Goal: Task Accomplishment & Management: Manage account settings

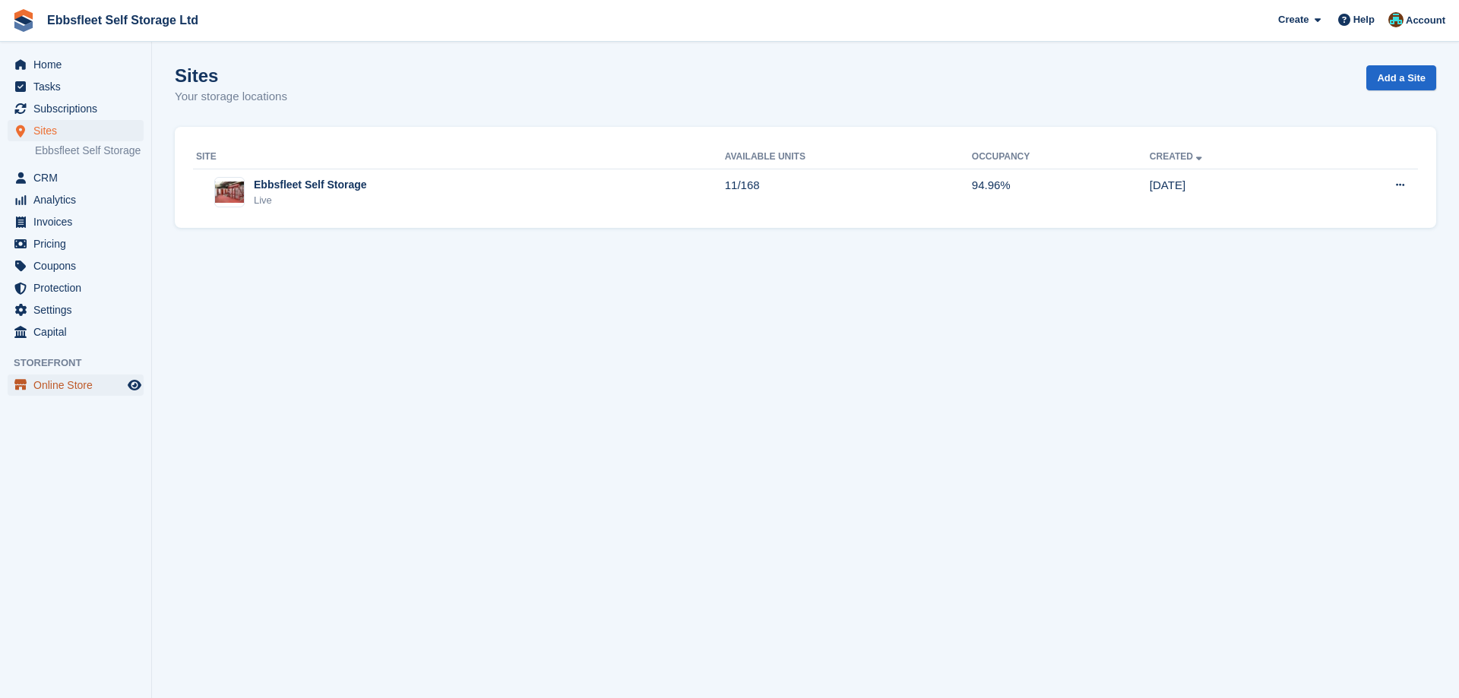
click at [87, 382] on span "Online Store" at bounding box center [78, 385] width 91 height 21
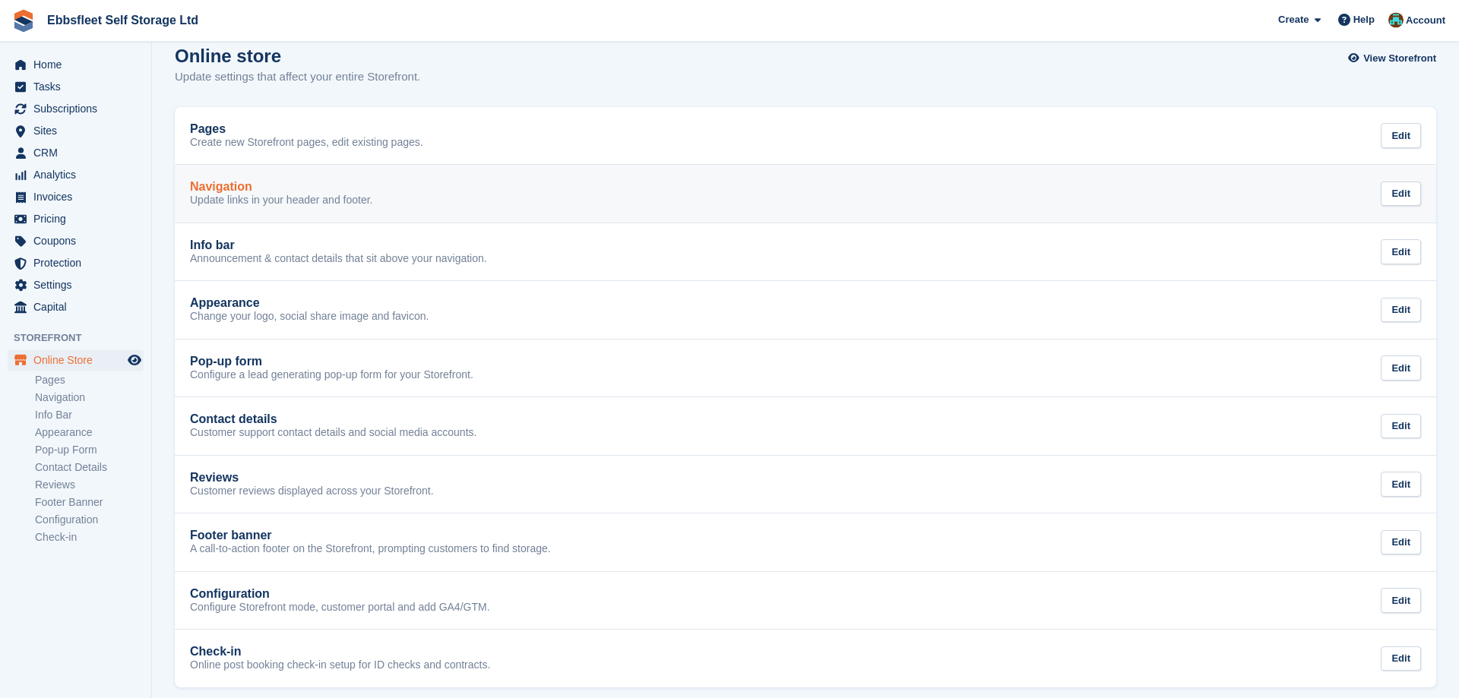
scroll to position [32, 0]
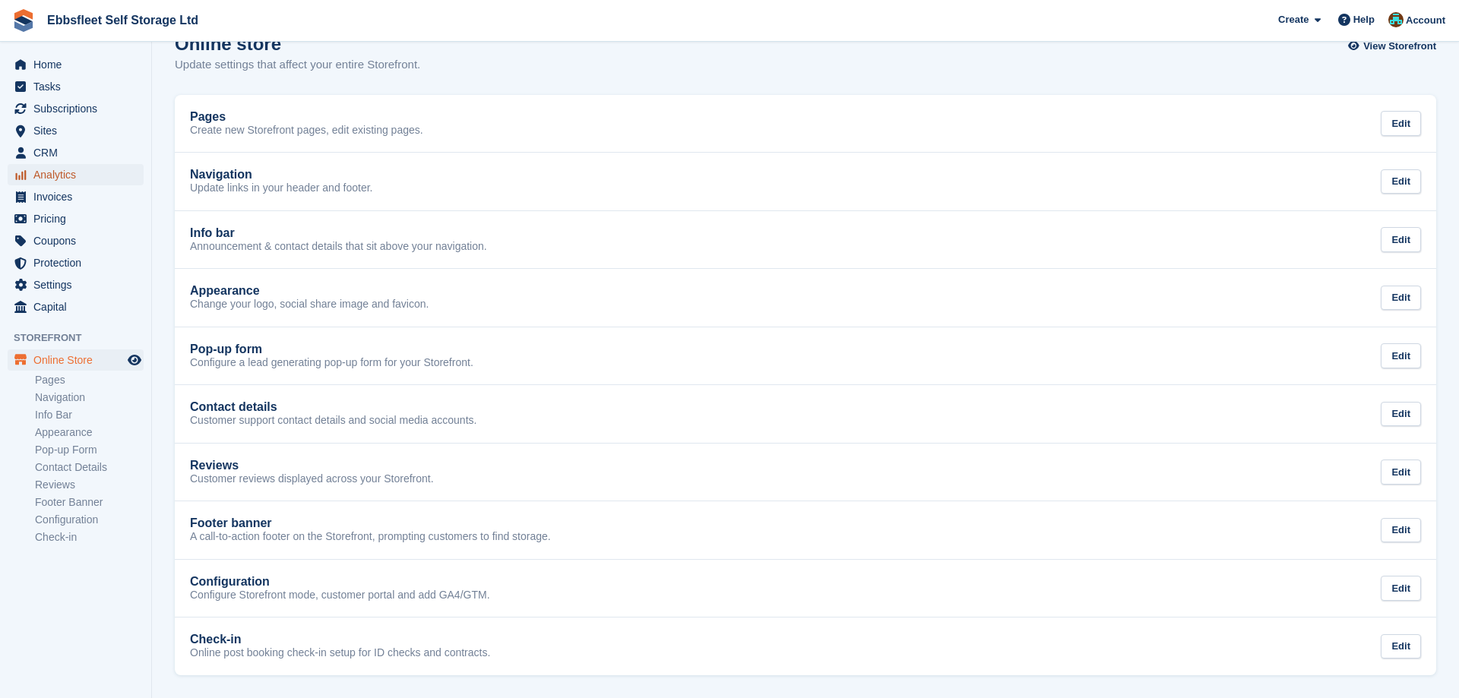
click at [76, 172] on span "Analytics" at bounding box center [78, 174] width 91 height 21
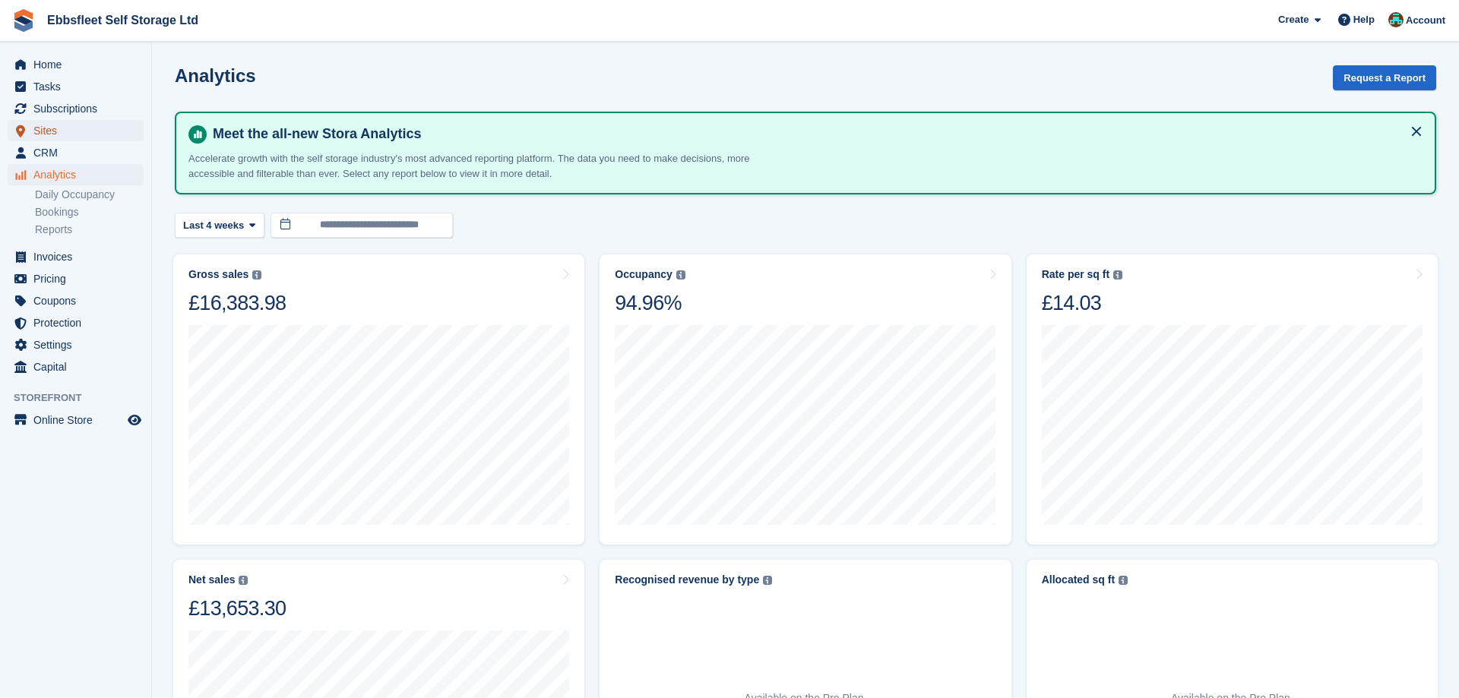
click at [71, 138] on span "Sites" at bounding box center [78, 130] width 91 height 21
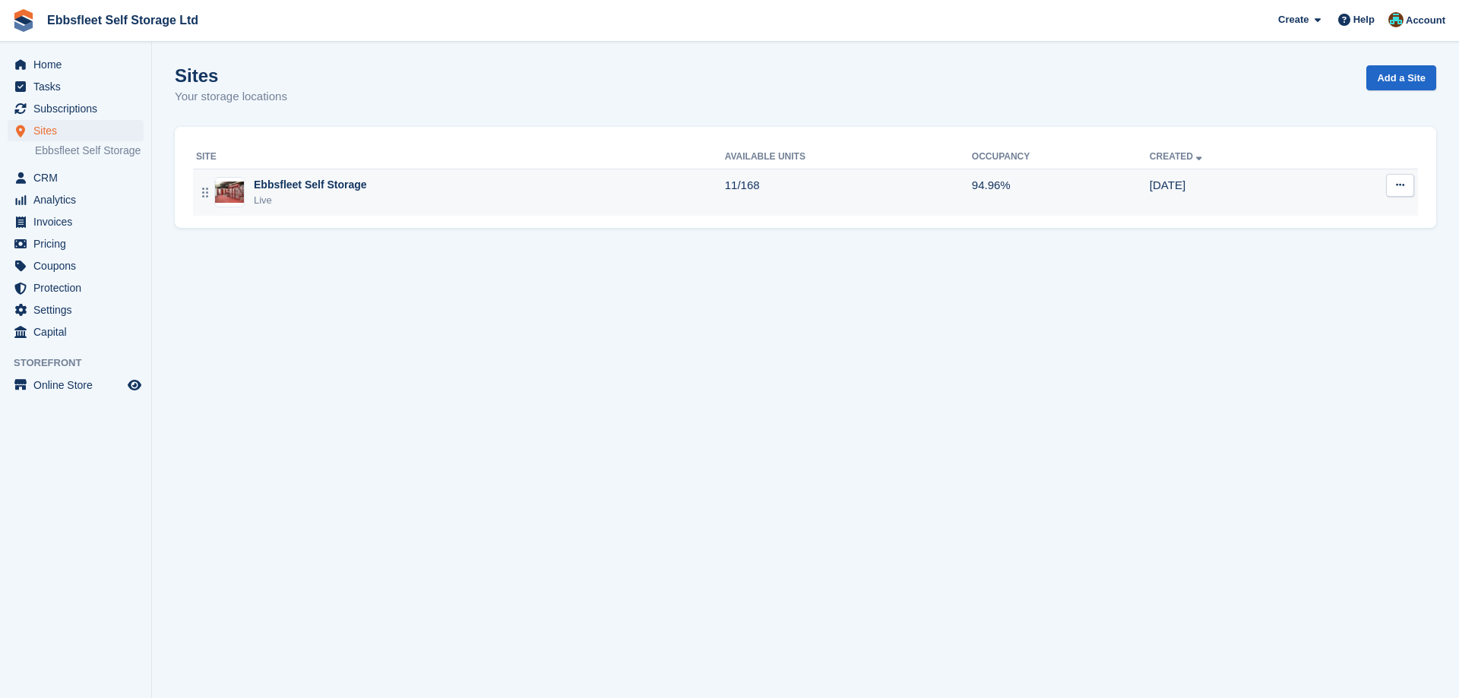
click at [343, 182] on div "Ebbsfleet Self Storage" at bounding box center [310, 185] width 113 height 16
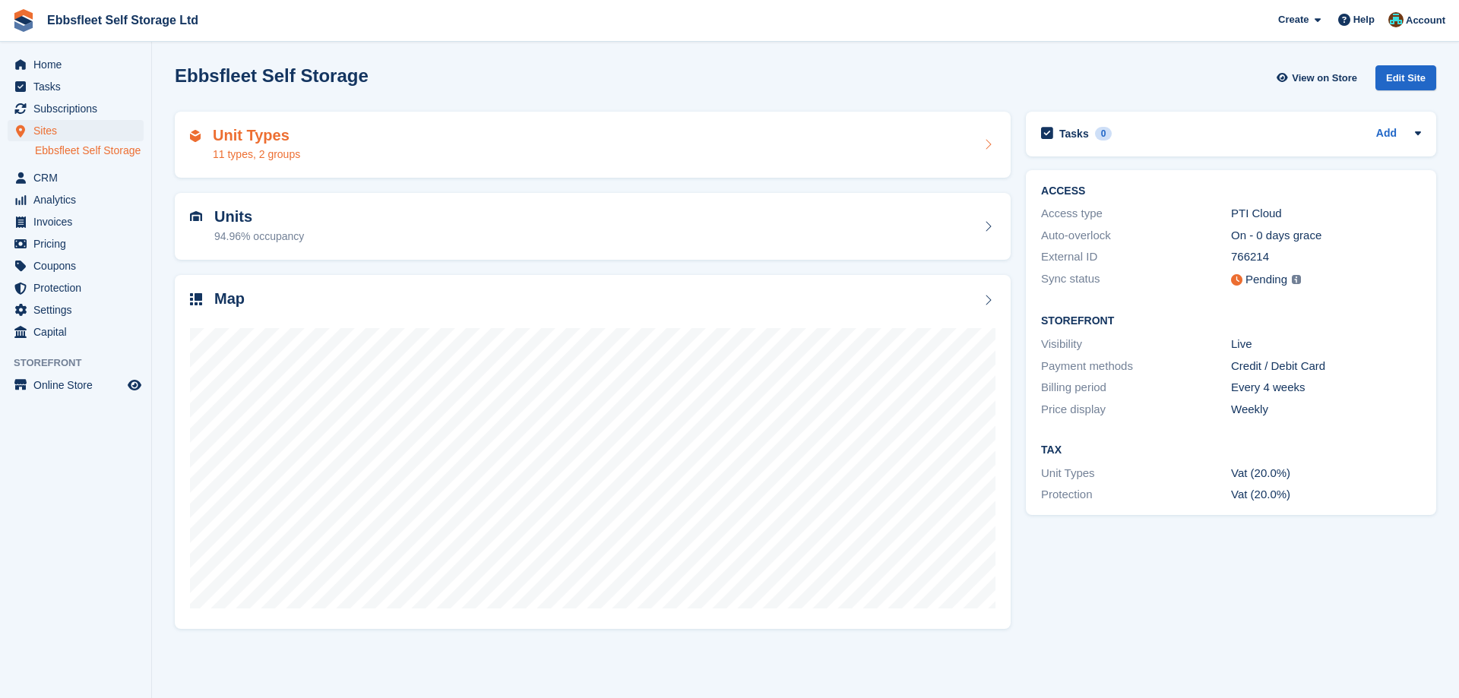
click at [274, 130] on h2 "Unit Types" at bounding box center [256, 135] width 87 height 17
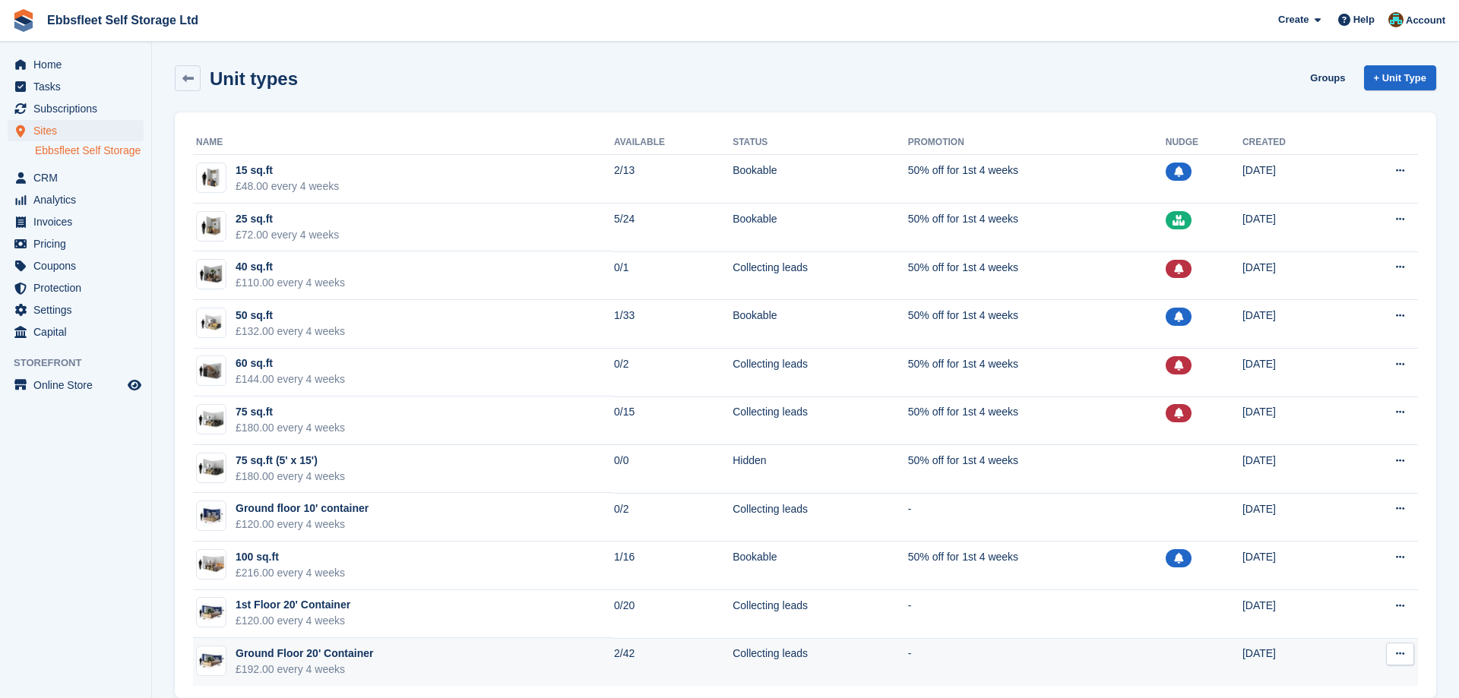
click at [321, 658] on div "Ground Floor 20' Container" at bounding box center [303, 654] width 137 height 16
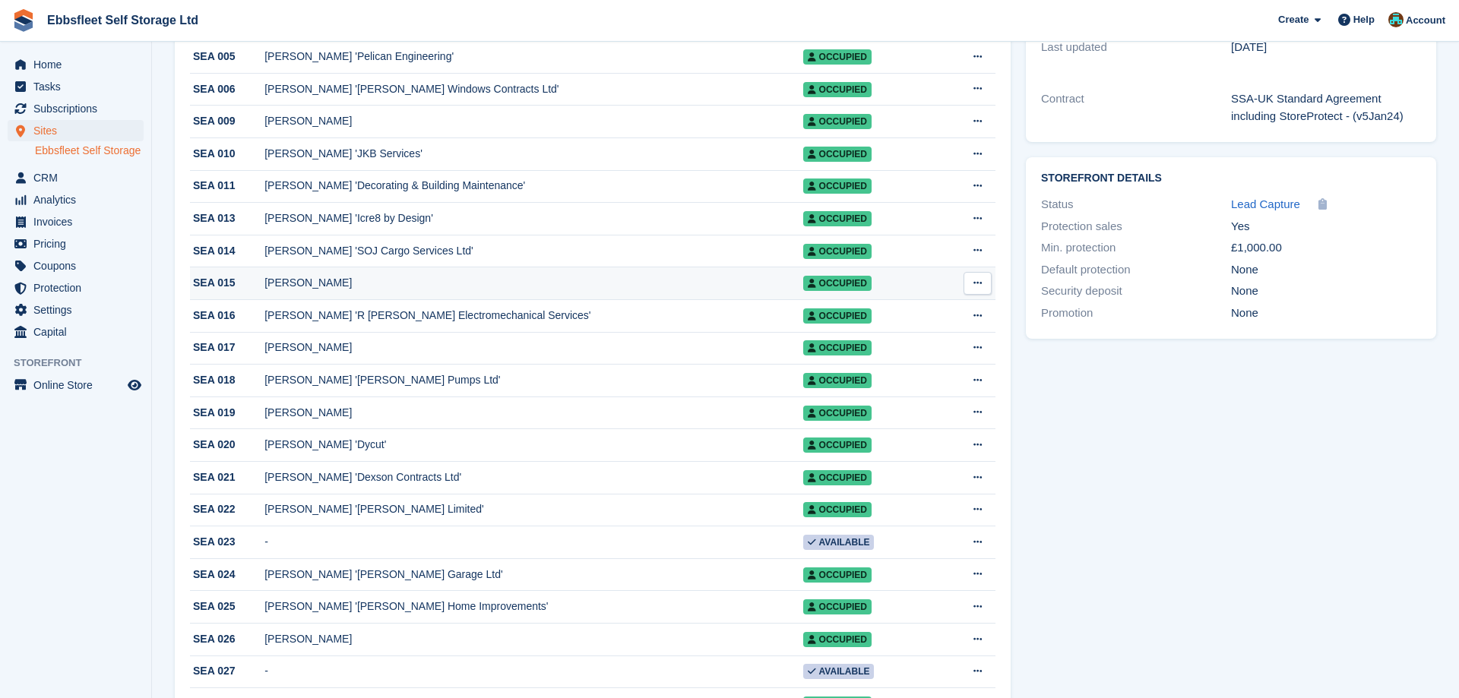
scroll to position [465, 0]
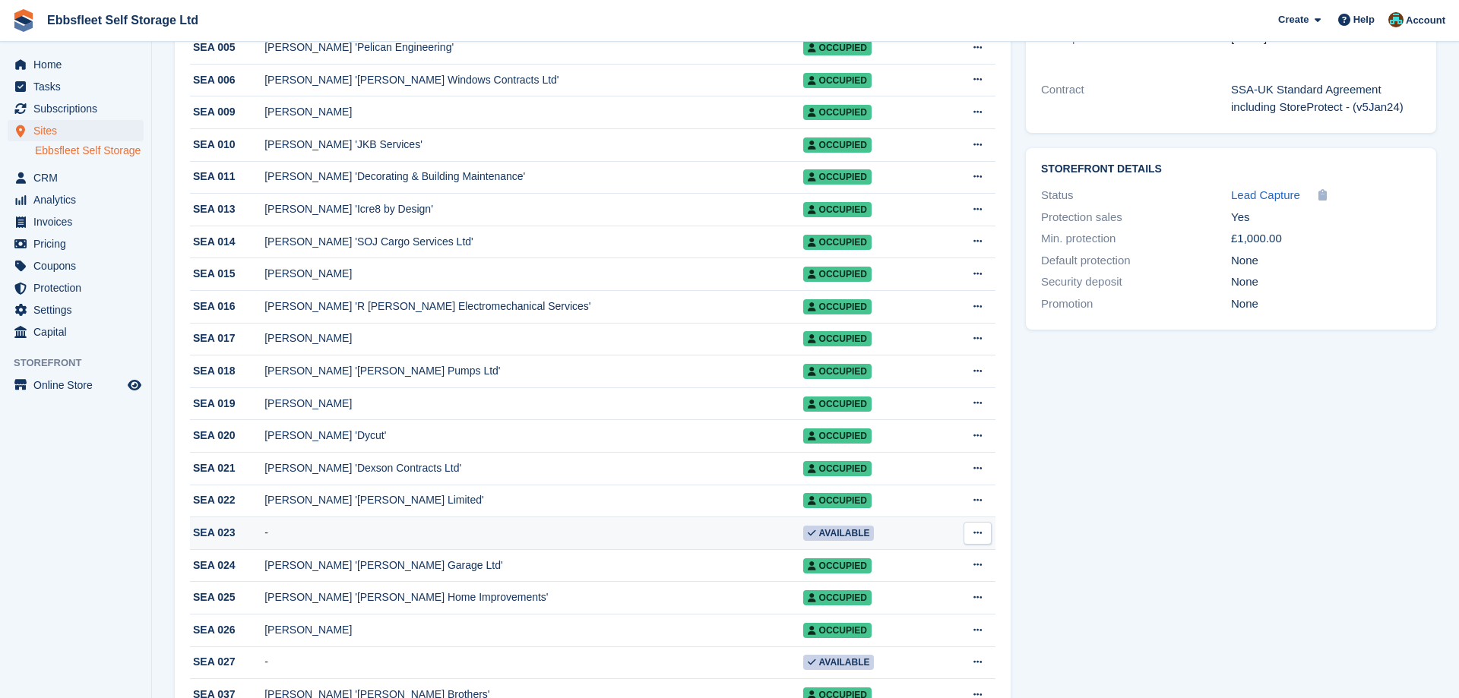
click at [975, 538] on icon at bounding box center [977, 533] width 8 height 10
click at [880, 573] on p "Edit unit" at bounding box center [918, 563] width 132 height 20
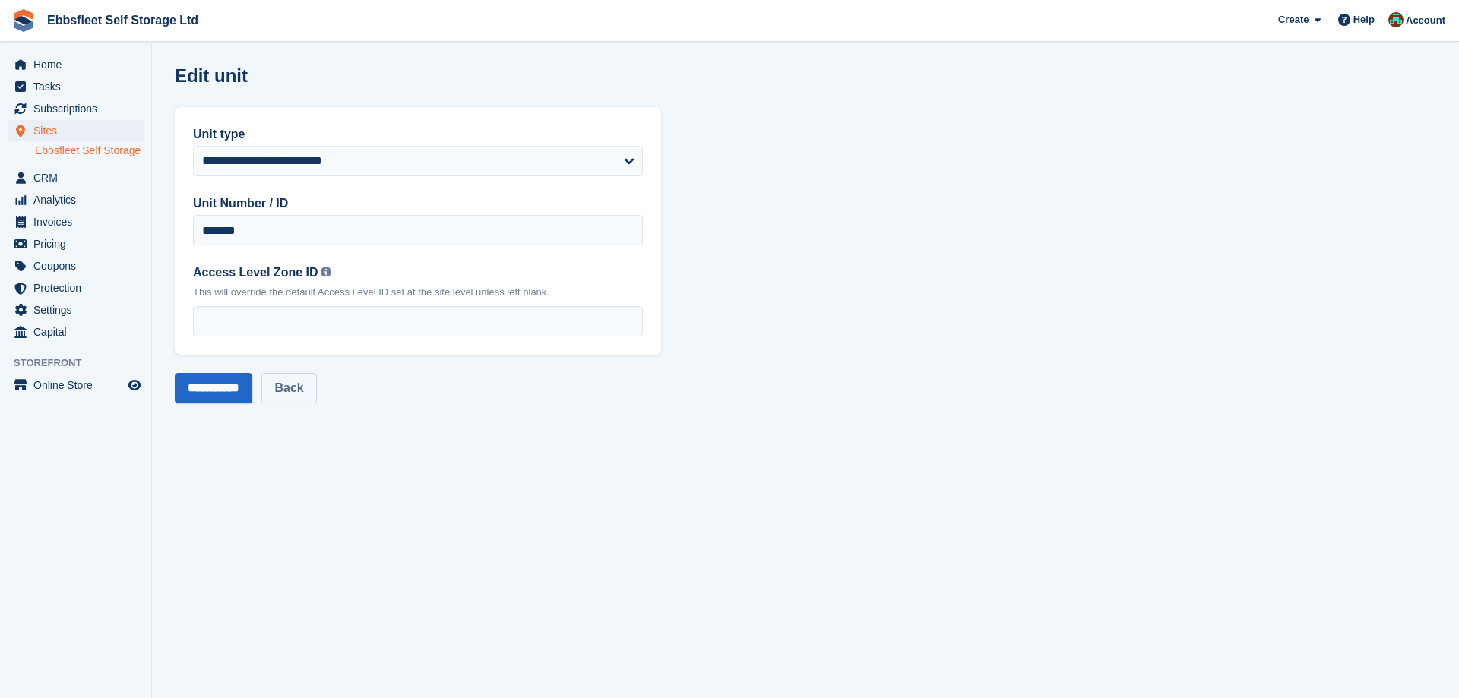
click at [306, 389] on link "Back" at bounding box center [288, 388] width 55 height 30
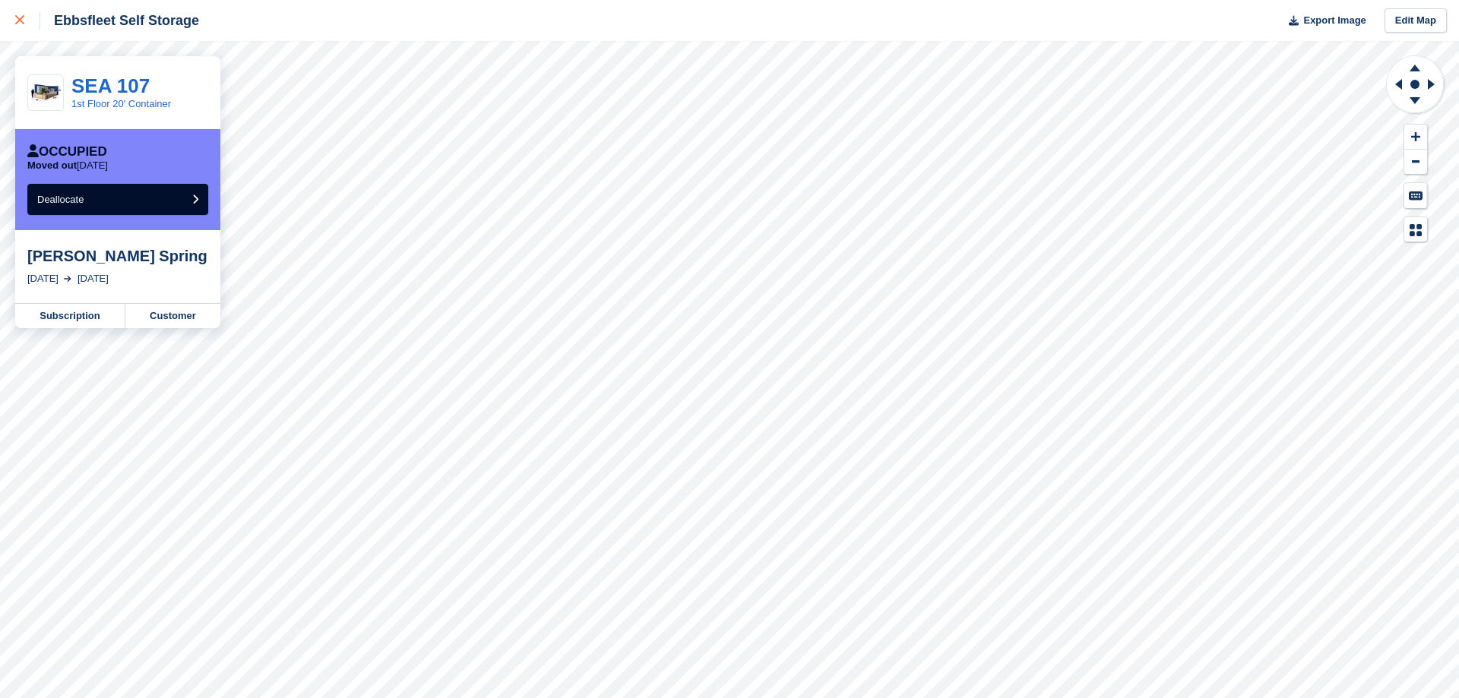
click at [27, 21] on div at bounding box center [27, 20] width 25 height 18
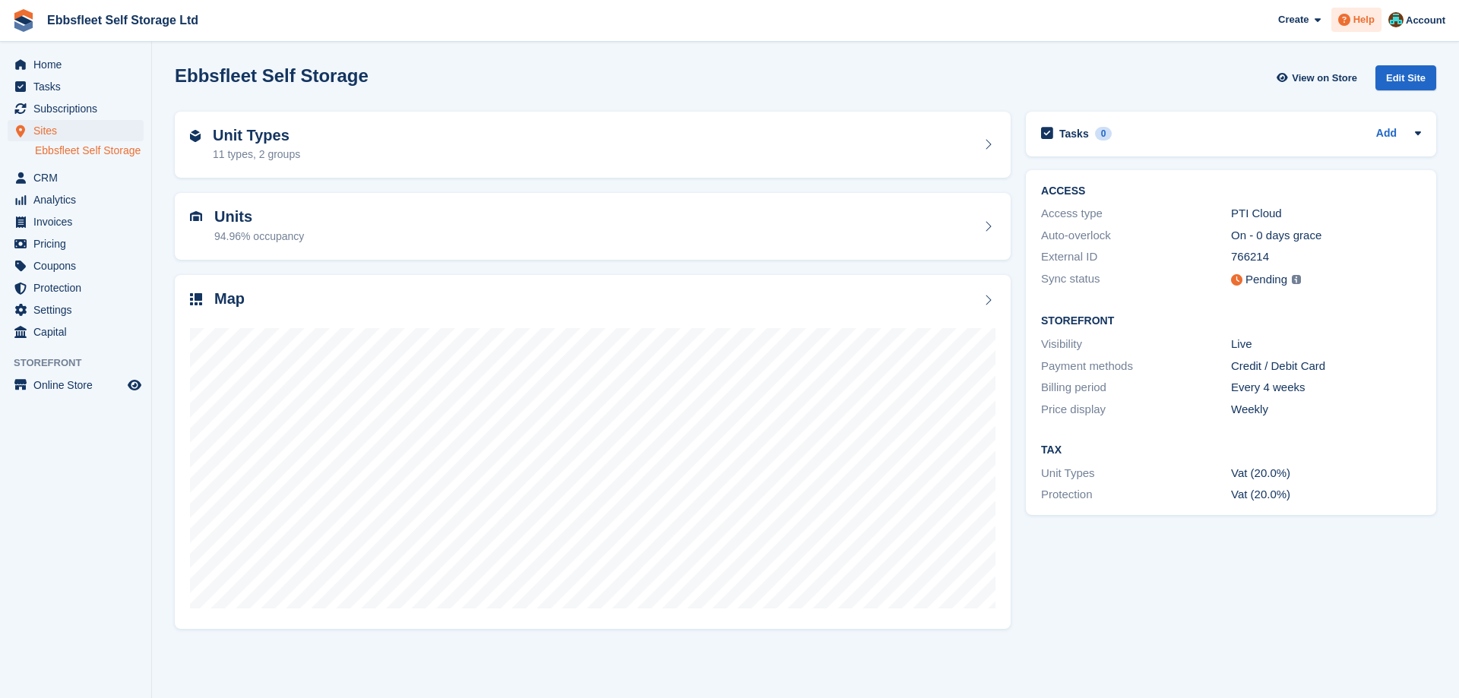
click at [1358, 17] on span "Help" at bounding box center [1363, 19] width 21 height 15
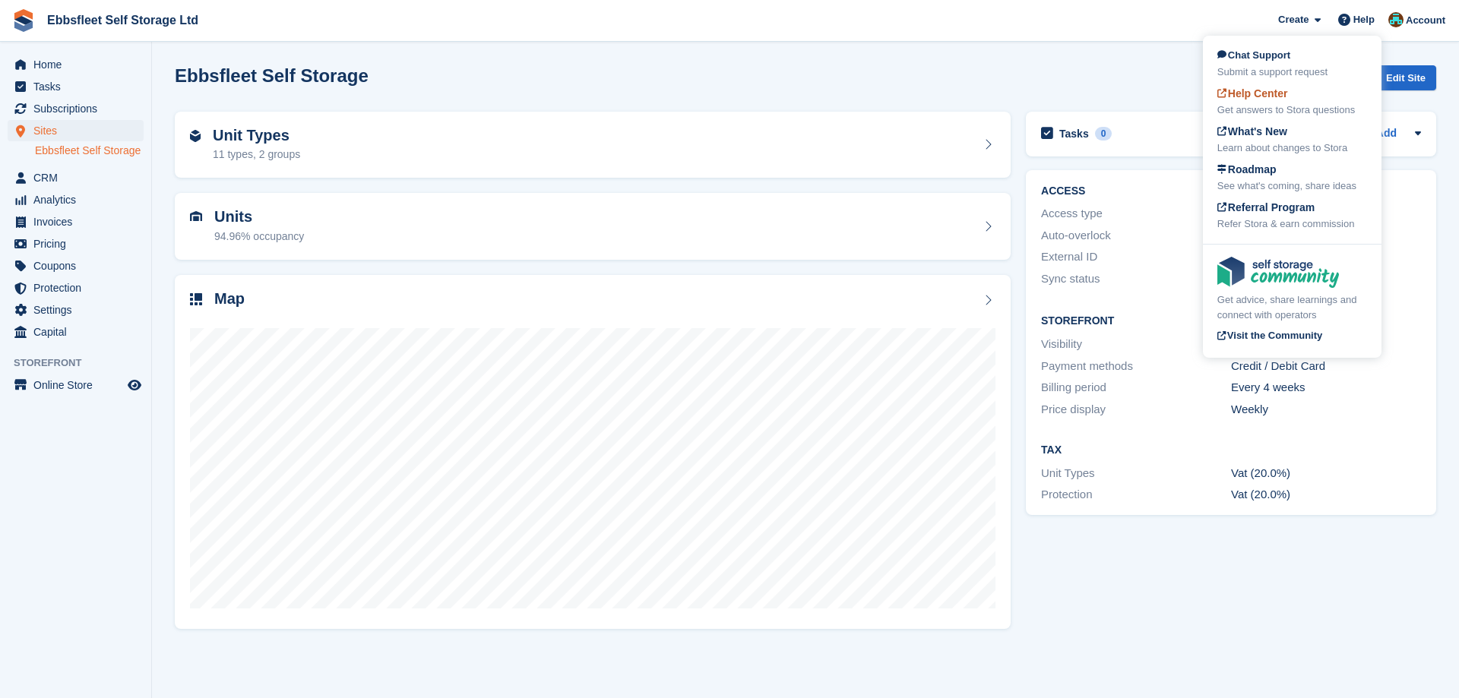
click at [1305, 109] on div "Get answers to Stora questions" at bounding box center [1292, 110] width 150 height 15
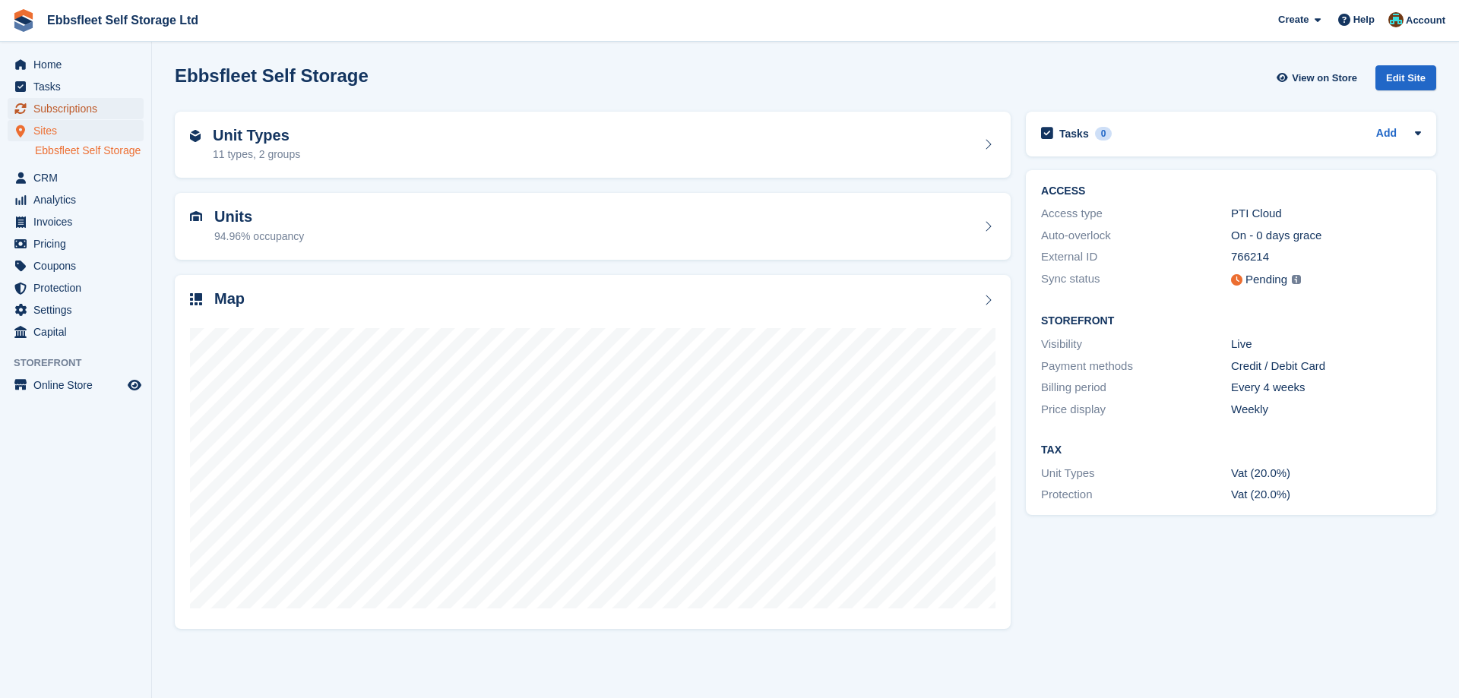
click at [74, 110] on span "Subscriptions" at bounding box center [78, 108] width 91 height 21
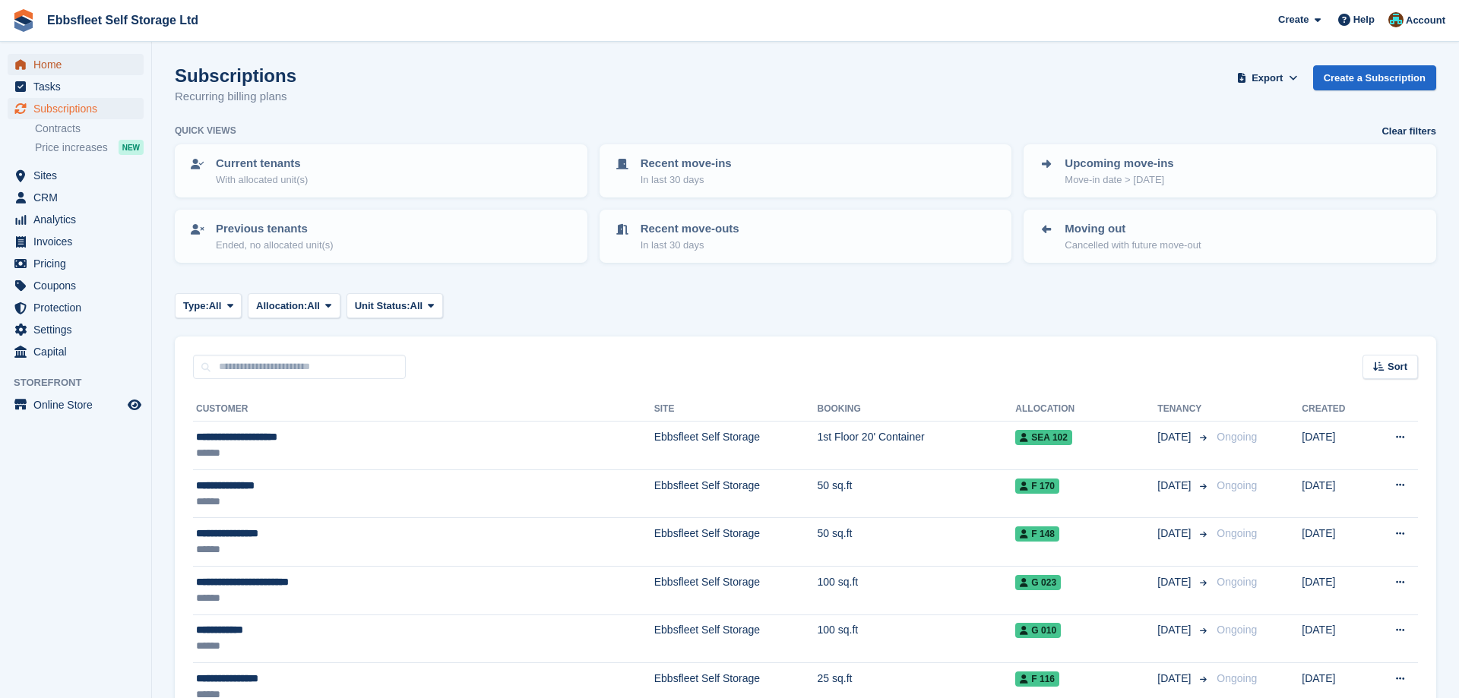
click at [46, 68] on span "Home" at bounding box center [78, 64] width 91 height 21
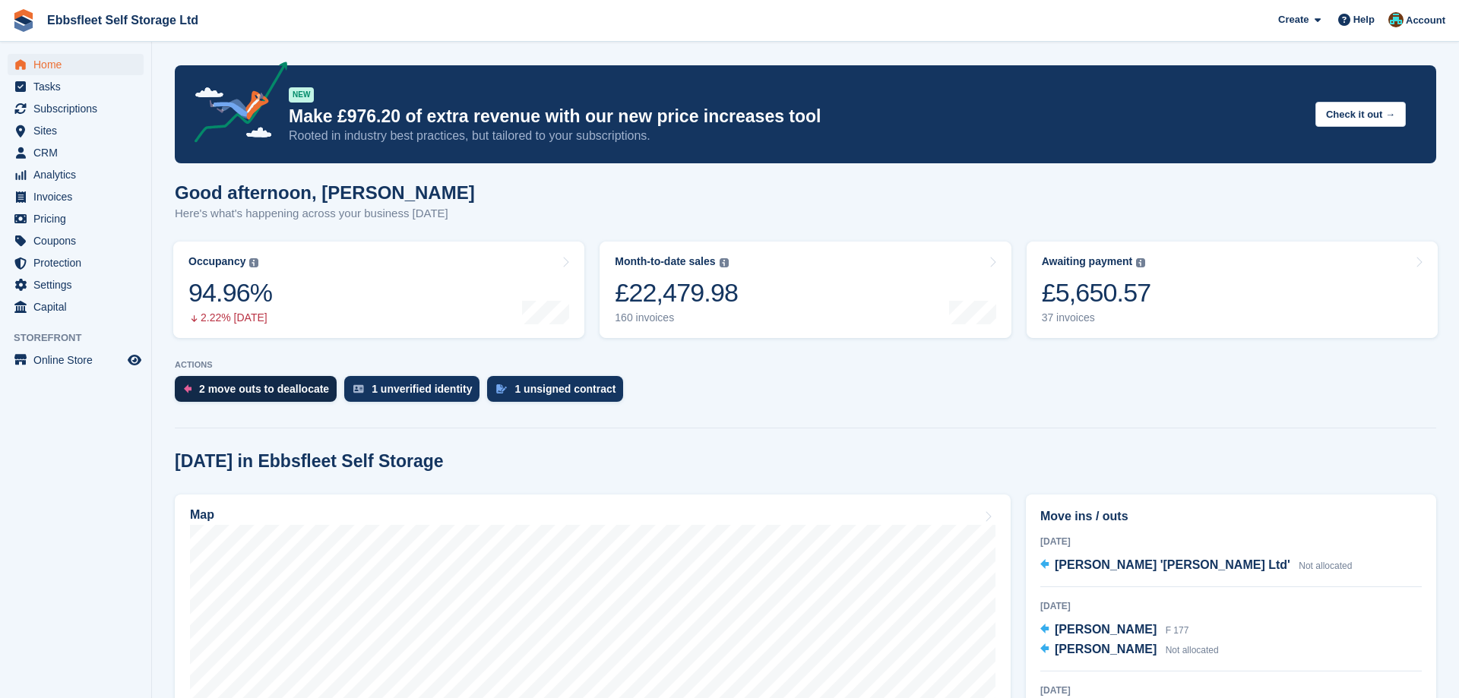
click at [261, 386] on div "2 move outs to deallocate" at bounding box center [264, 389] width 130 height 12
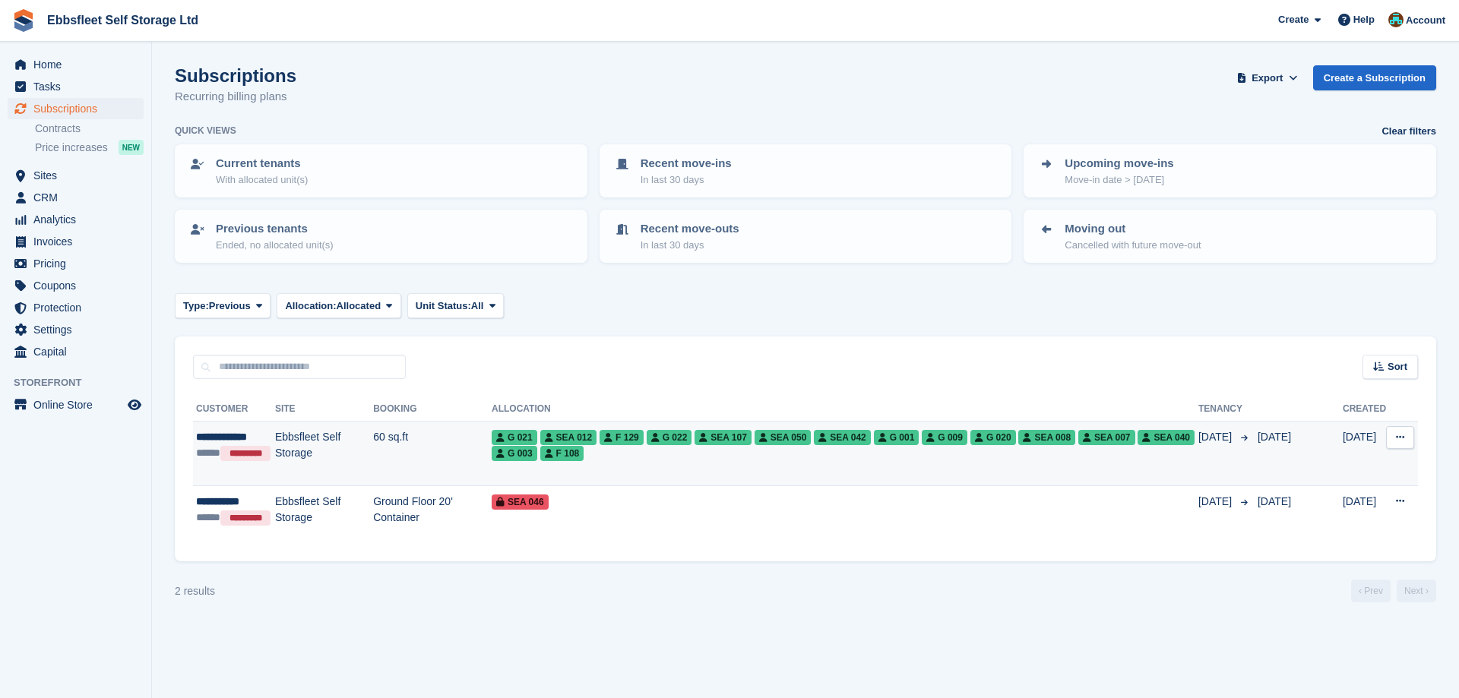
click at [1402, 438] on icon at bounding box center [1400, 437] width 8 height 10
click at [1334, 469] on p "View customer" at bounding box center [1341, 467] width 132 height 20
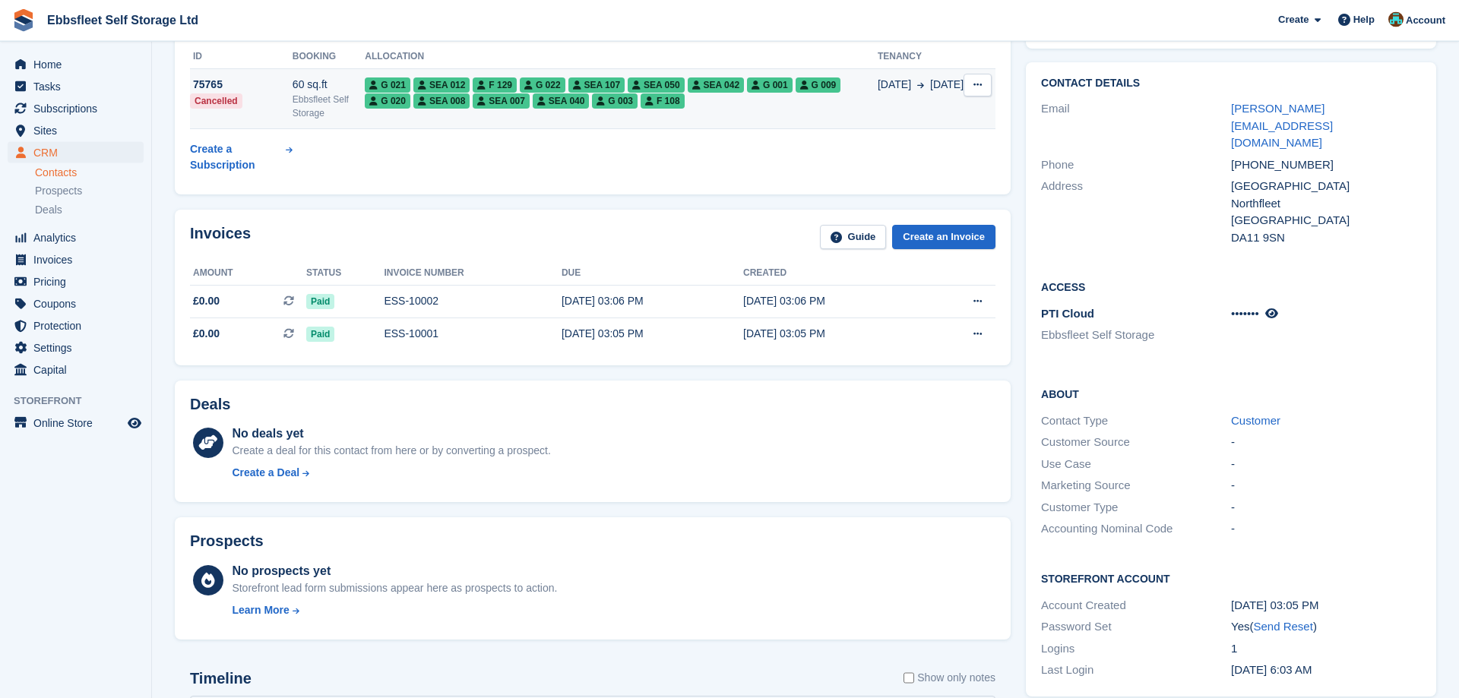
scroll to position [77, 0]
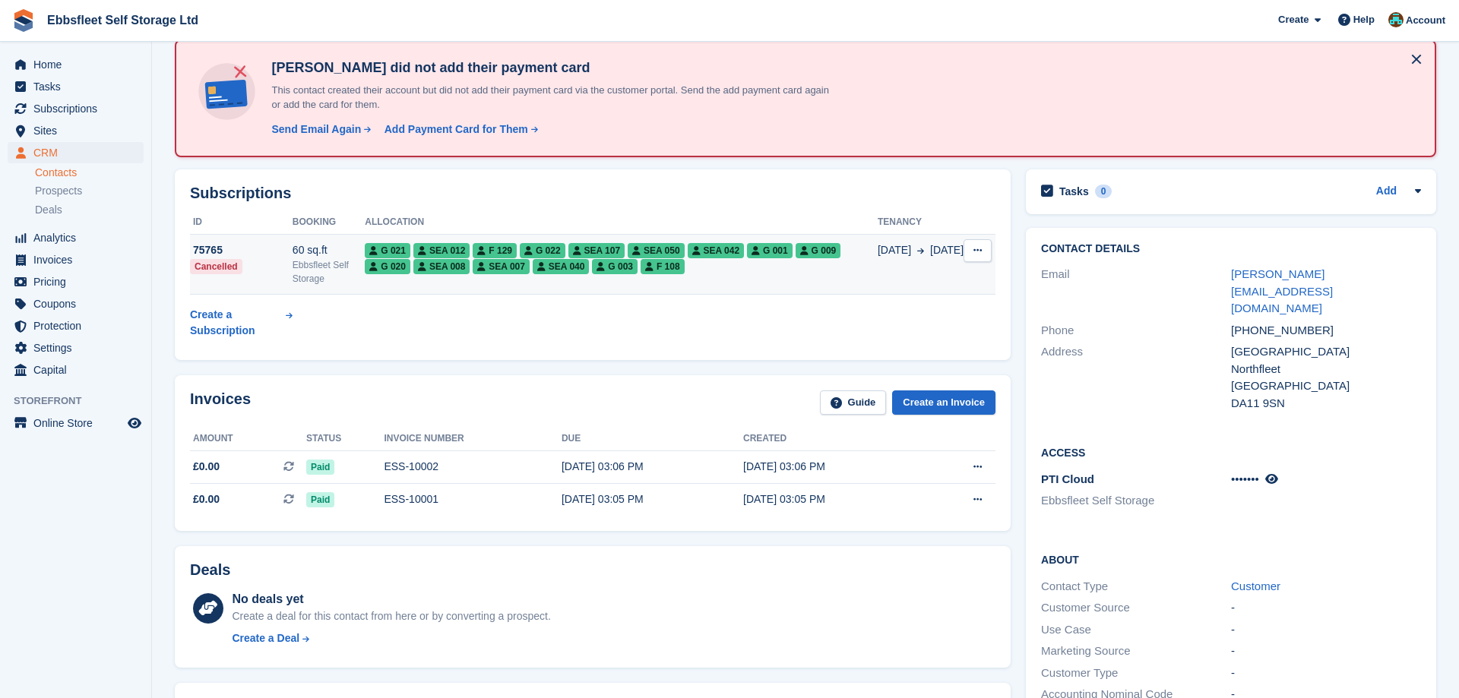
click at [970, 255] on button at bounding box center [977, 250] width 28 height 23
click at [974, 253] on icon at bounding box center [977, 250] width 8 height 10
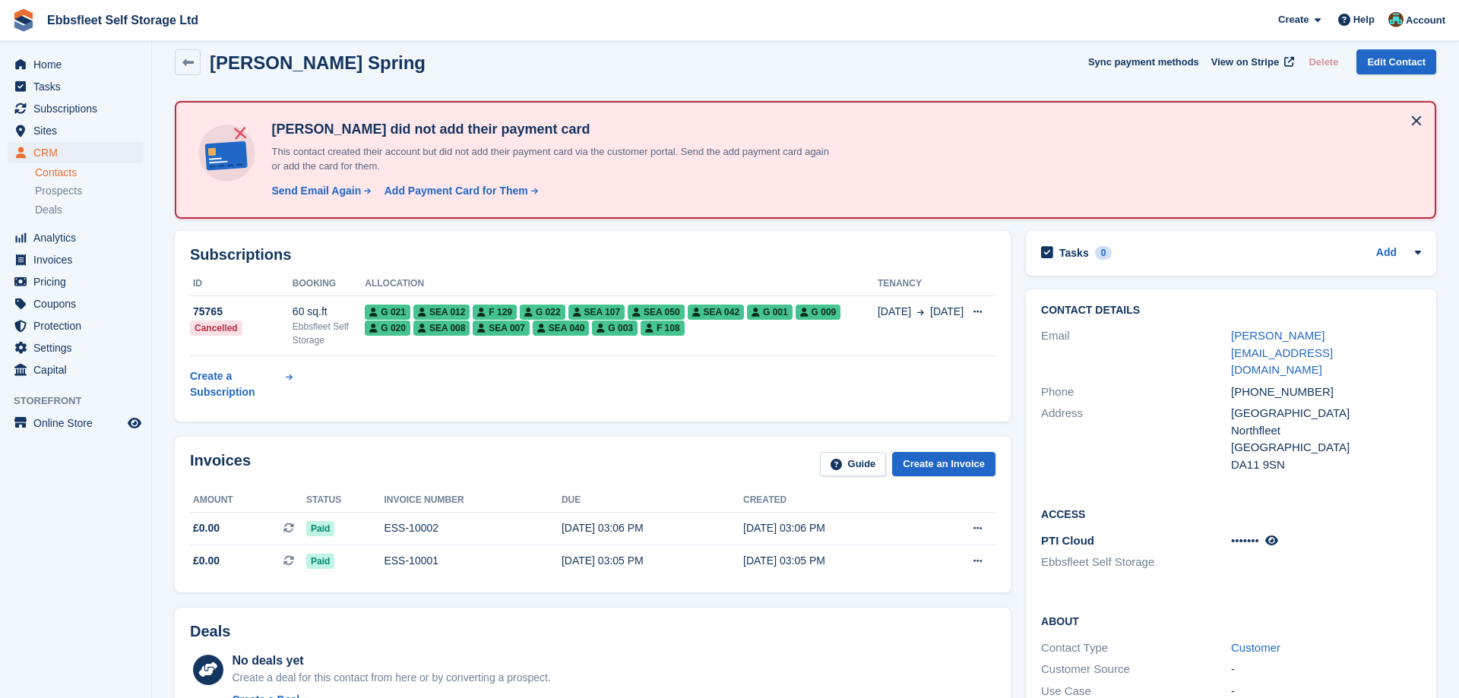
scroll to position [0, 0]
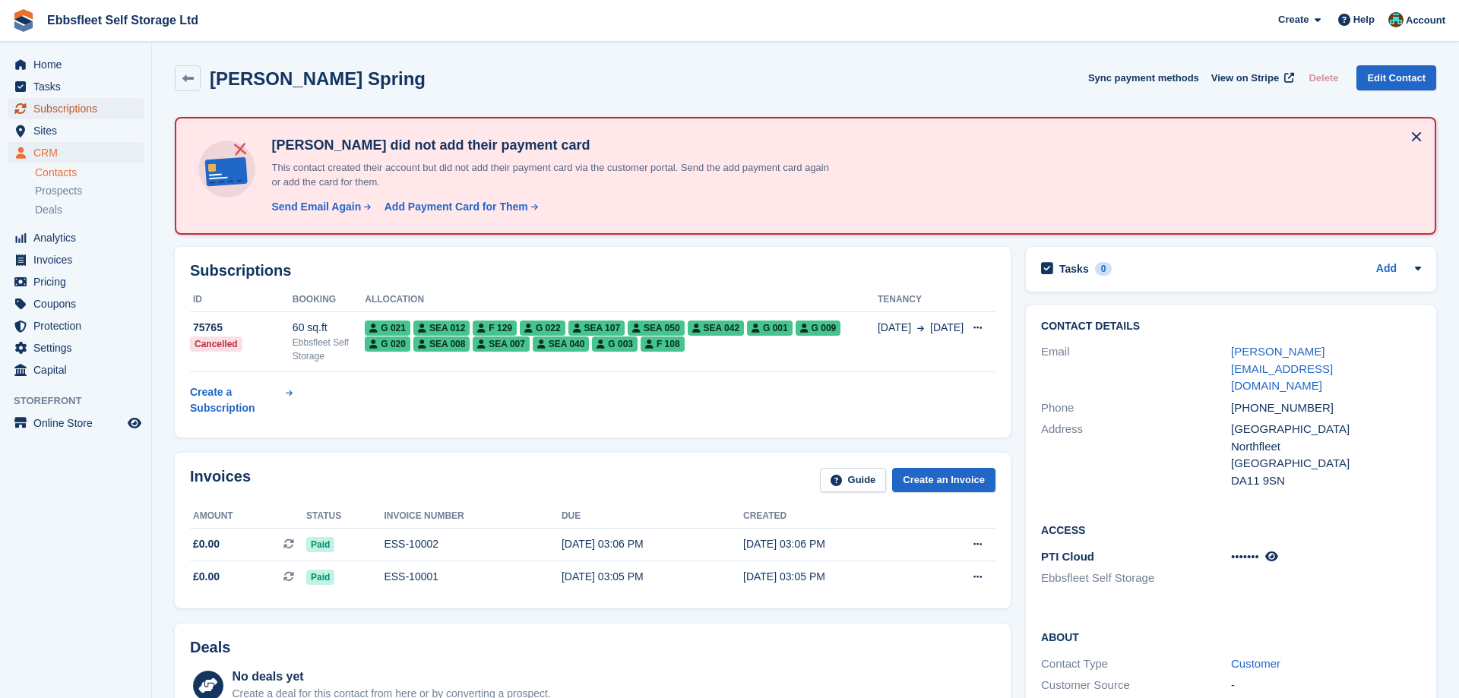
click at [96, 103] on span "Subscriptions" at bounding box center [78, 108] width 91 height 21
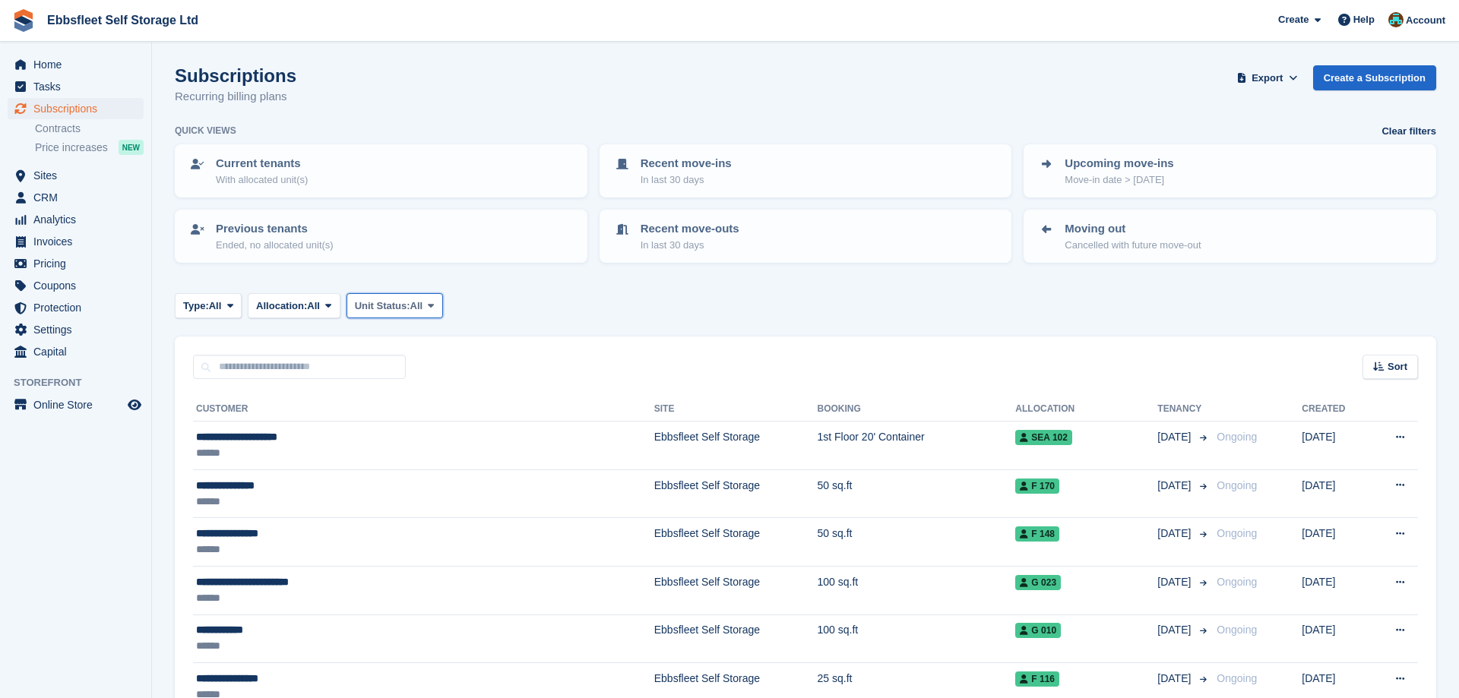
click at [434, 304] on icon at bounding box center [431, 306] width 6 height 10
click at [421, 402] on link "Overlocked" at bounding box center [419, 396] width 132 height 27
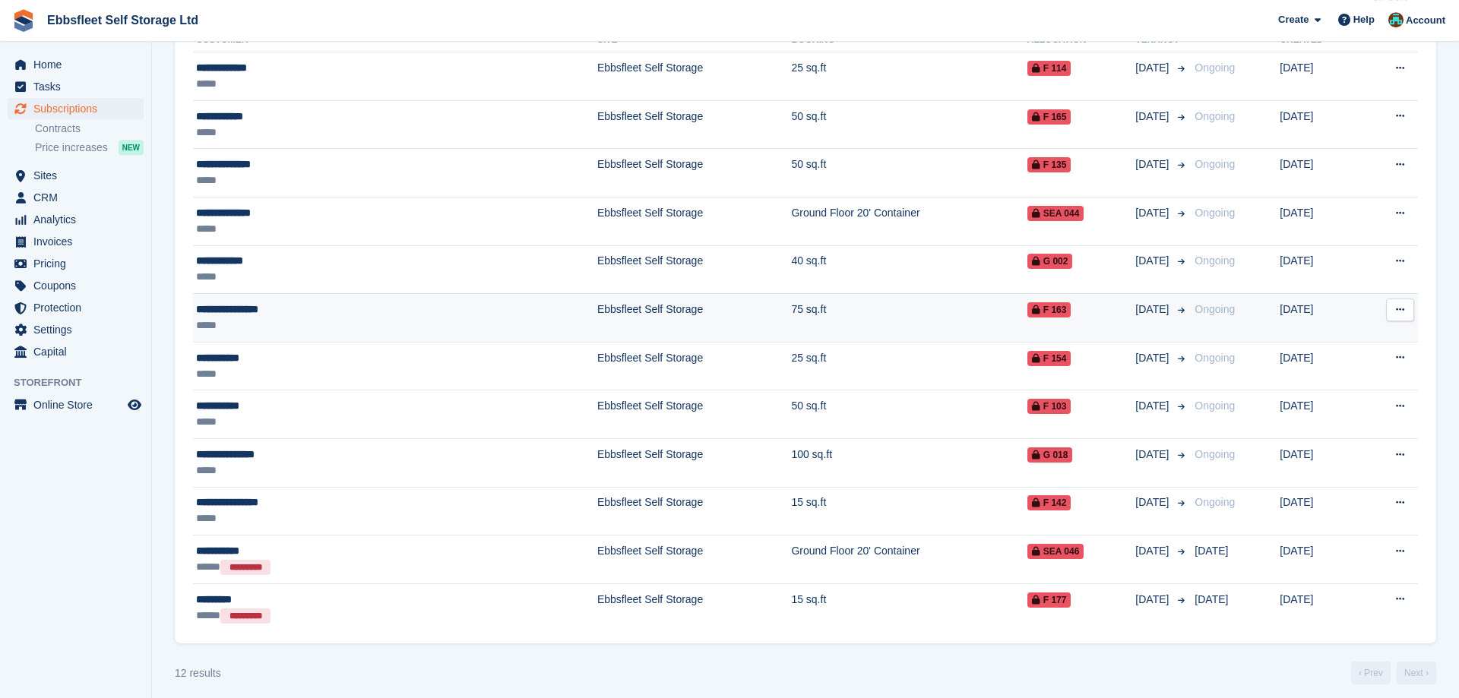
scroll to position [378, 0]
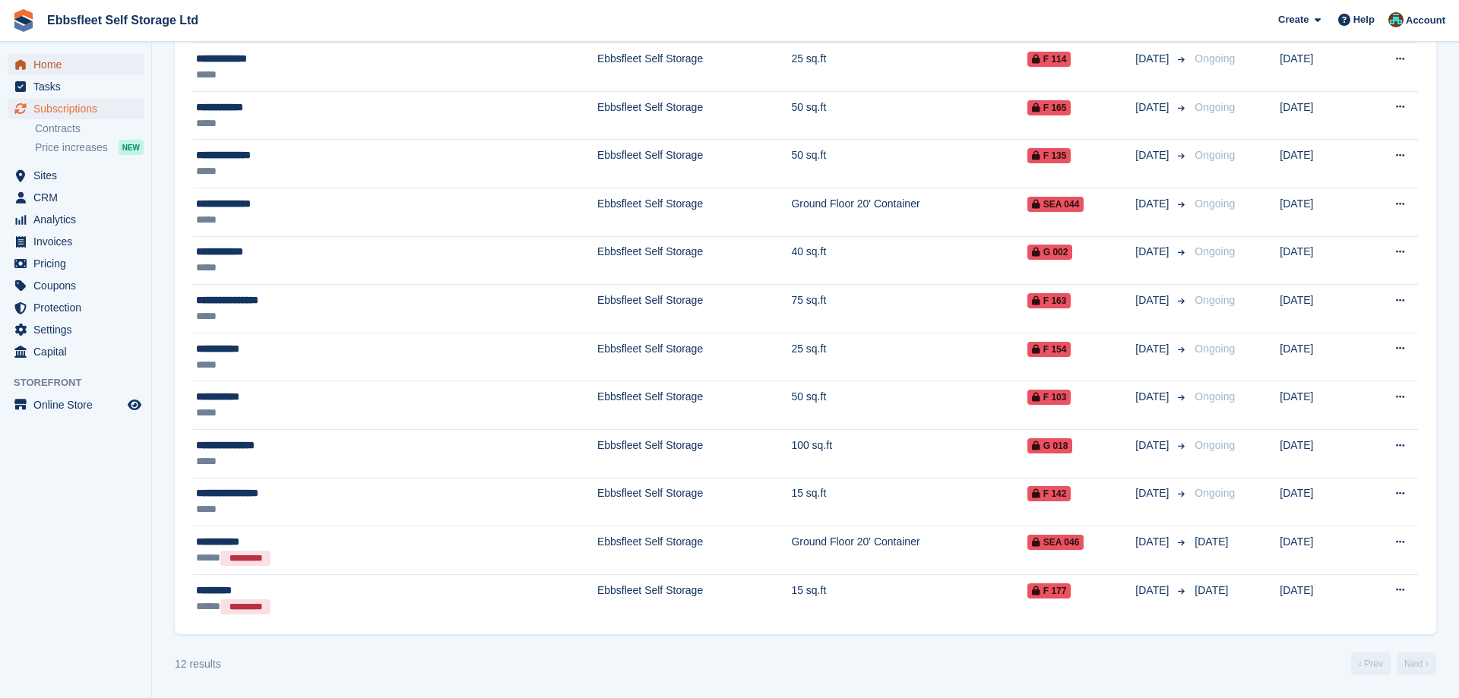
click at [70, 65] on span "Home" at bounding box center [78, 64] width 91 height 21
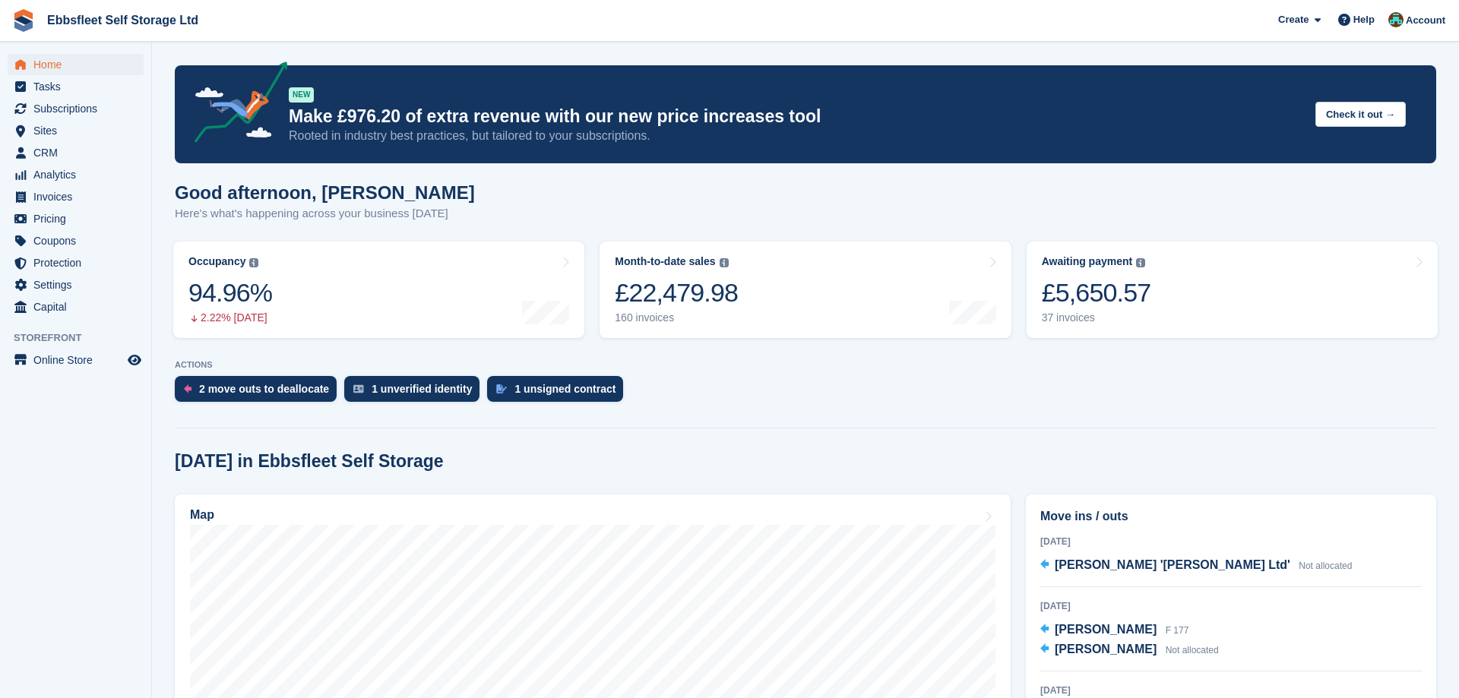
click at [279, 390] on div "2 move outs to deallocate" at bounding box center [264, 389] width 130 height 12
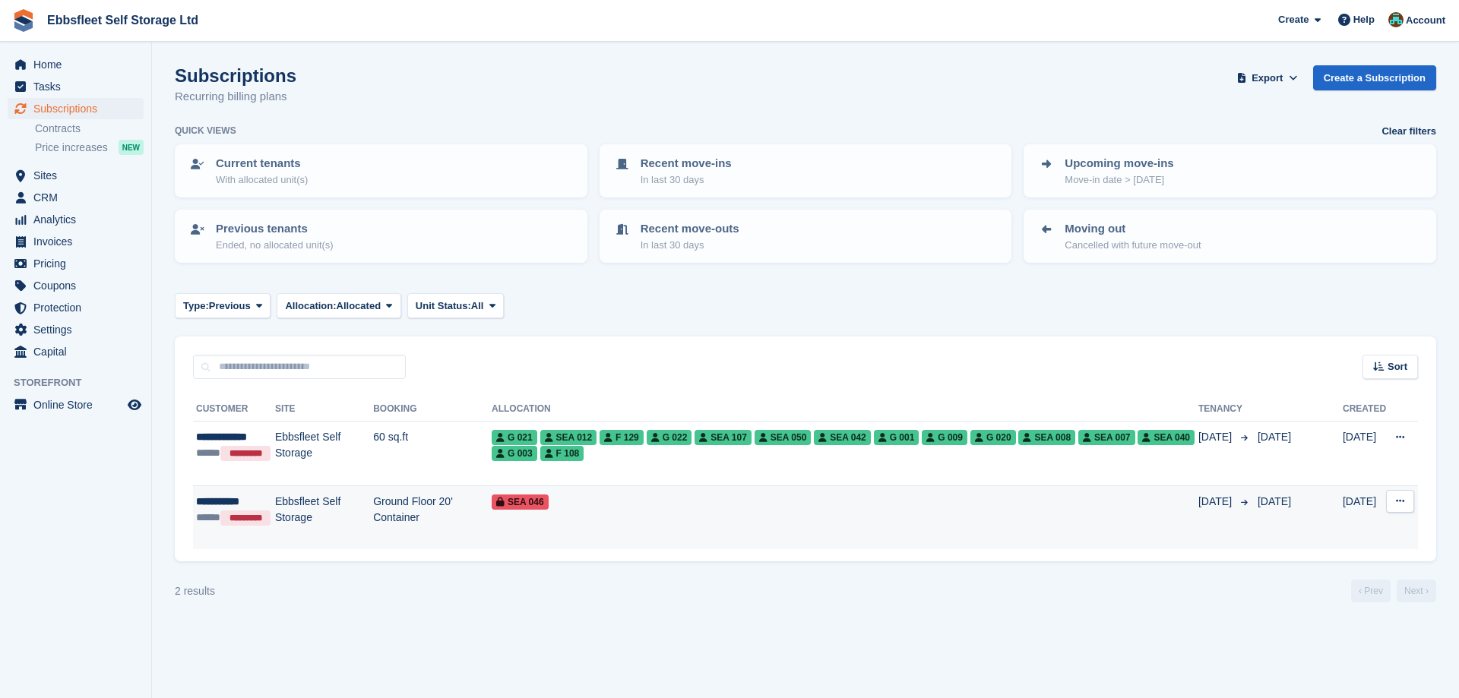
click at [516, 500] on span "SEA 046" at bounding box center [520, 502] width 57 height 15
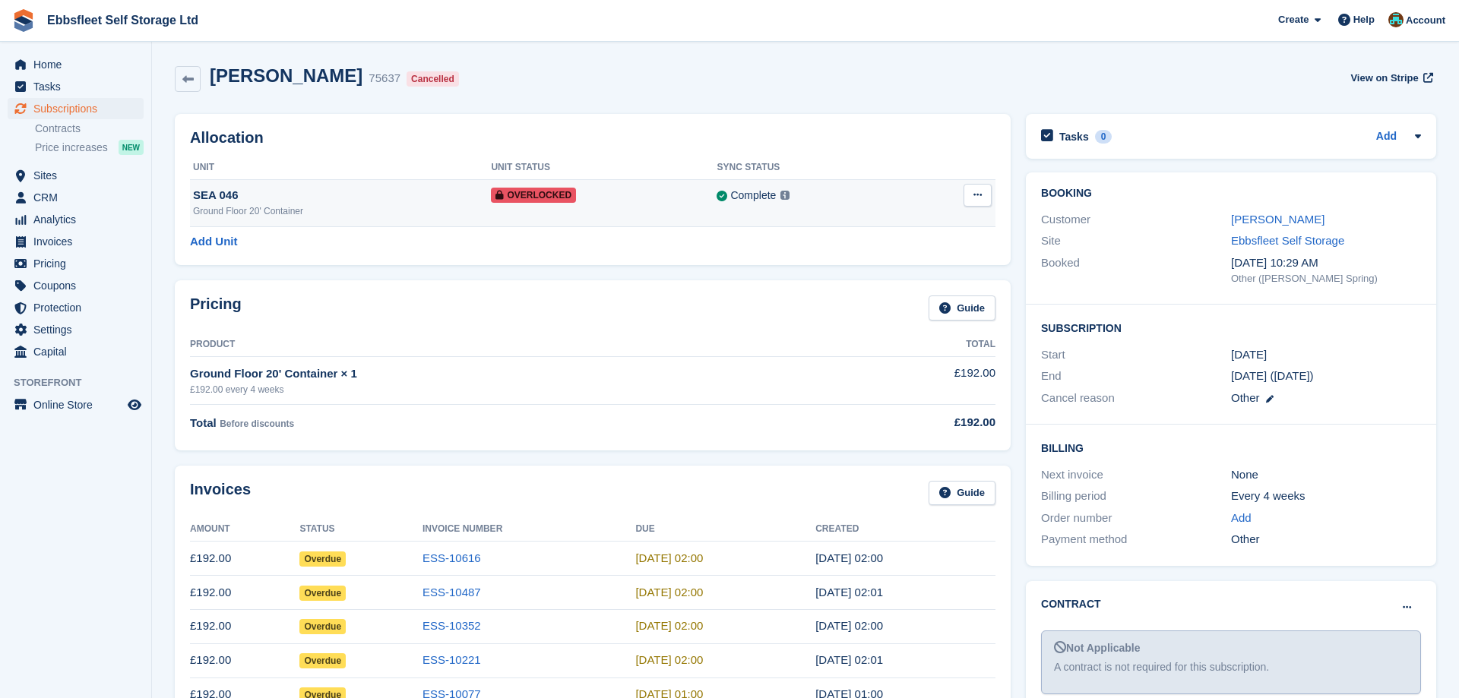
click at [985, 195] on button at bounding box center [977, 195] width 28 height 23
click at [904, 226] on p "Remove Overlock" at bounding box center [918, 225] width 132 height 20
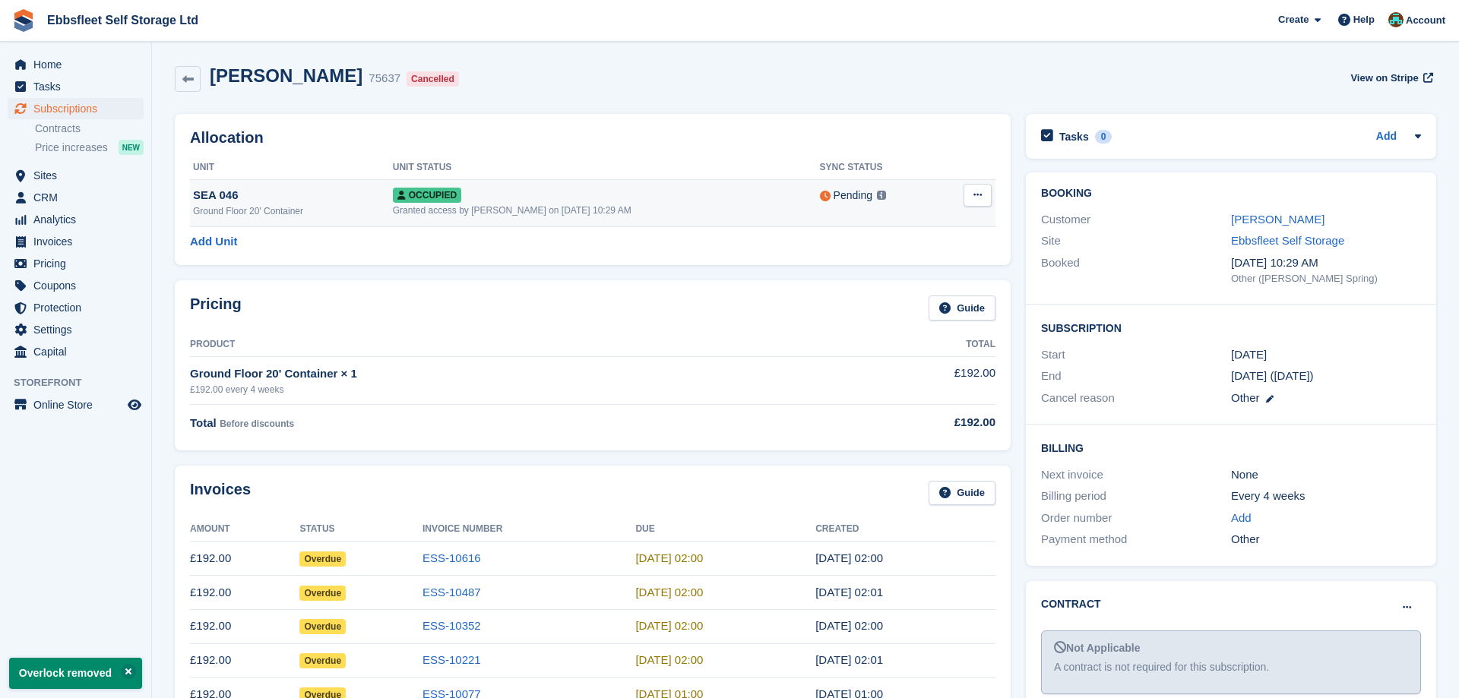
click at [978, 198] on icon at bounding box center [977, 195] width 8 height 10
click at [888, 259] on p "Deallocate" at bounding box center [918, 258] width 132 height 20
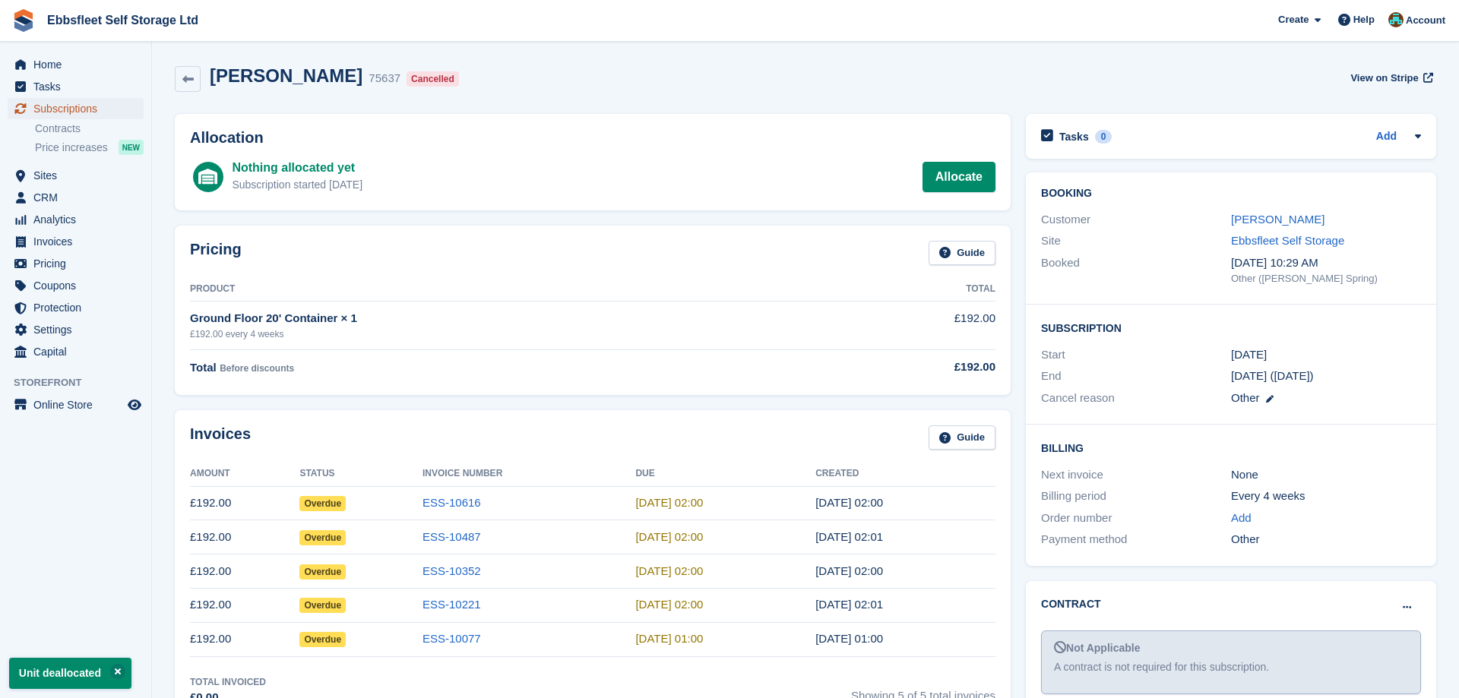
click at [81, 109] on span "Subscriptions" at bounding box center [78, 108] width 91 height 21
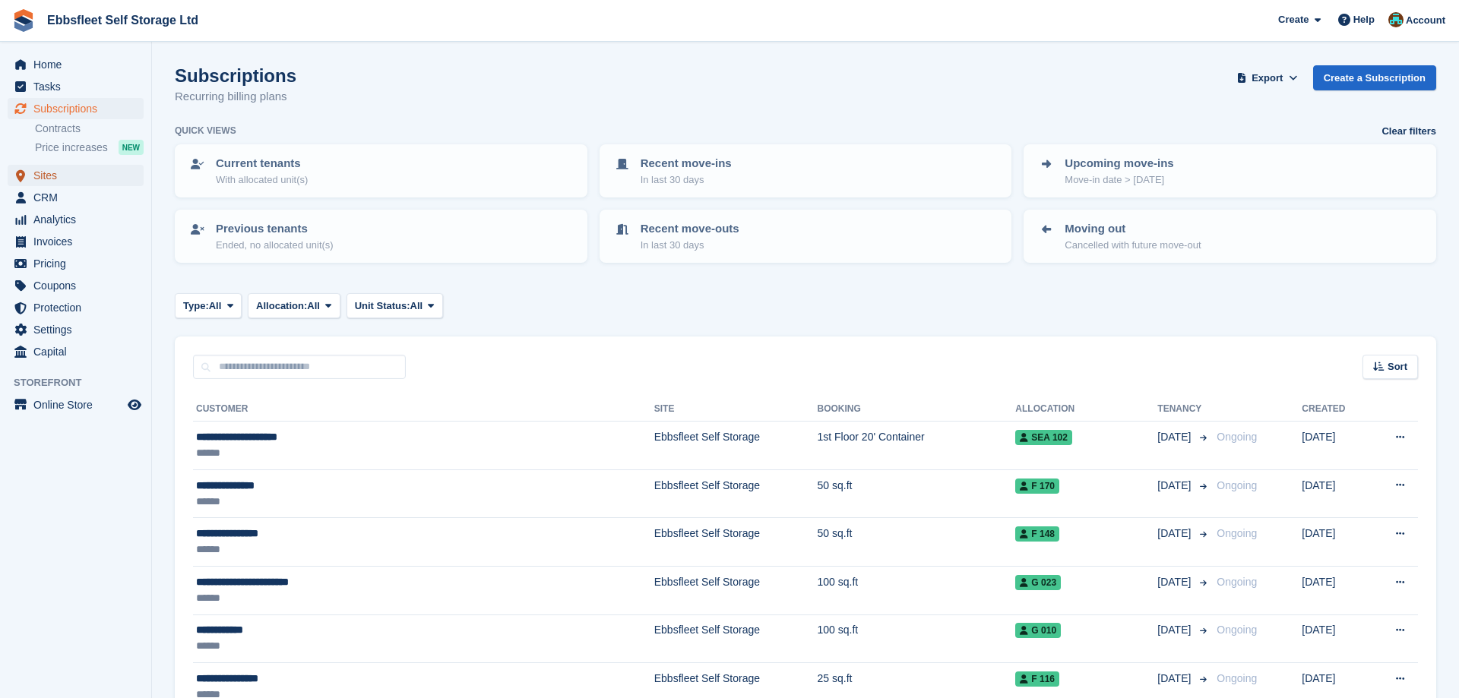
click at [84, 173] on span "Sites" at bounding box center [78, 175] width 91 height 21
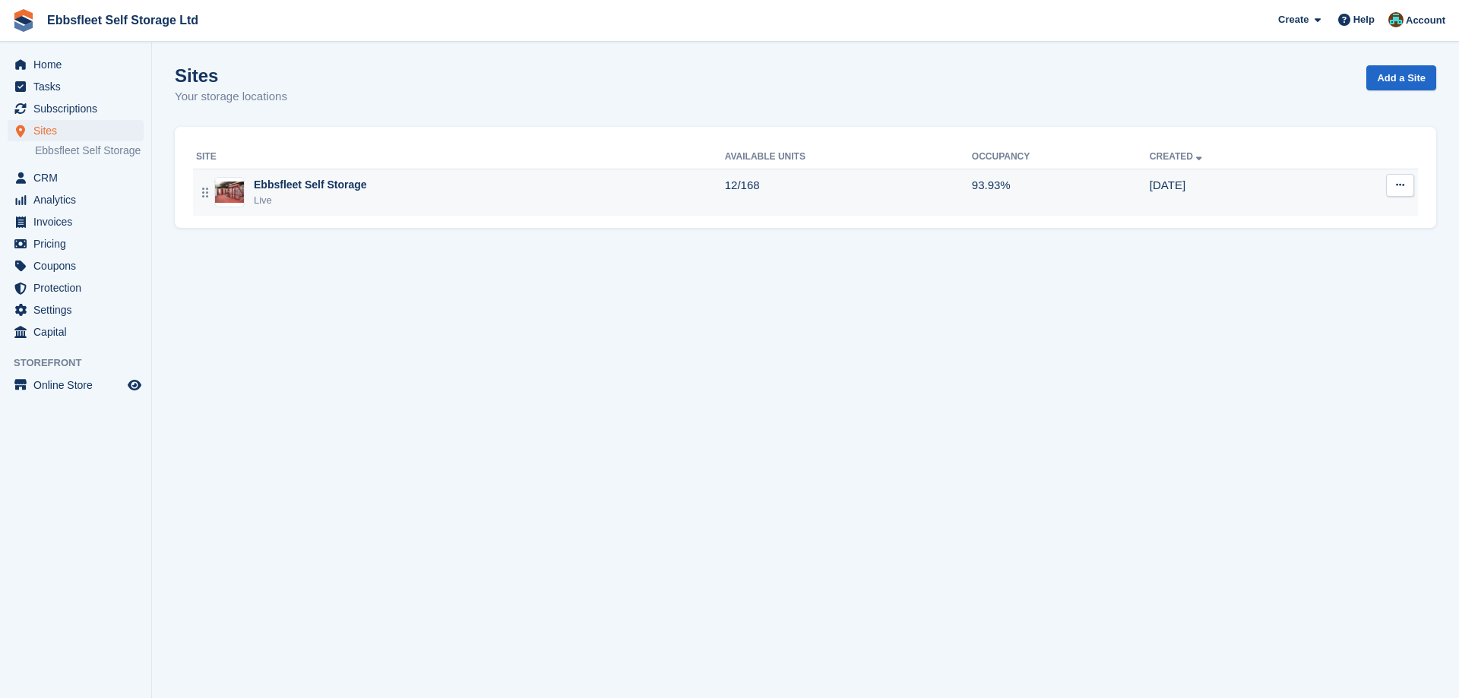
click at [326, 189] on div "Ebbsfleet Self Storage" at bounding box center [310, 185] width 113 height 16
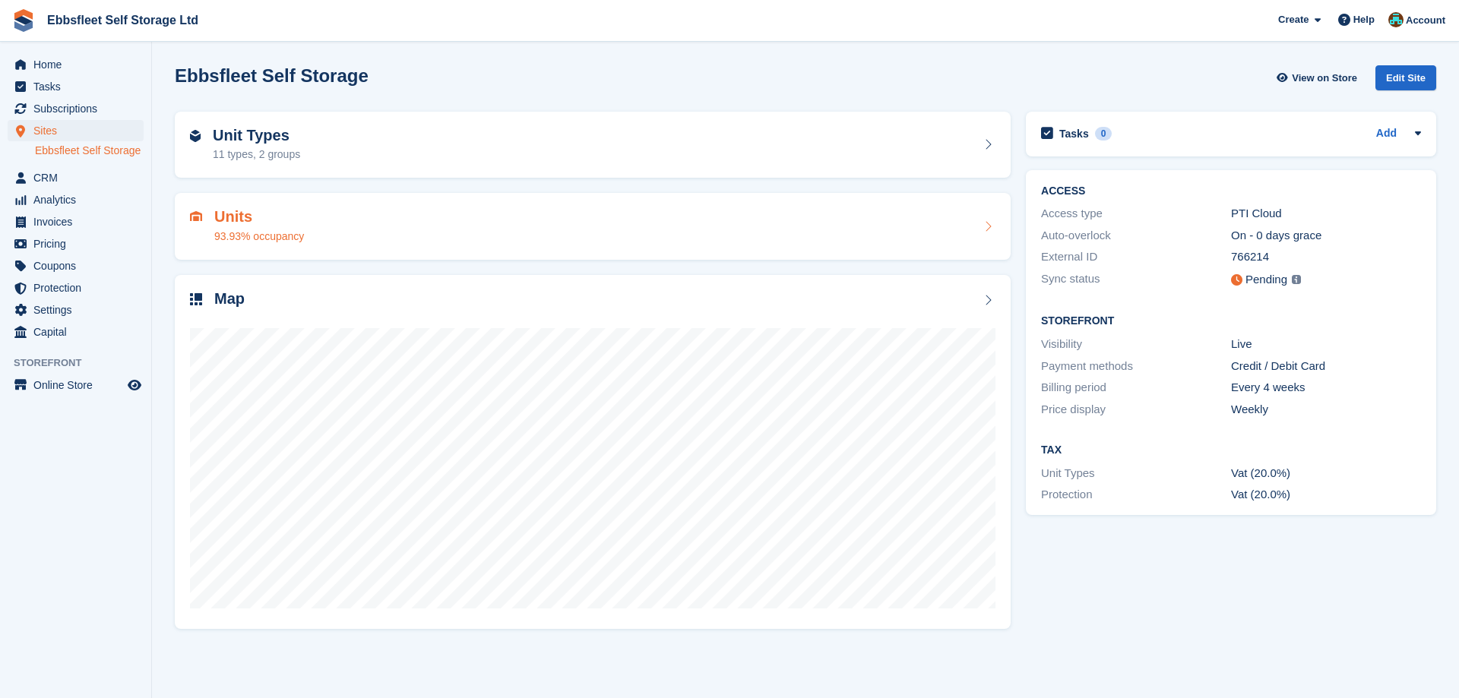
click at [243, 220] on h2 "Units" at bounding box center [259, 216] width 90 height 17
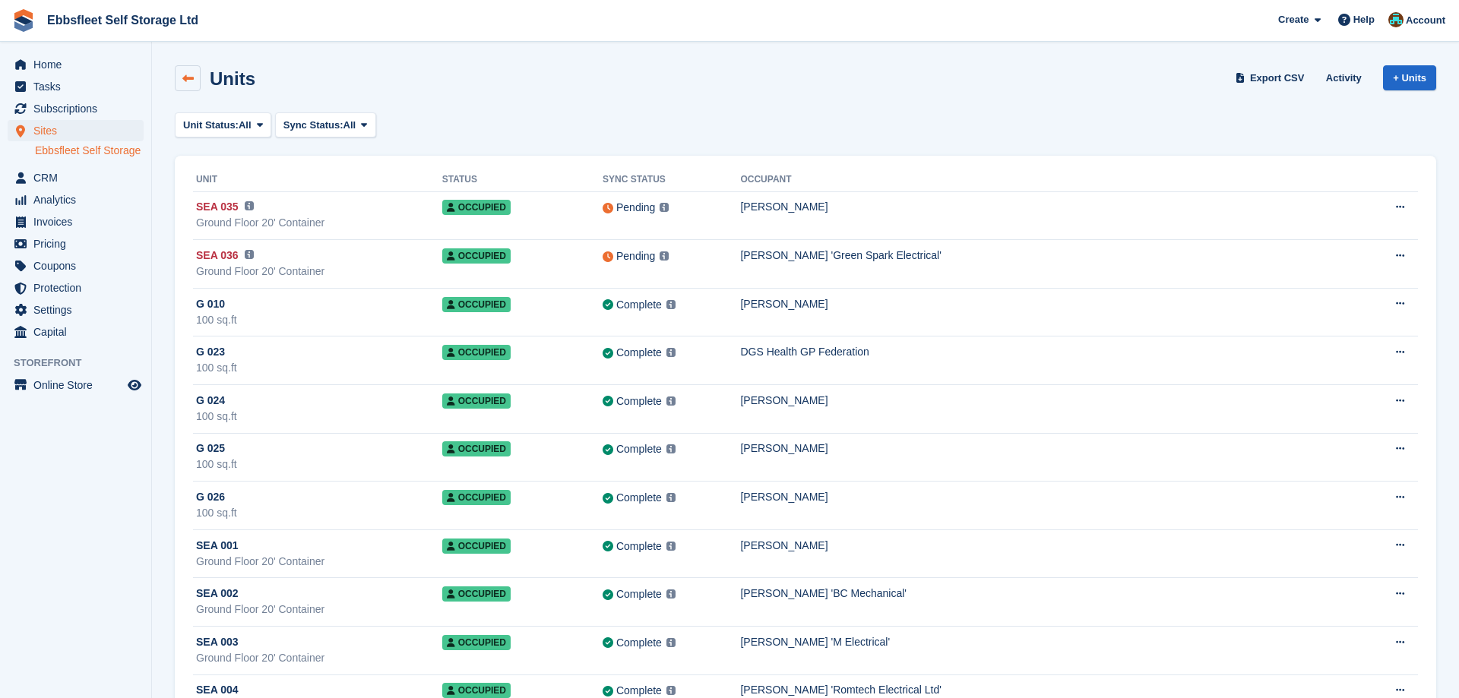
click at [192, 75] on icon at bounding box center [187, 78] width 11 height 11
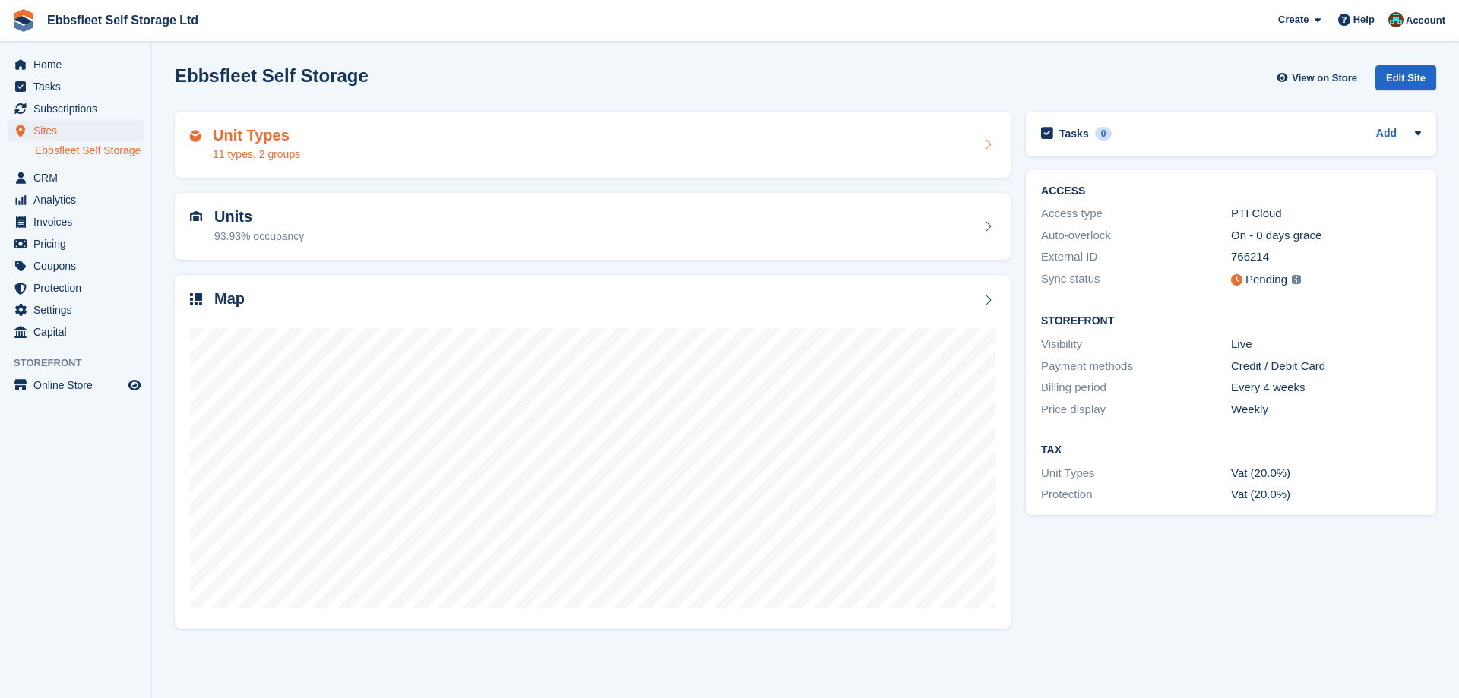
click at [244, 137] on h2 "Unit Types" at bounding box center [256, 135] width 87 height 17
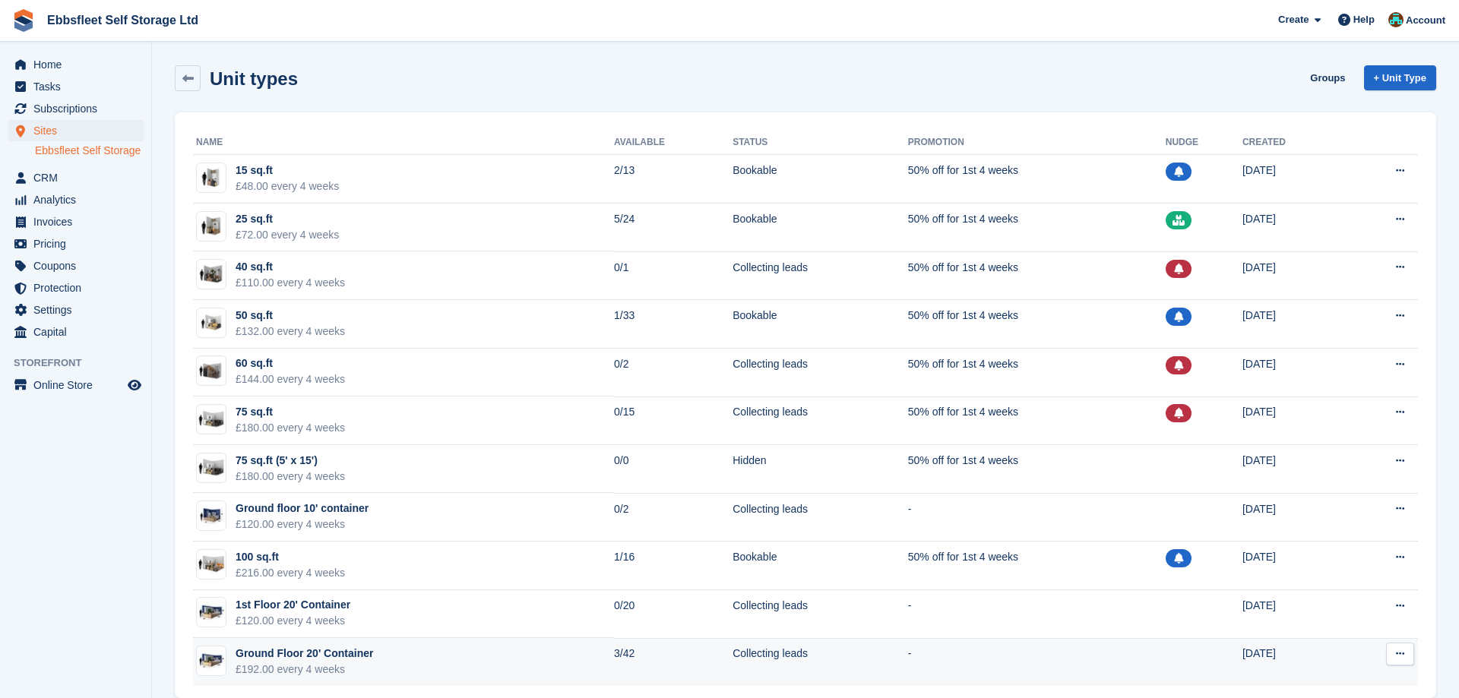
click at [743, 657] on td "Collecting leads" at bounding box center [819, 662] width 175 height 48
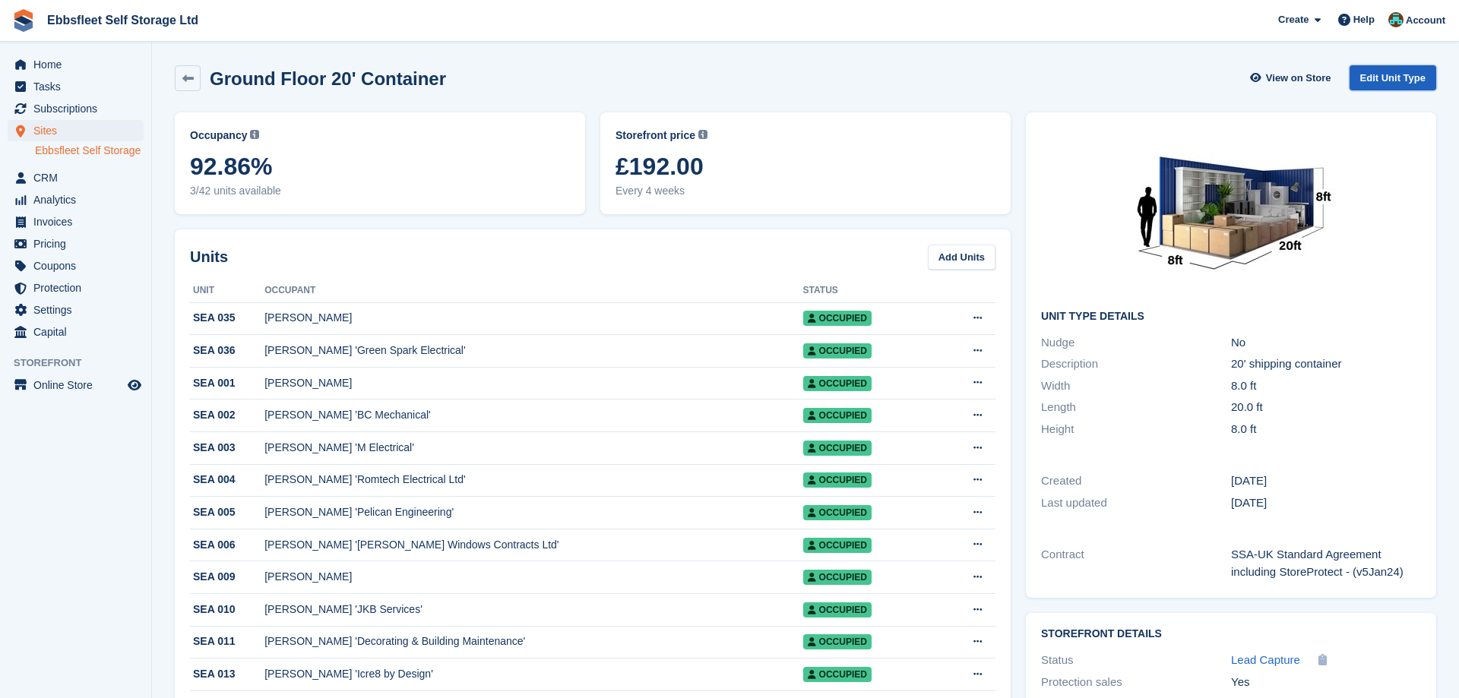
click at [1391, 76] on link "Edit Unit Type" at bounding box center [1392, 77] width 87 height 25
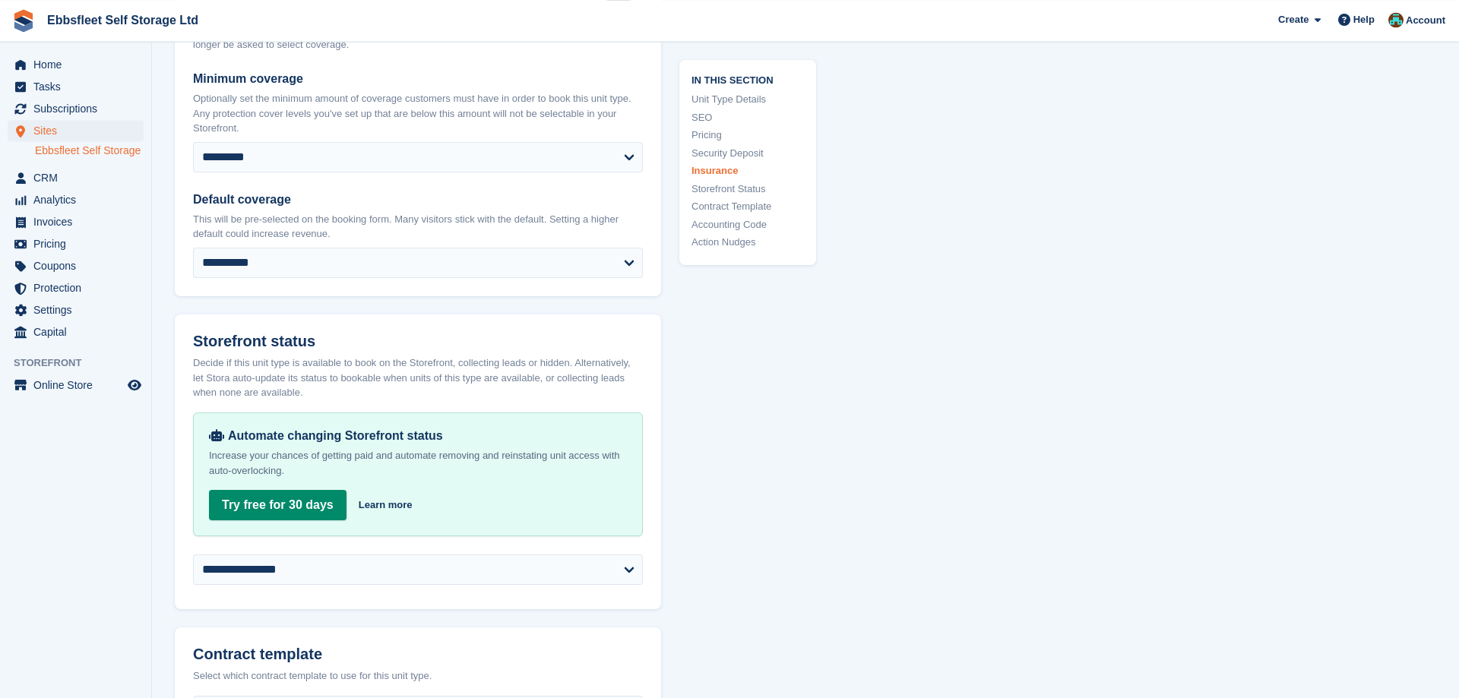
scroll to position [2170, 0]
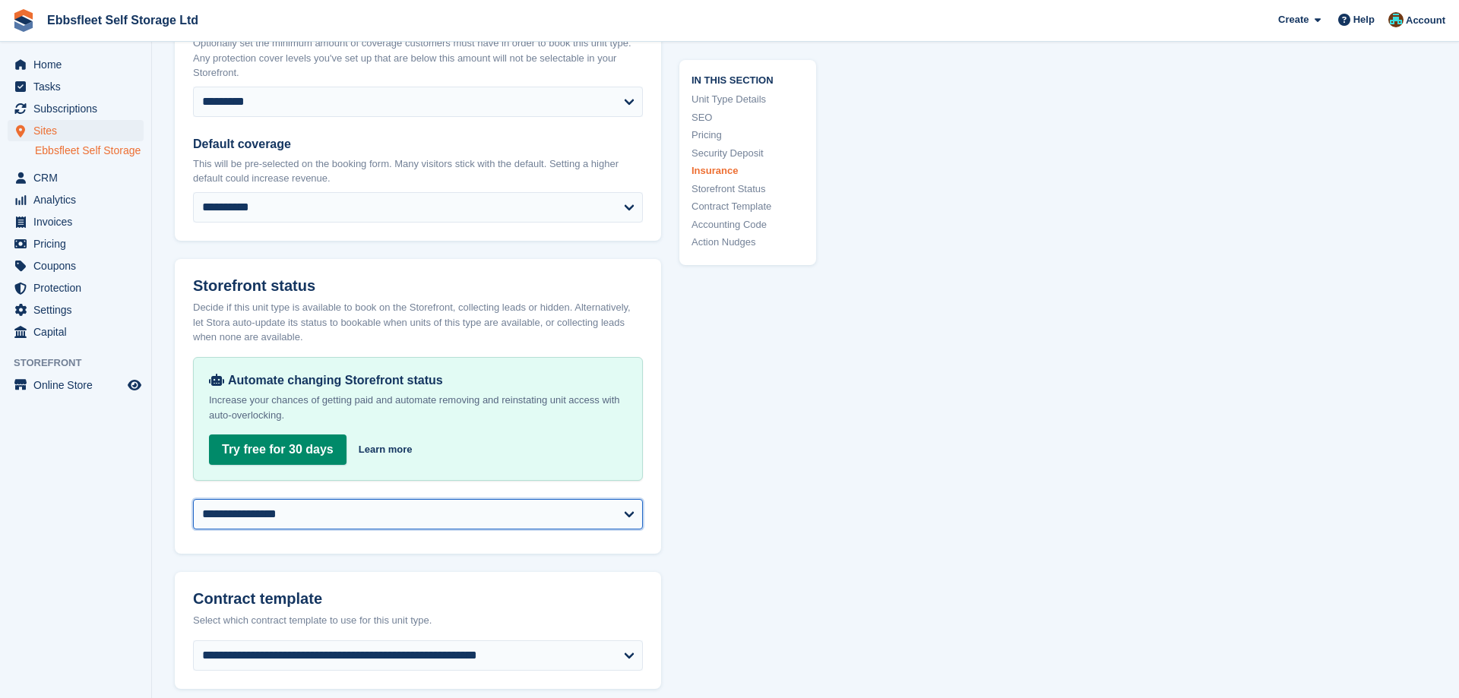
click at [193, 499] on select "**********" at bounding box center [418, 514] width 450 height 30
select select "********"
click option "********" at bounding box center [0, 0] width 0 height 0
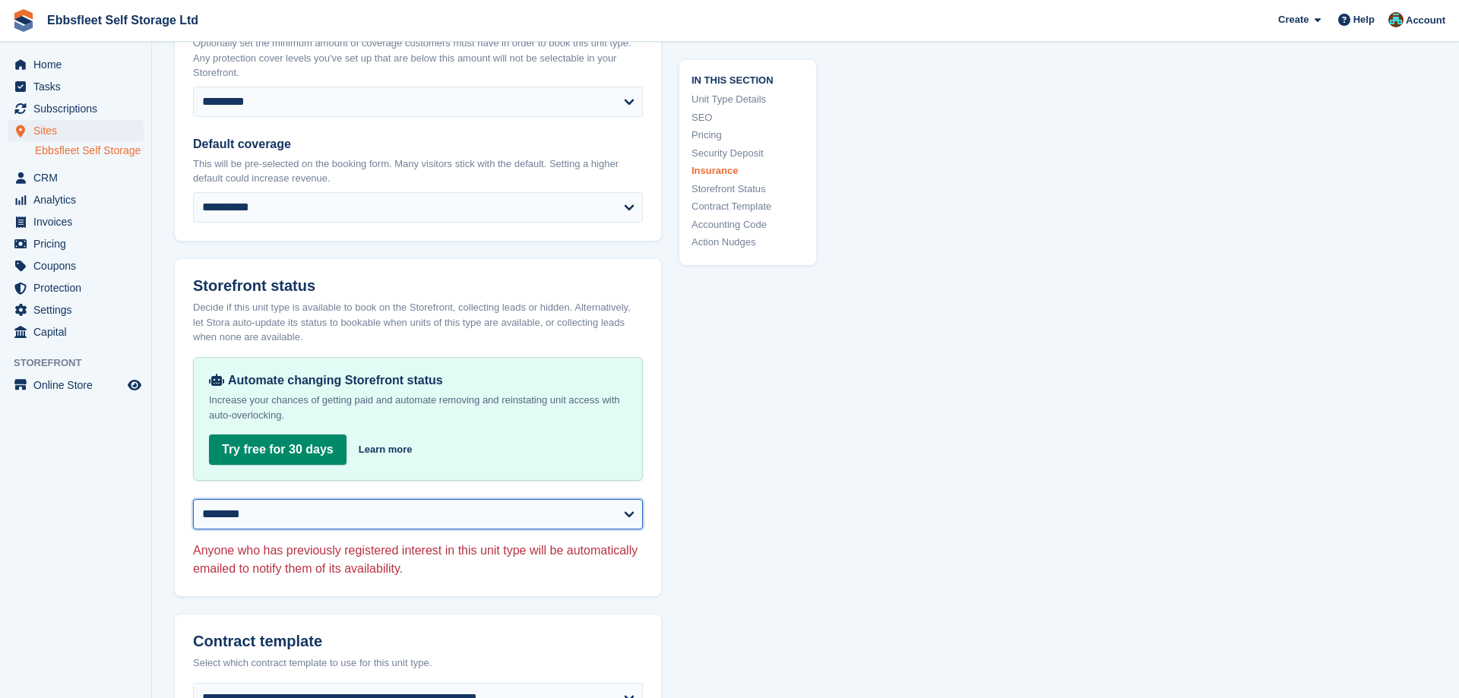
scroll to position [2635, 0]
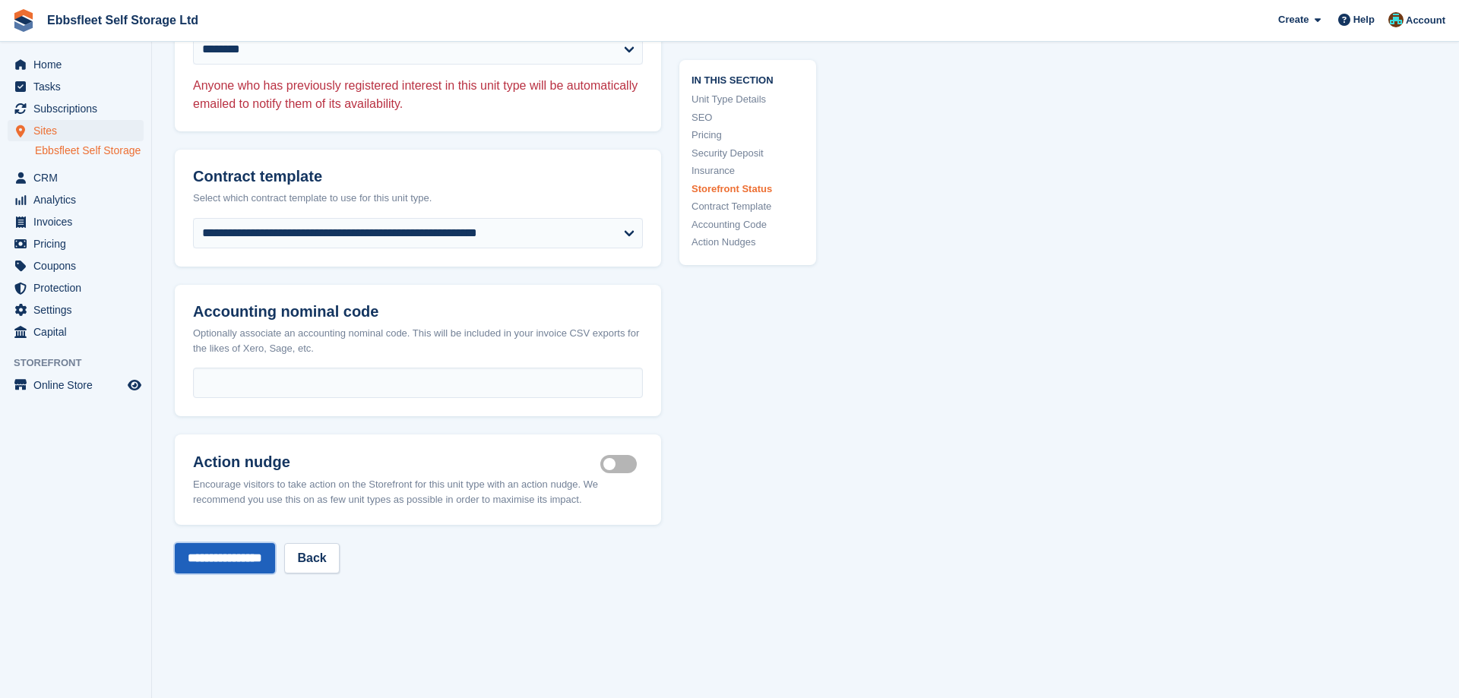
click at [260, 567] on input "**********" at bounding box center [225, 558] width 100 height 30
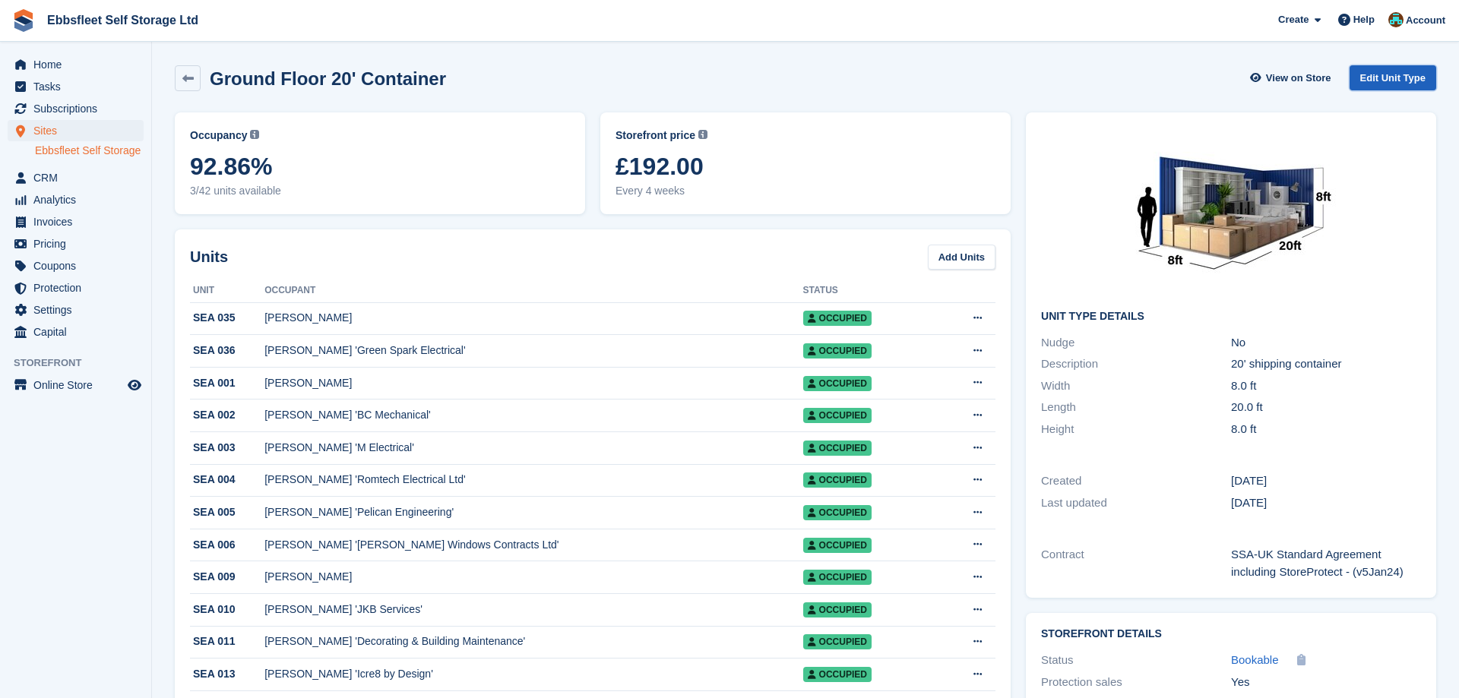
click at [1403, 77] on link "Edit Unit Type" at bounding box center [1392, 77] width 87 height 25
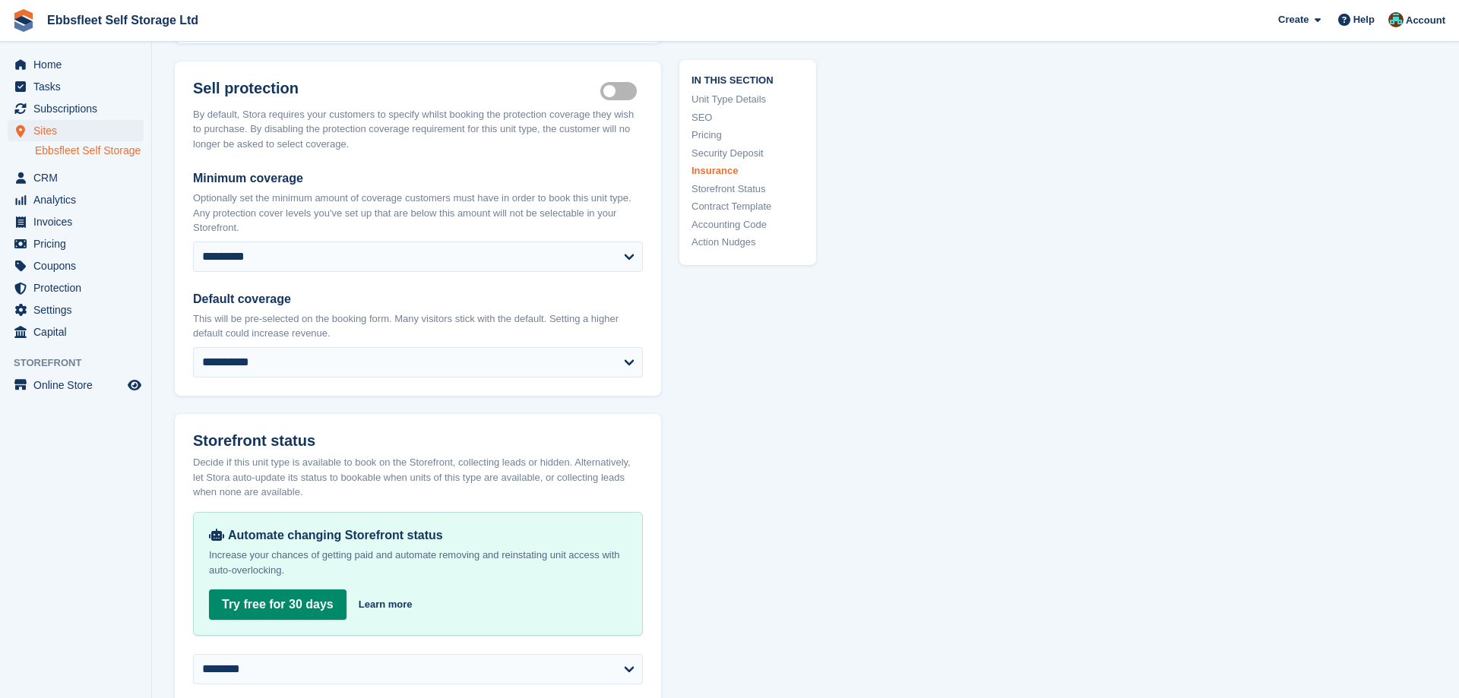
scroll to position [2325, 0]
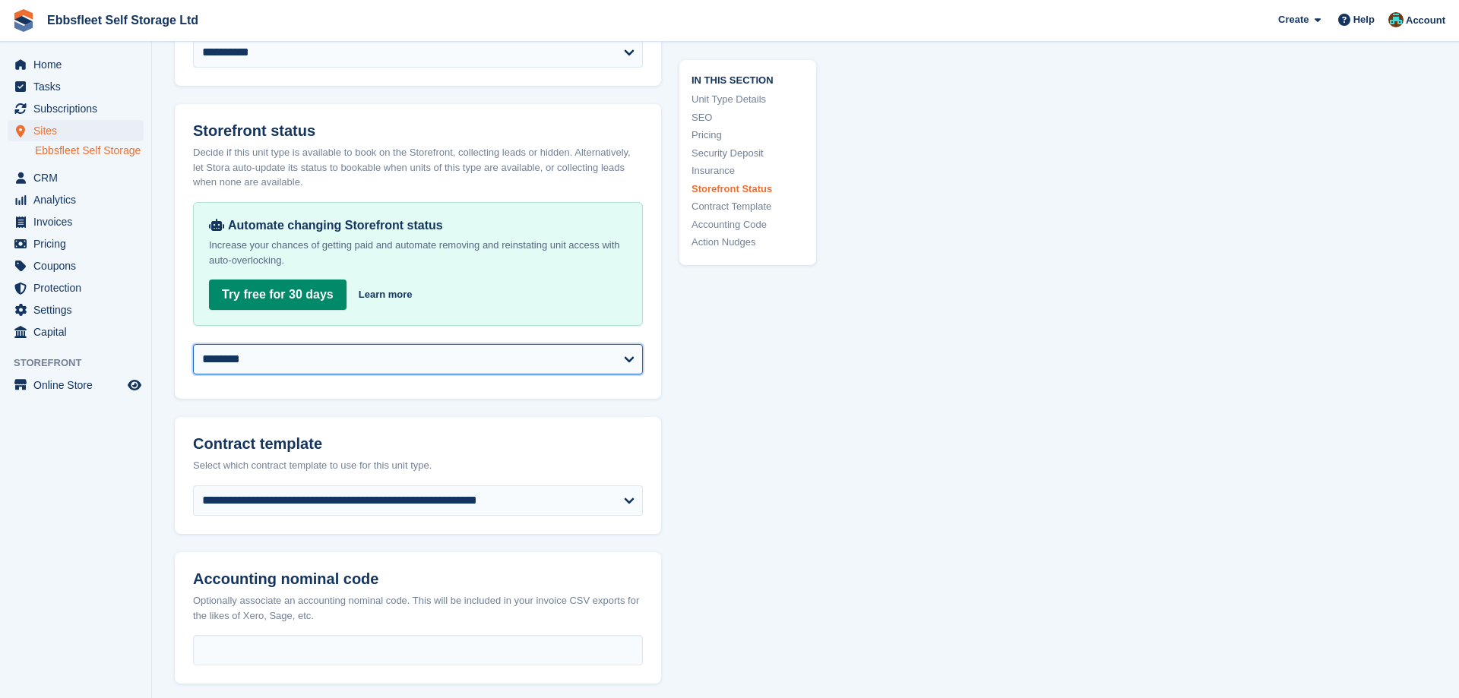
click at [193, 344] on select "**********" at bounding box center [418, 359] width 450 height 30
select select "**********"
click option "**********" at bounding box center [0, 0] width 0 height 0
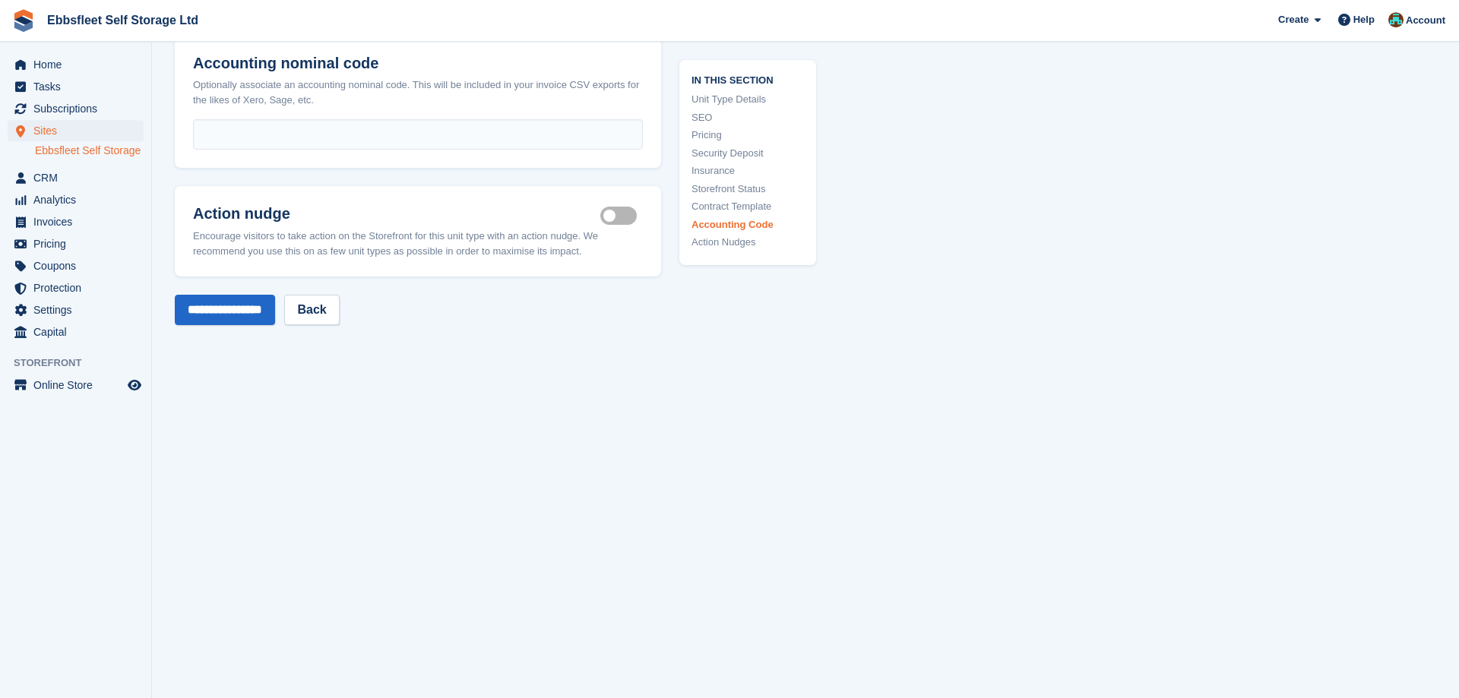
scroll to position [2864, 0]
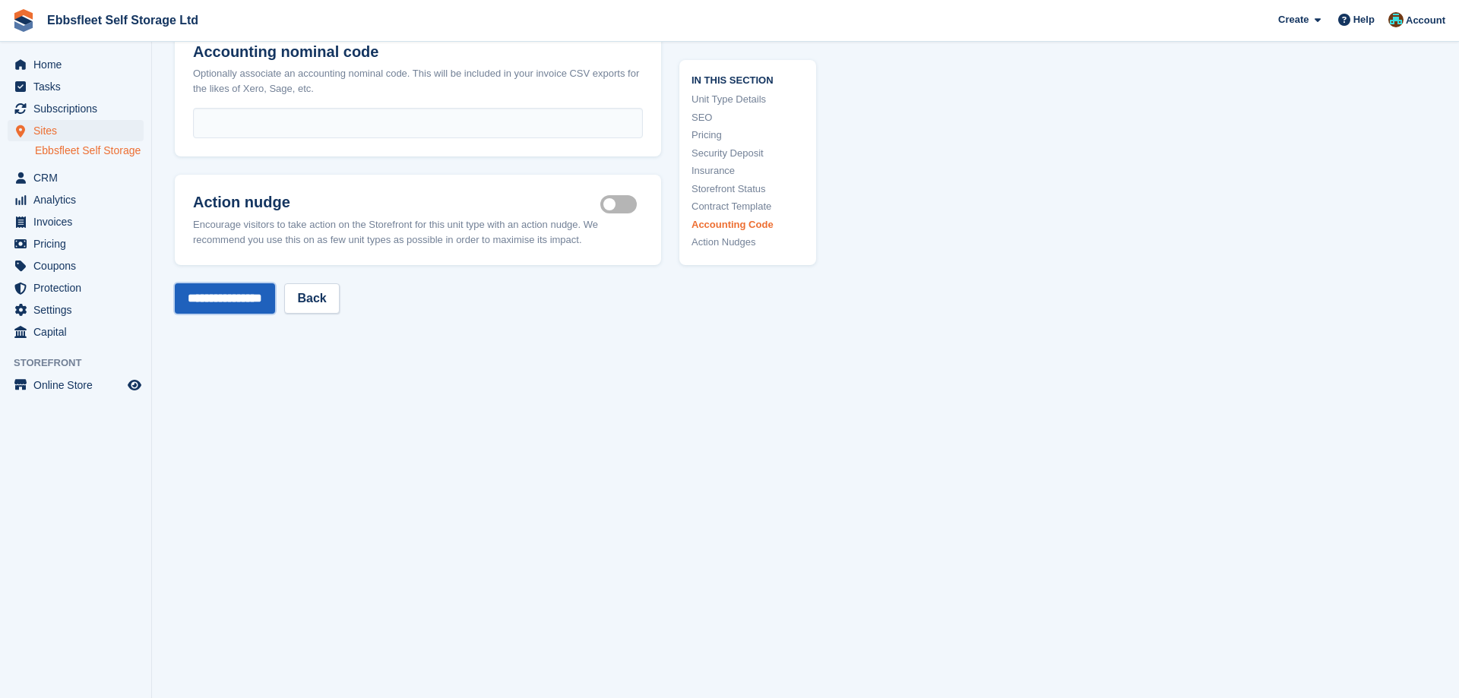
click at [225, 296] on input "**********" at bounding box center [225, 298] width 100 height 30
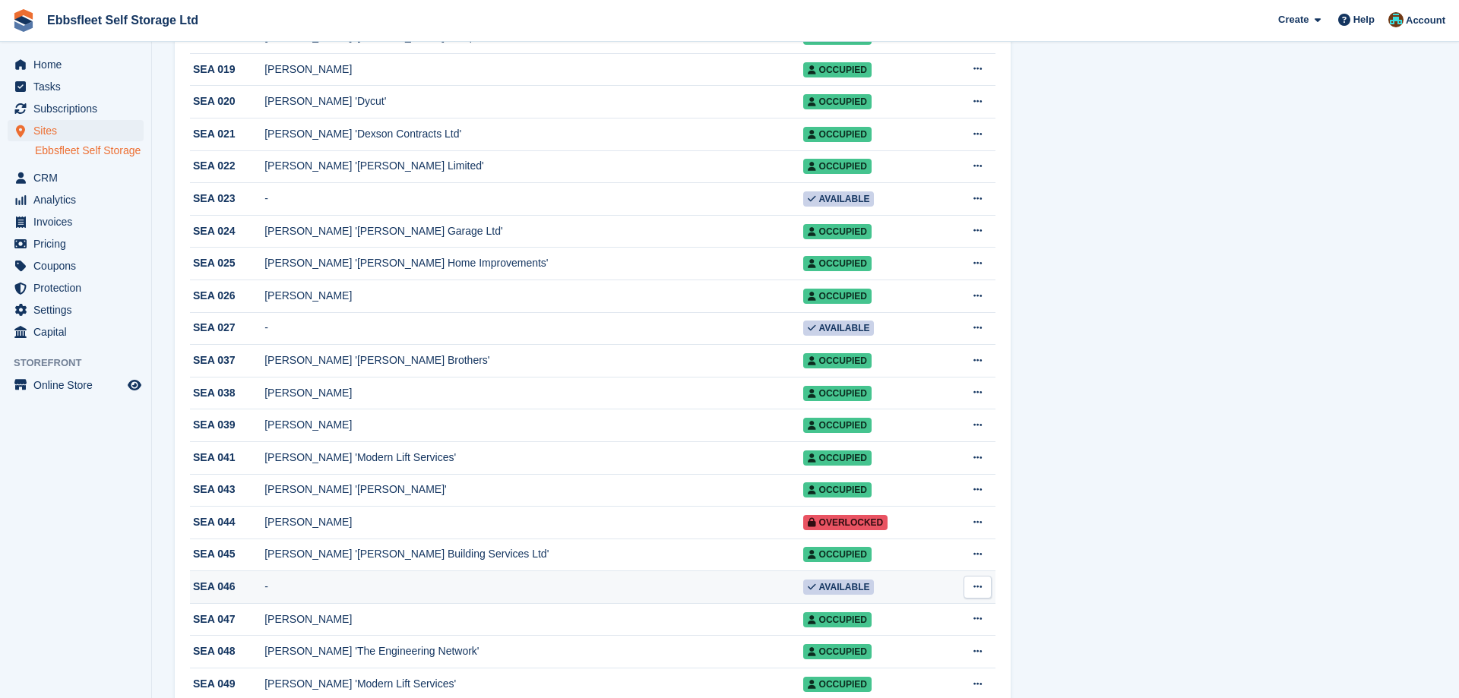
scroll to position [334, 0]
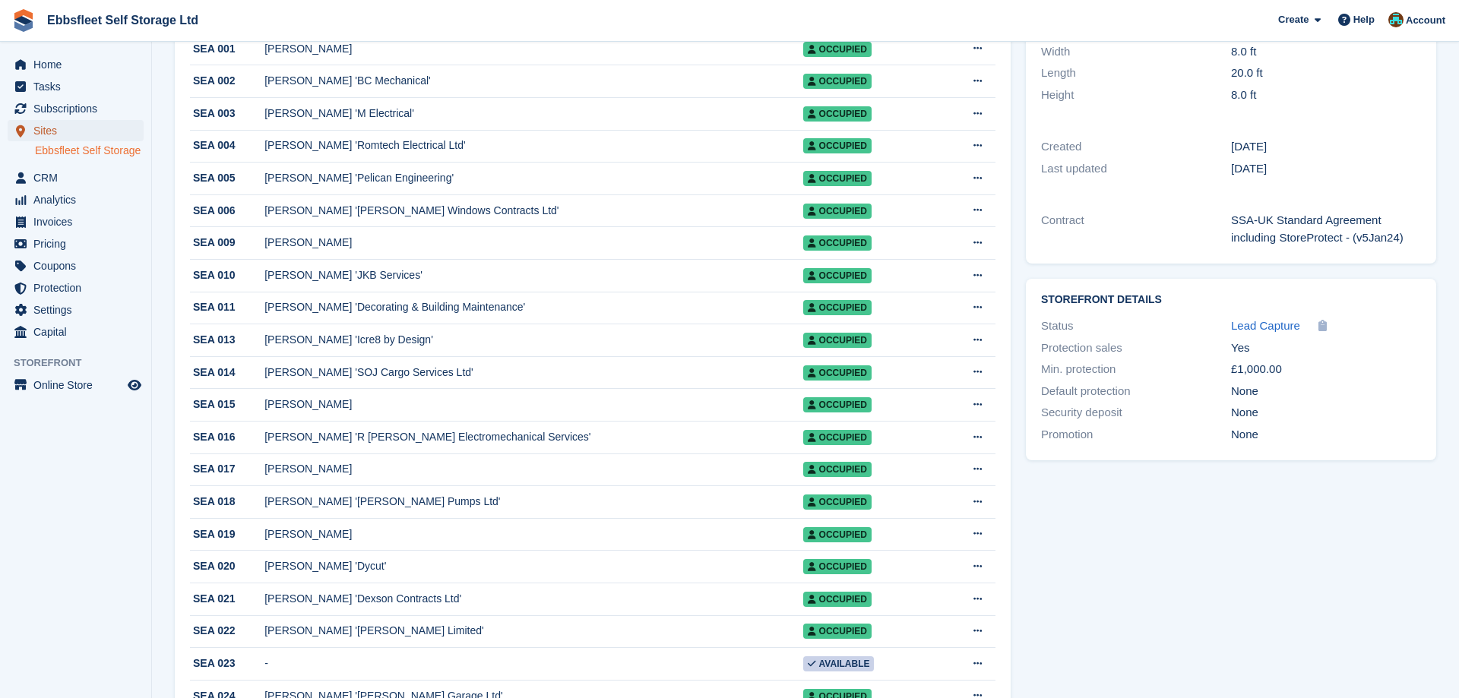
click at [77, 128] on span "Sites" at bounding box center [78, 130] width 91 height 21
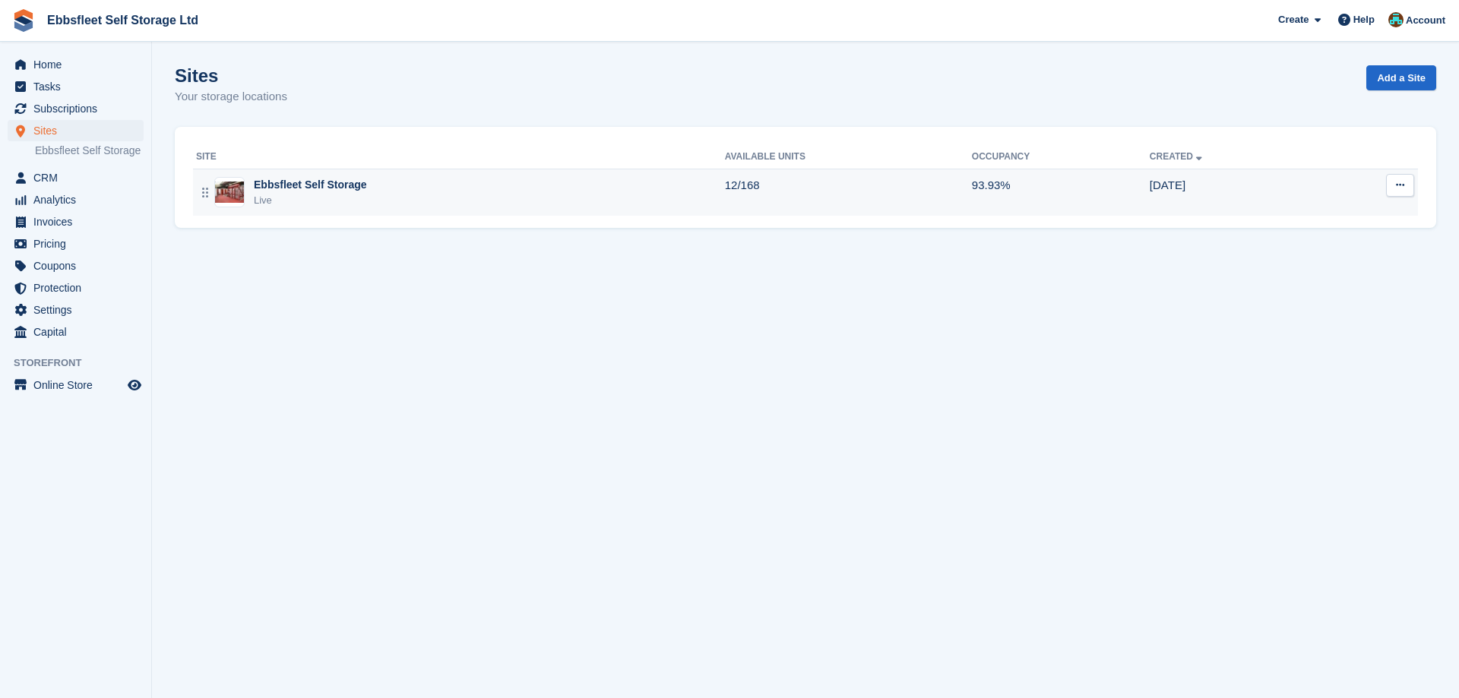
click at [284, 183] on div "Ebbsfleet Self Storage" at bounding box center [310, 185] width 113 height 16
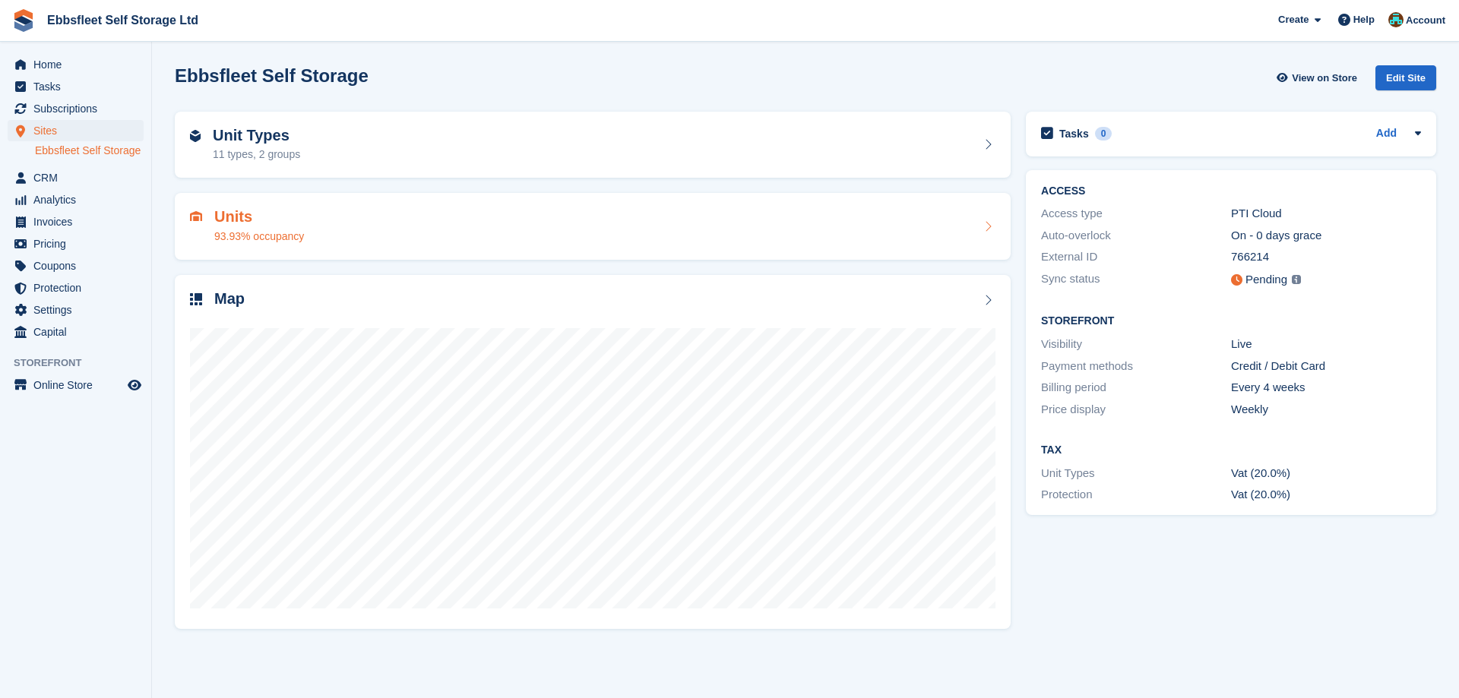
click at [239, 218] on h2 "Units" at bounding box center [259, 216] width 90 height 17
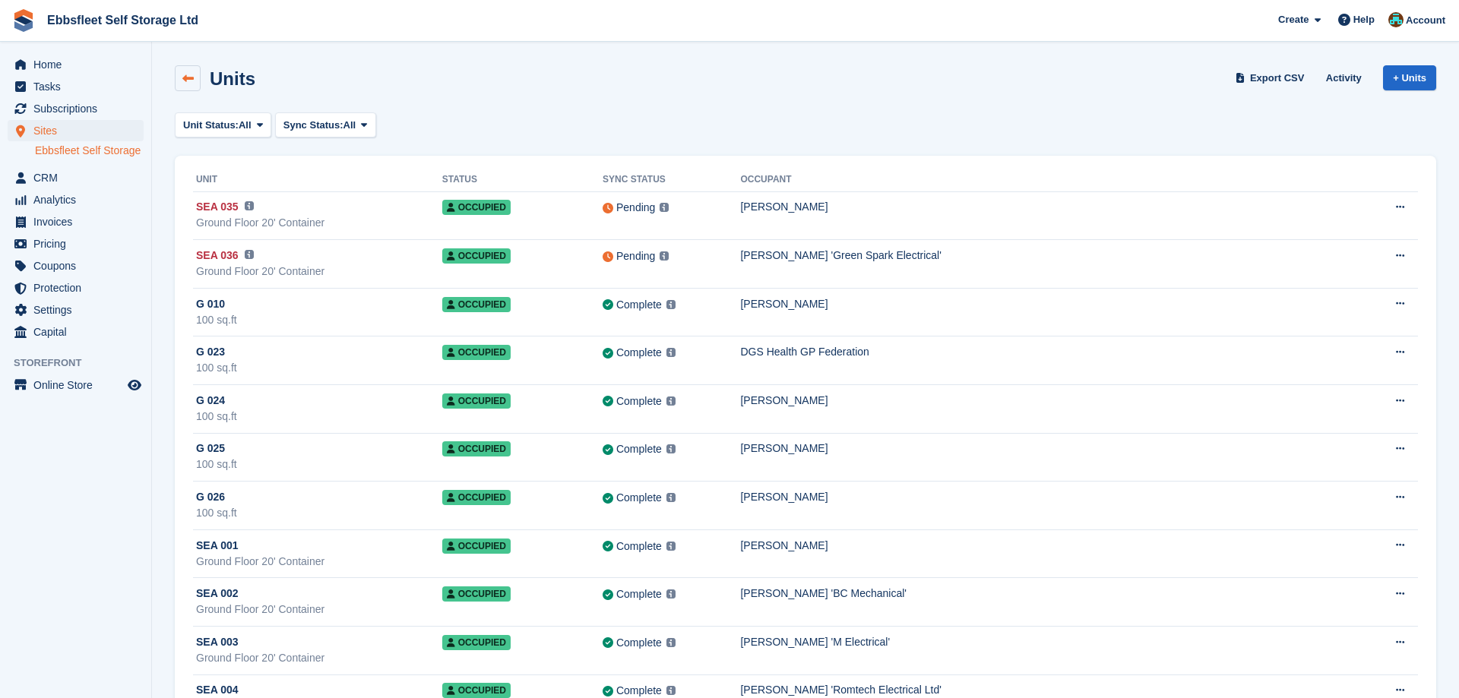
click at [195, 80] on link at bounding box center [188, 78] width 26 height 26
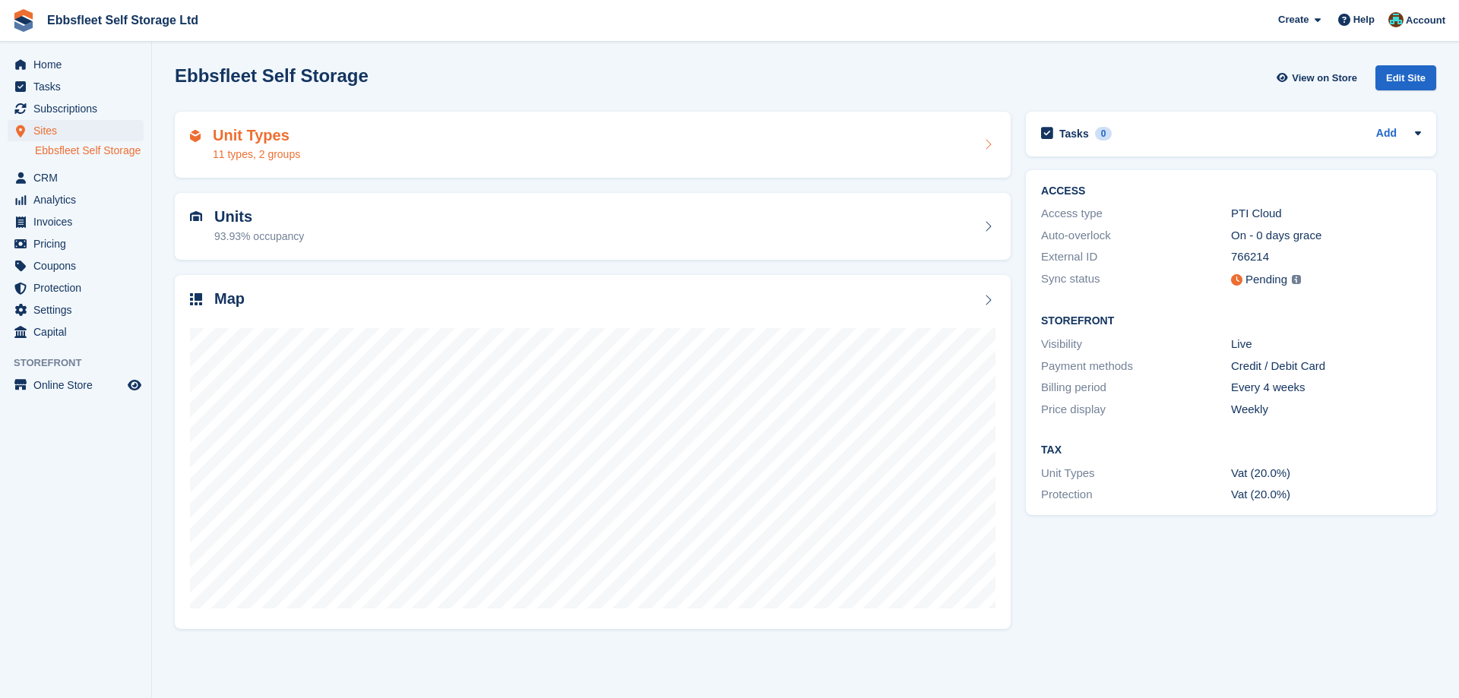
click at [265, 134] on h2 "Unit Types" at bounding box center [256, 135] width 87 height 17
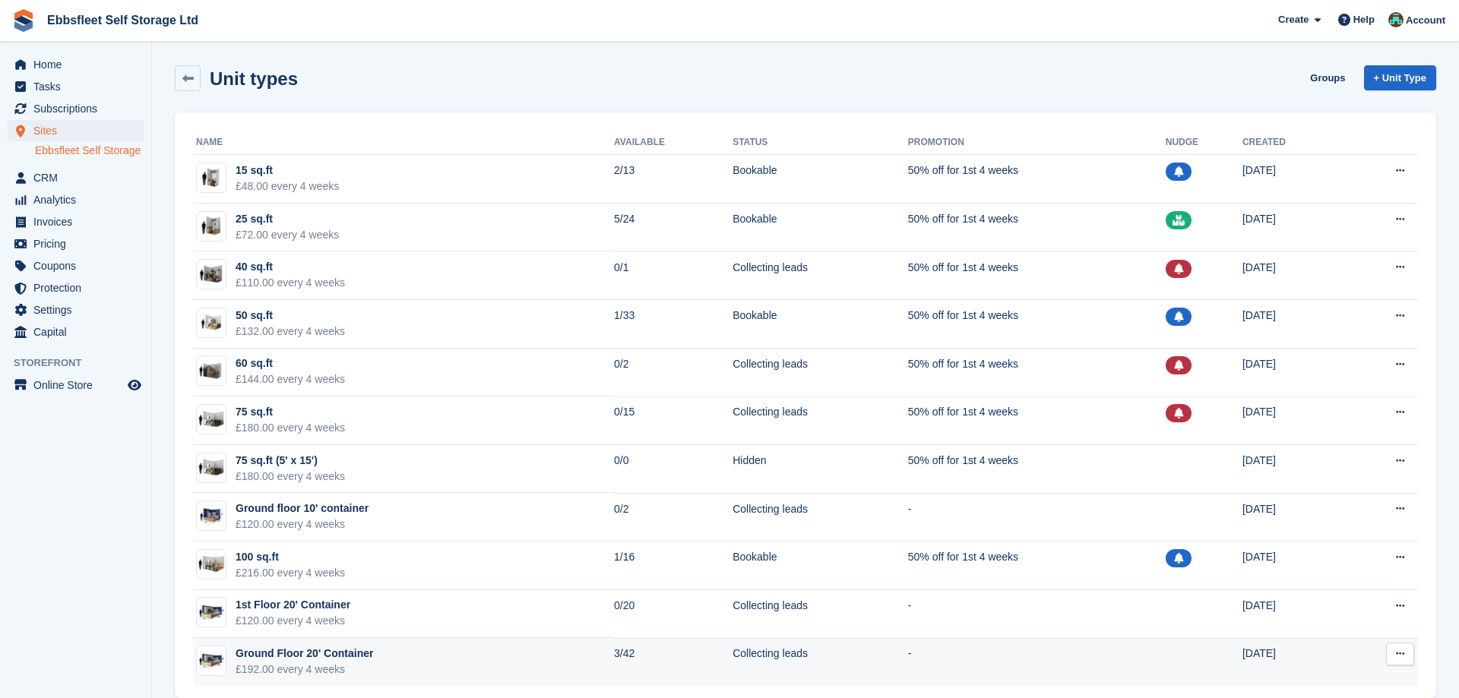
click at [340, 655] on div "Ground Floor 20' Container" at bounding box center [303, 654] width 137 height 16
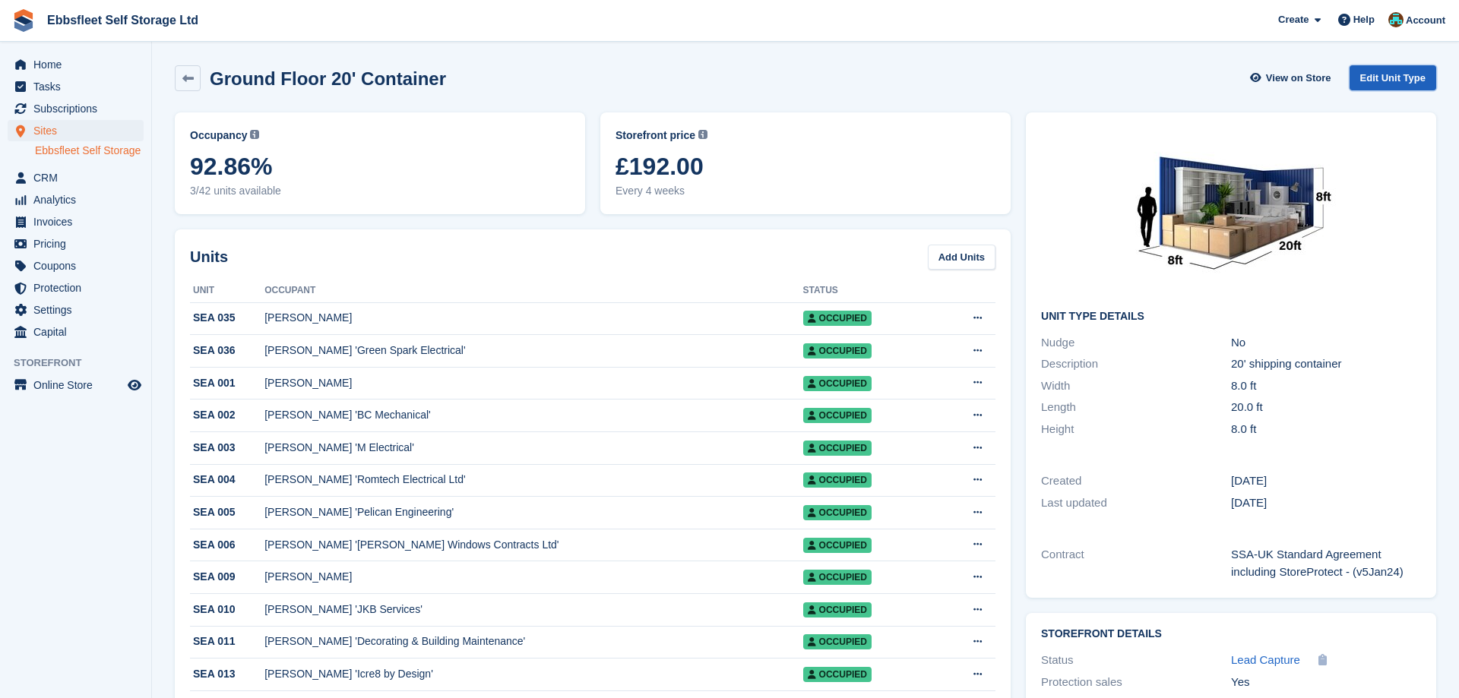
click at [1388, 71] on link "Edit Unit Type" at bounding box center [1392, 77] width 87 height 25
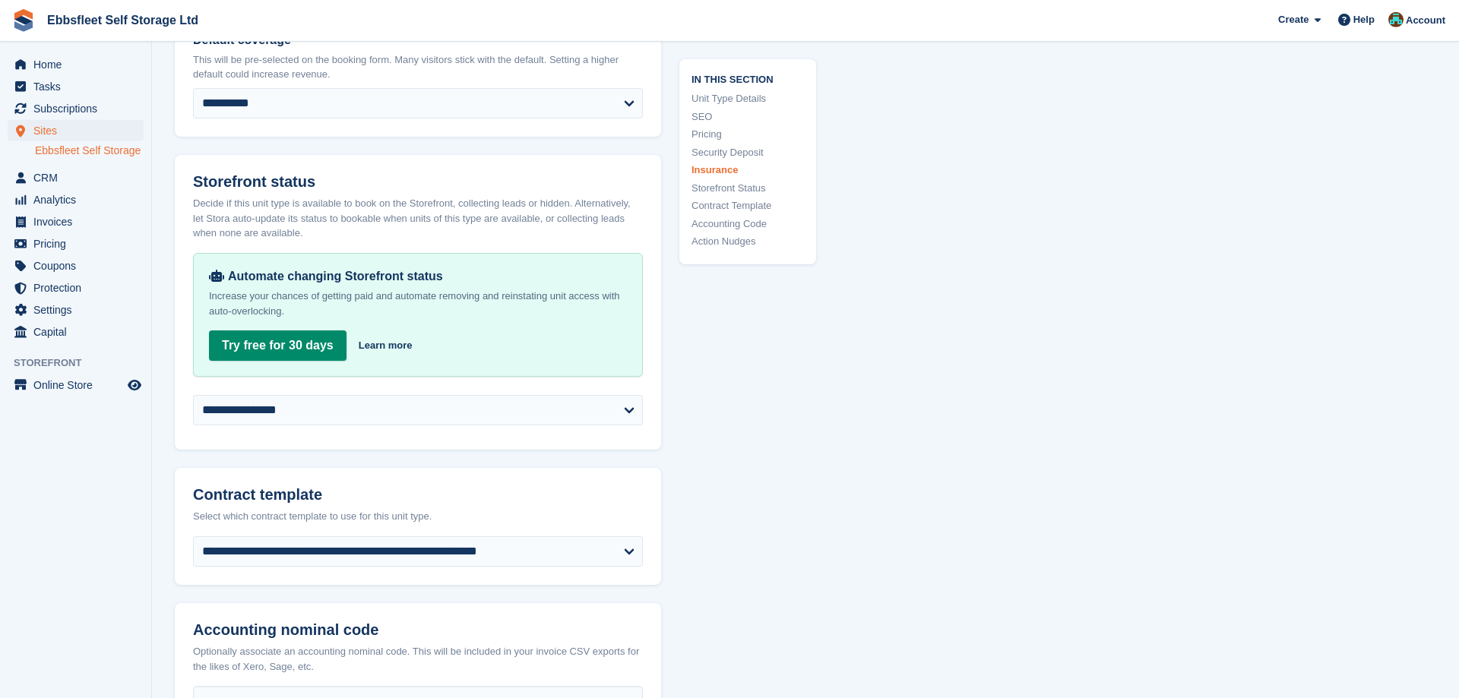
scroll to position [2402, 0]
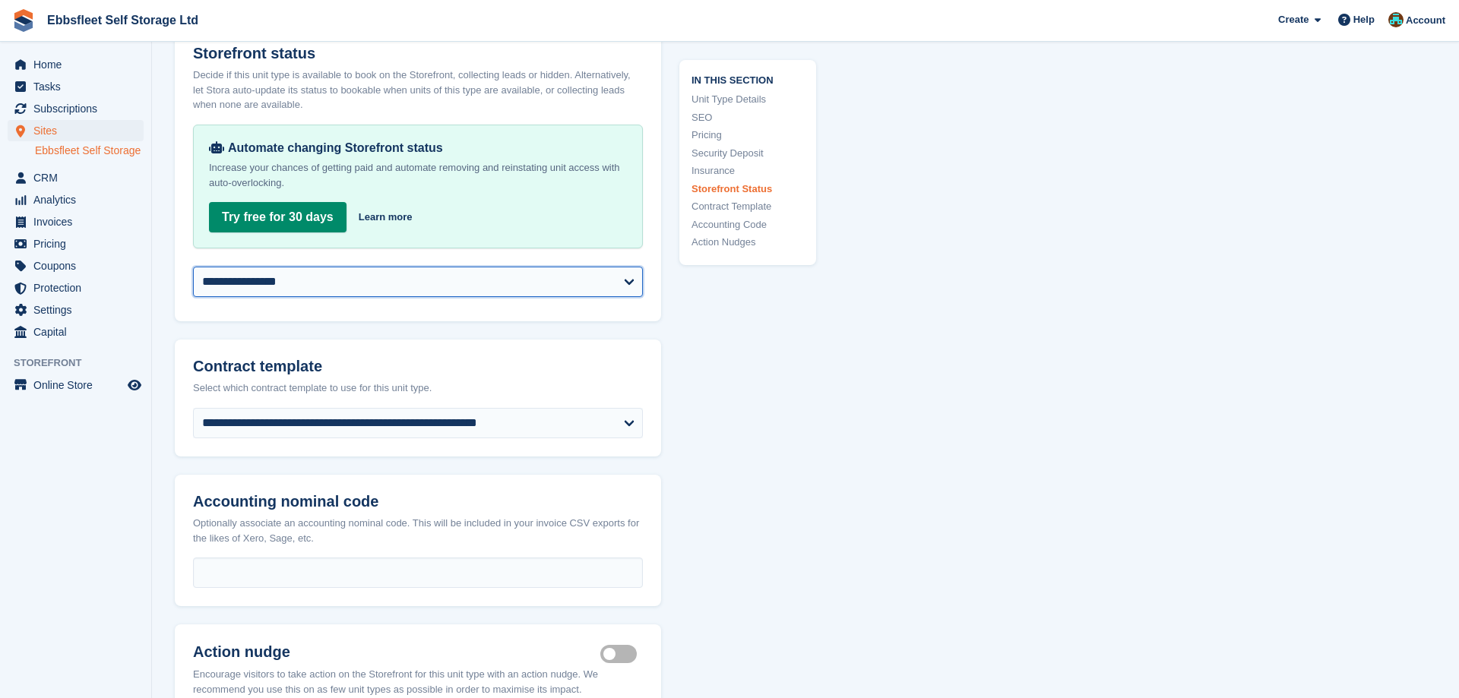
click at [193, 267] on select "**********" at bounding box center [418, 282] width 450 height 30
select select "********"
click option "********" at bounding box center [0, 0] width 0 height 0
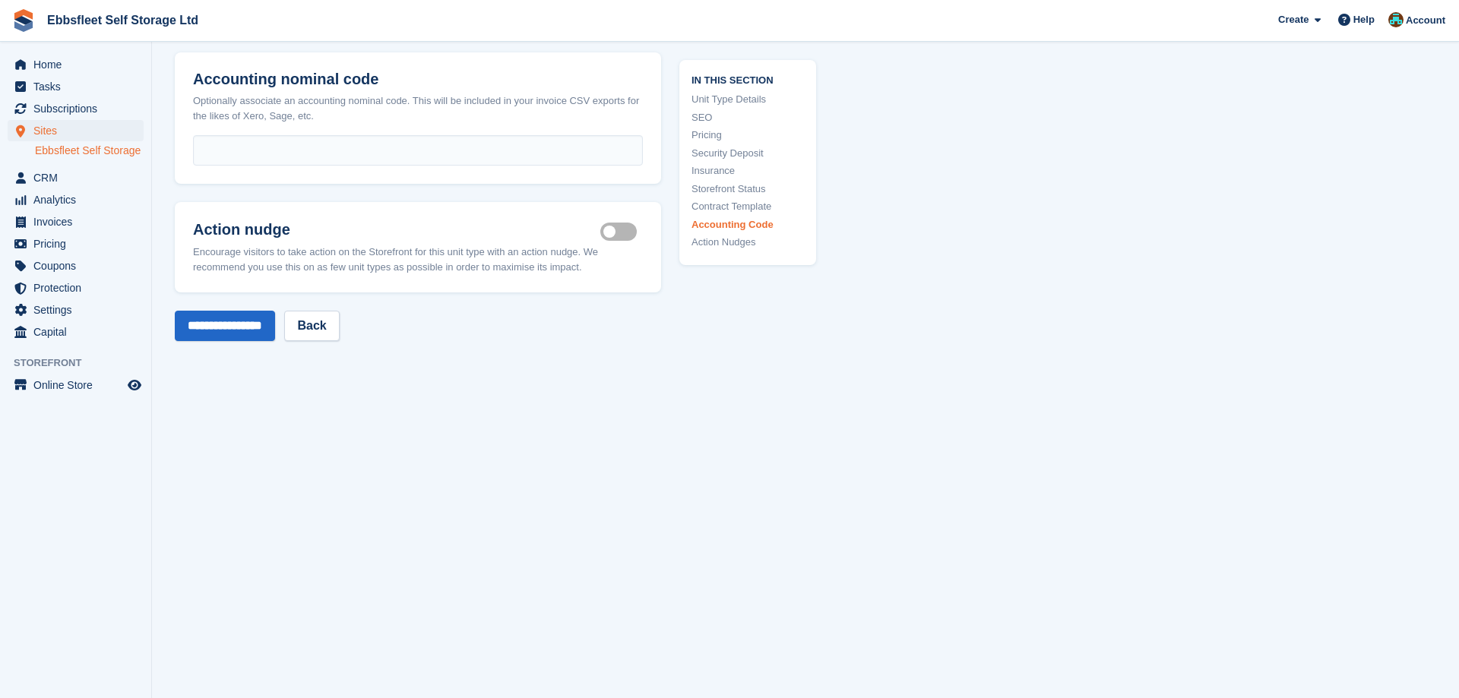
scroll to position [2906, 0]
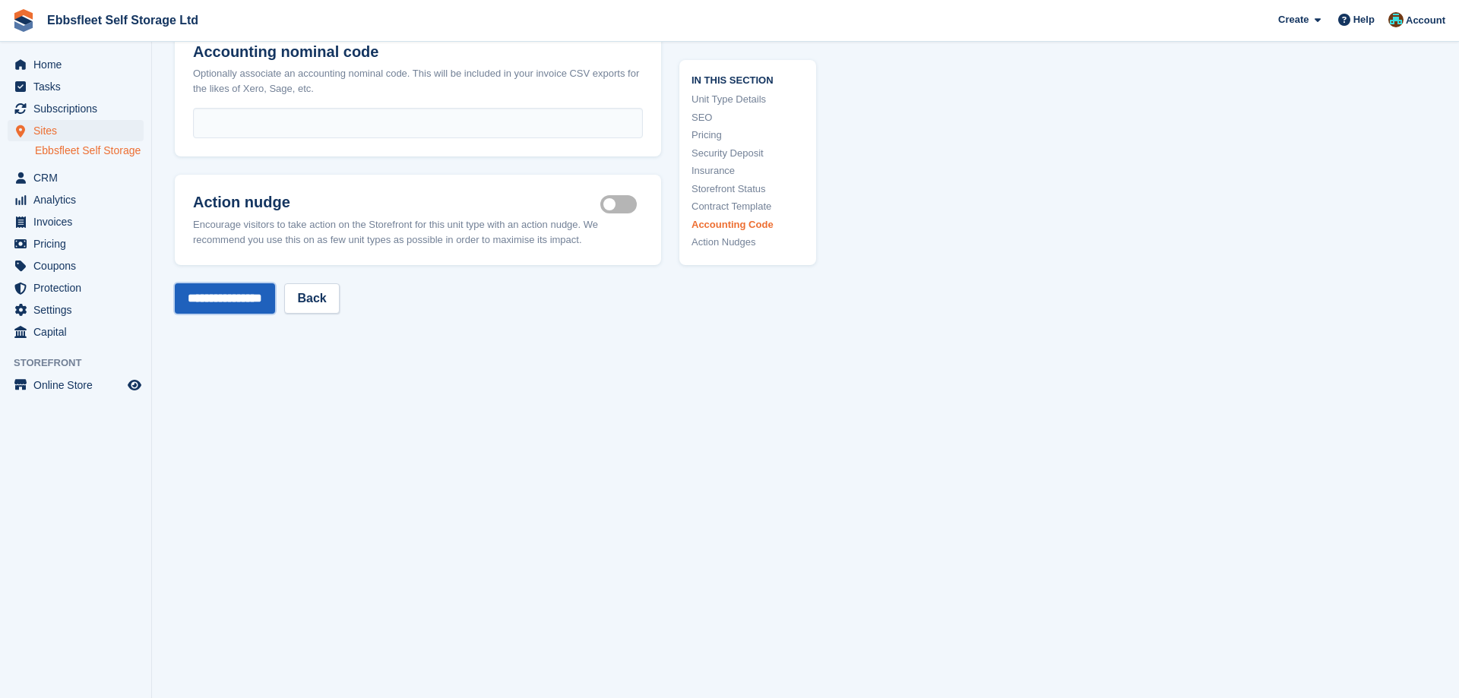
click at [235, 299] on input "**********" at bounding box center [225, 298] width 100 height 30
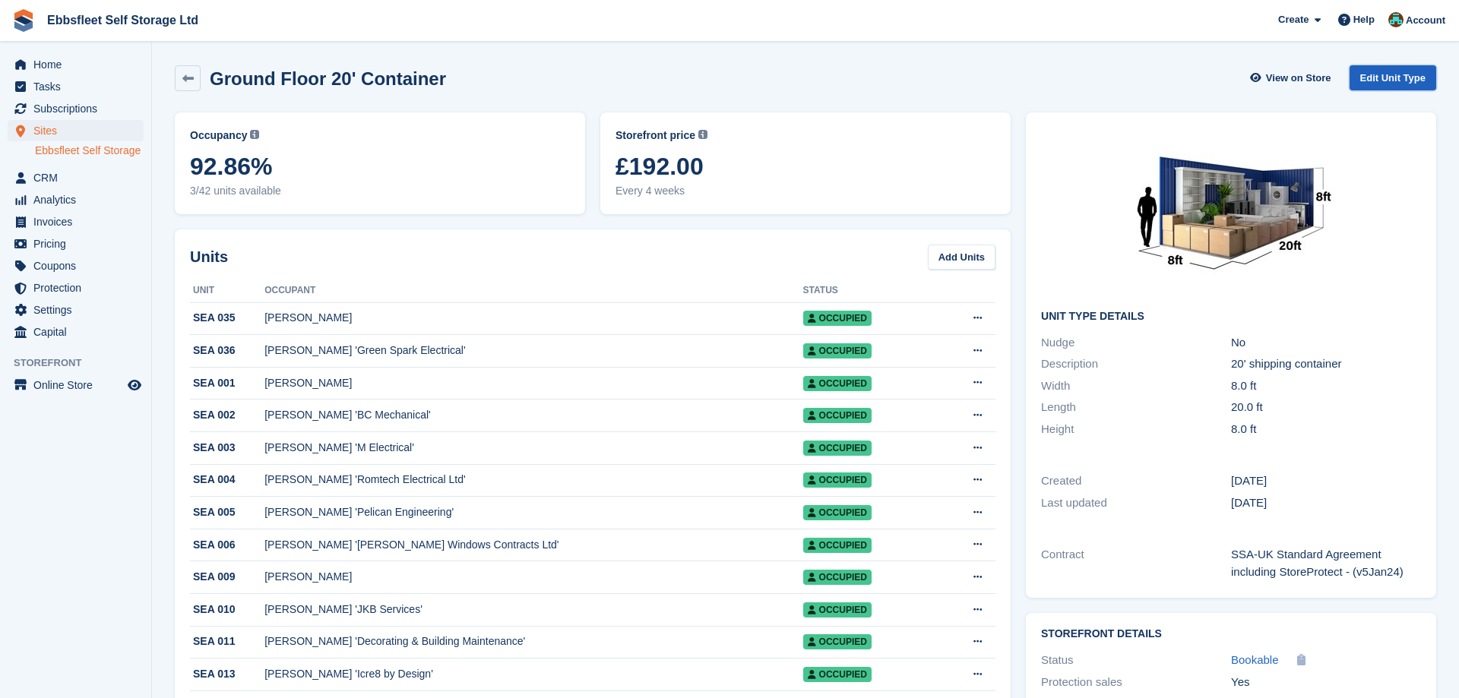
click at [1380, 77] on link "Edit Unit Type" at bounding box center [1392, 77] width 87 height 25
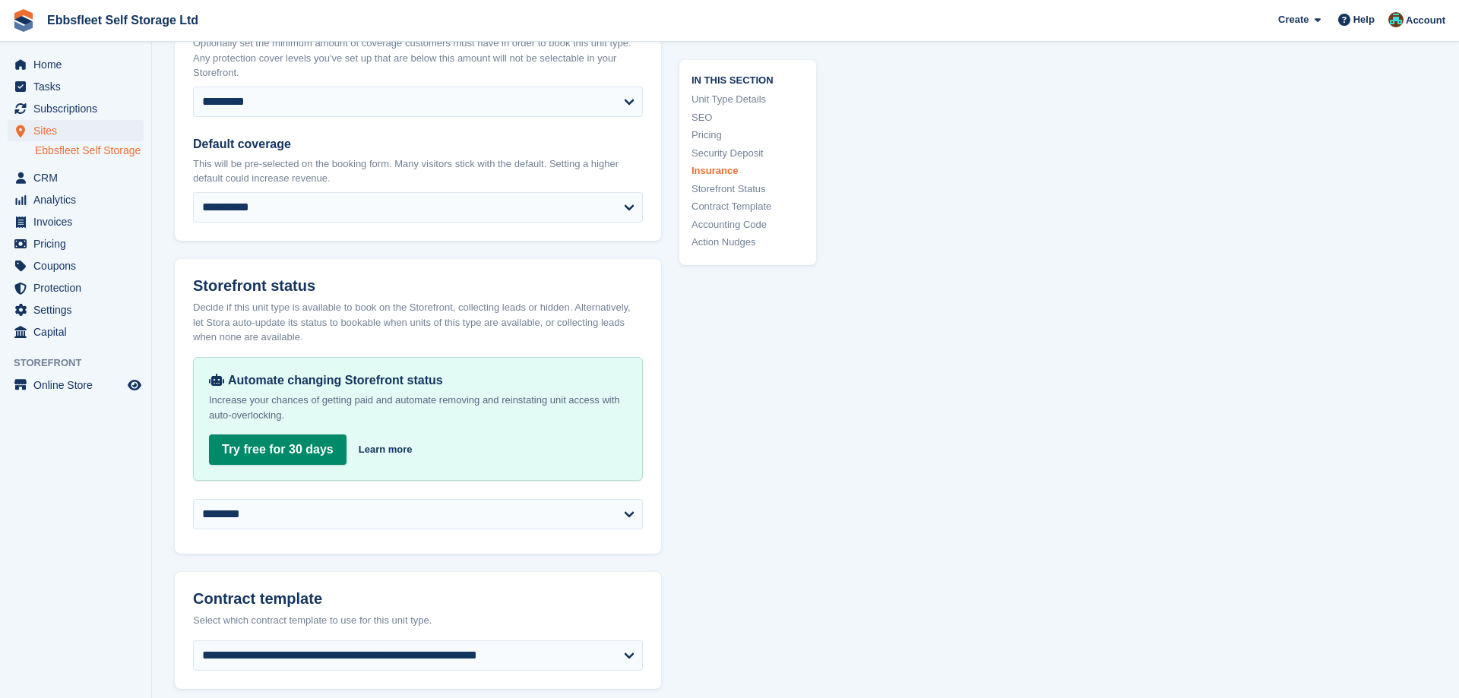
scroll to position [2557, 0]
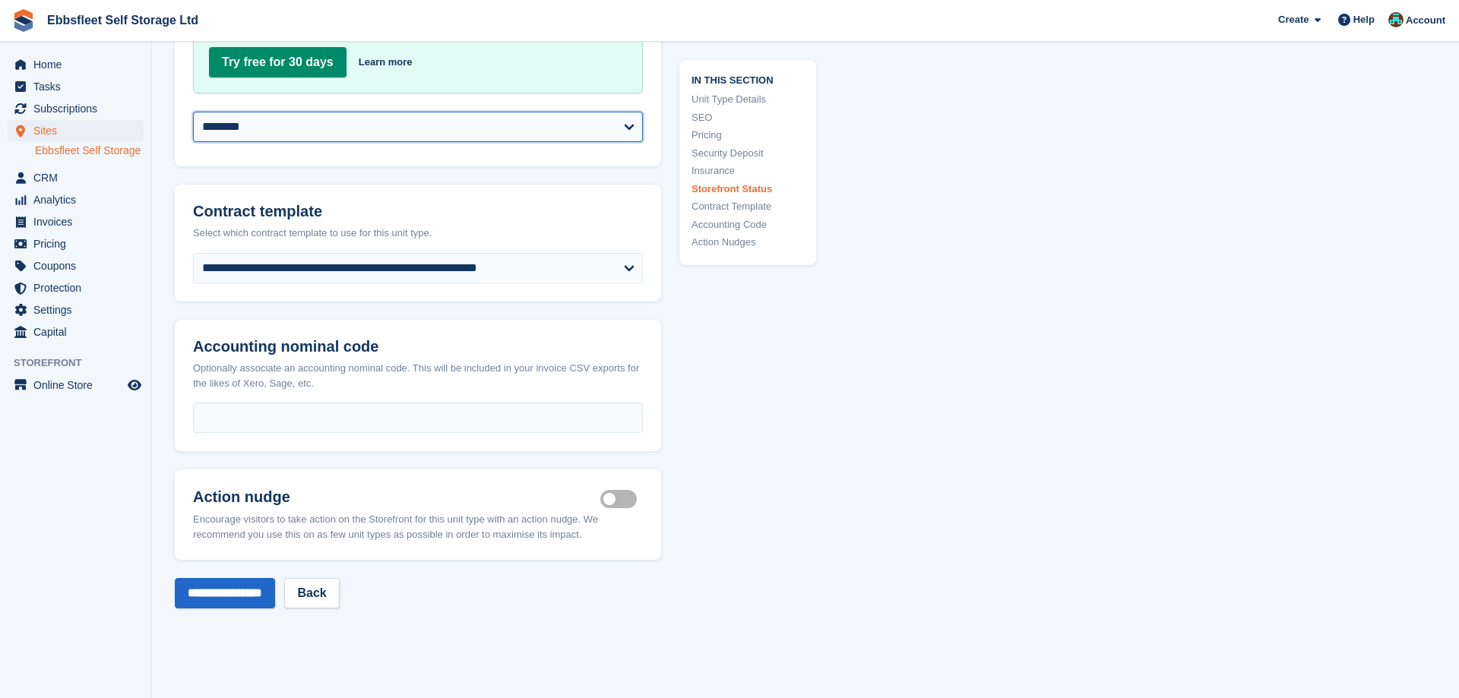
click at [193, 112] on select "**********" at bounding box center [418, 127] width 450 height 30
select select "**********"
click option "**********" at bounding box center [0, 0] width 0 height 0
click at [245, 599] on input "**********" at bounding box center [225, 593] width 100 height 30
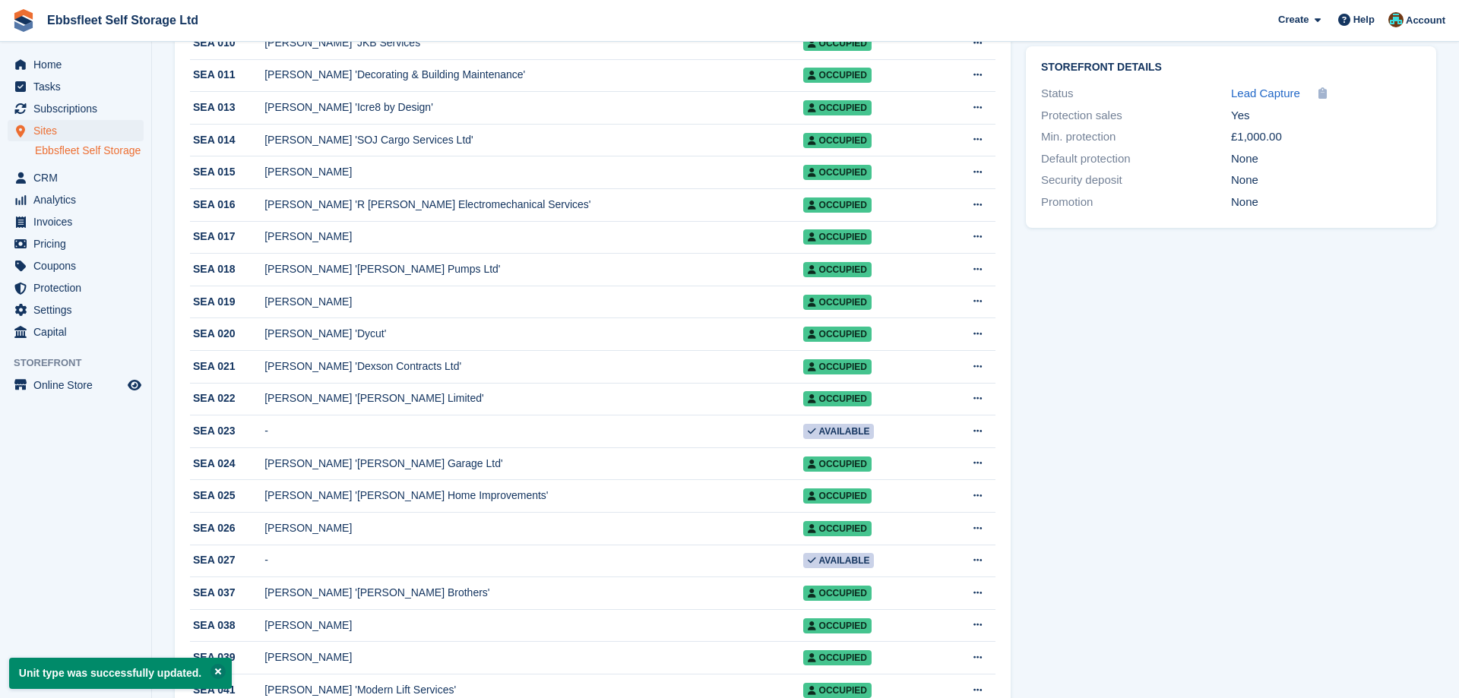
scroll to position [24, 0]
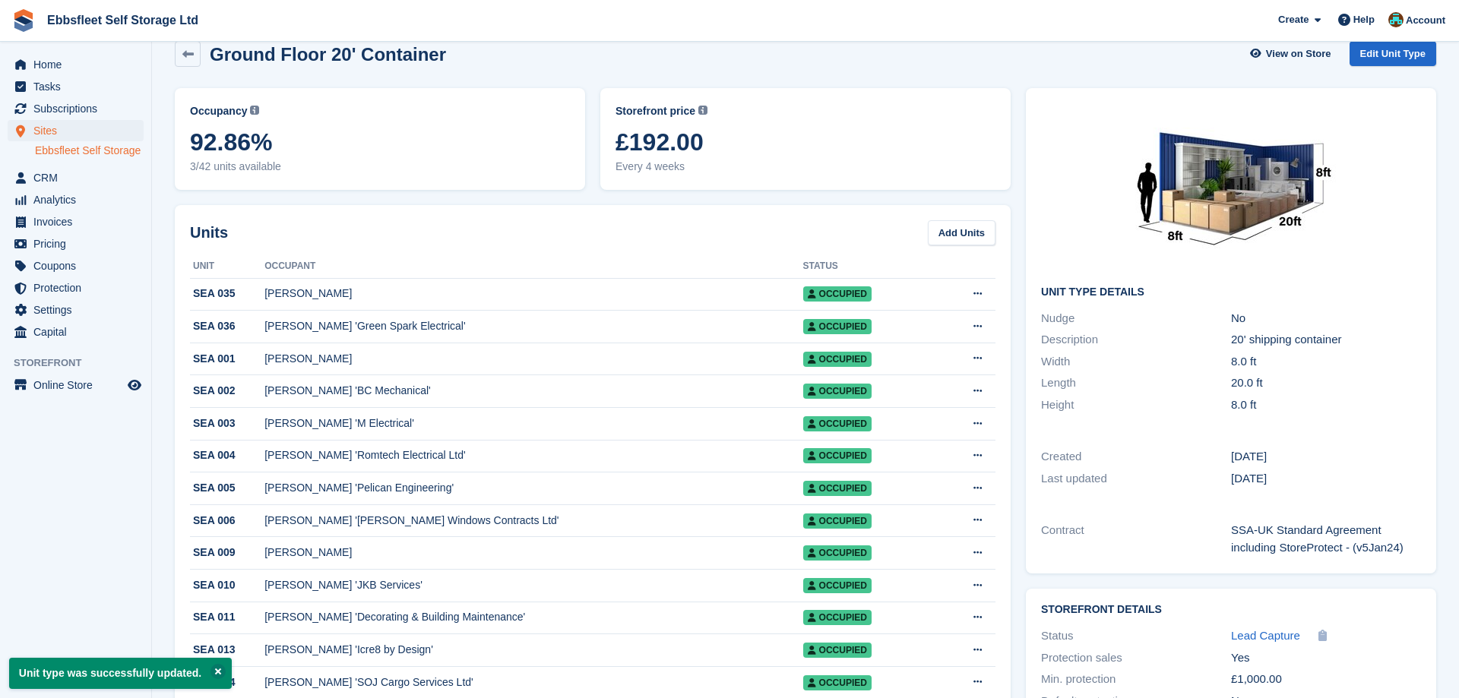
click at [74, 149] on link "Ebbsfleet Self Storage" at bounding box center [89, 151] width 109 height 14
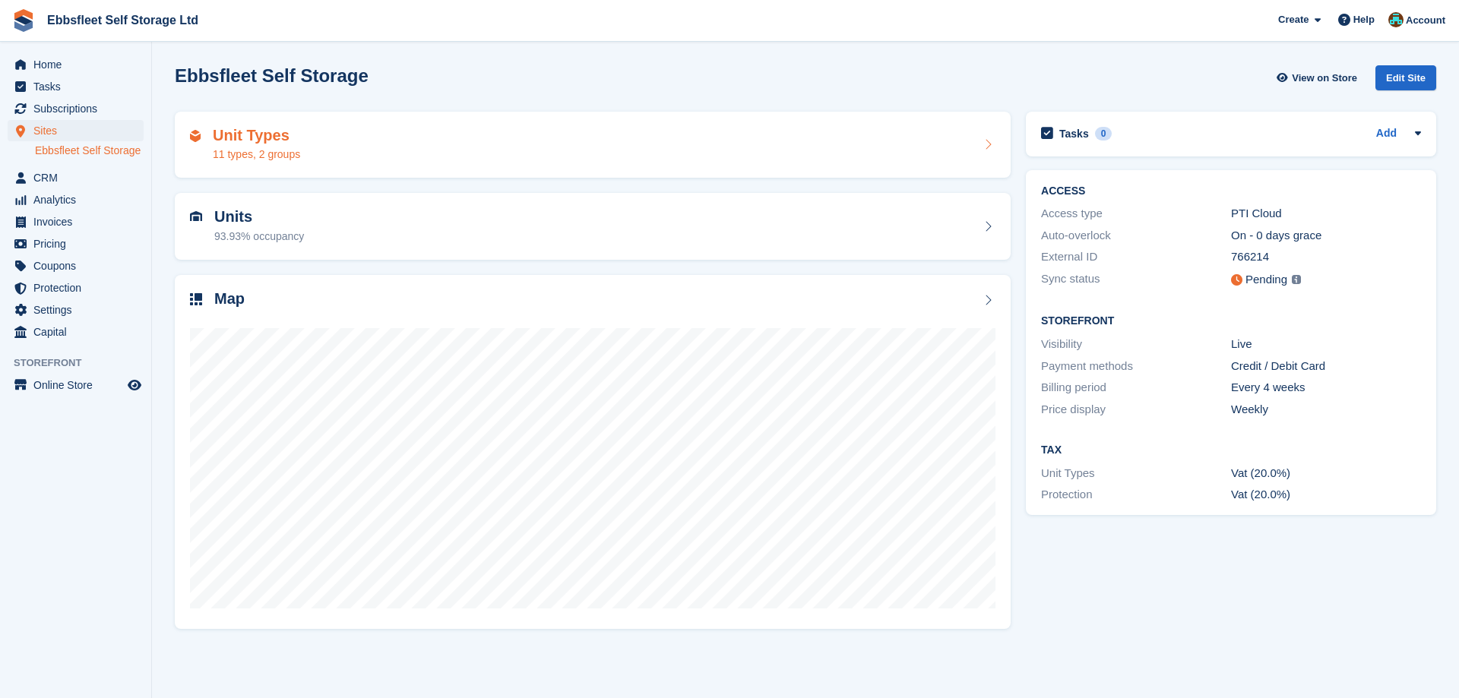
click at [264, 141] on h2 "Unit Types" at bounding box center [256, 135] width 87 height 17
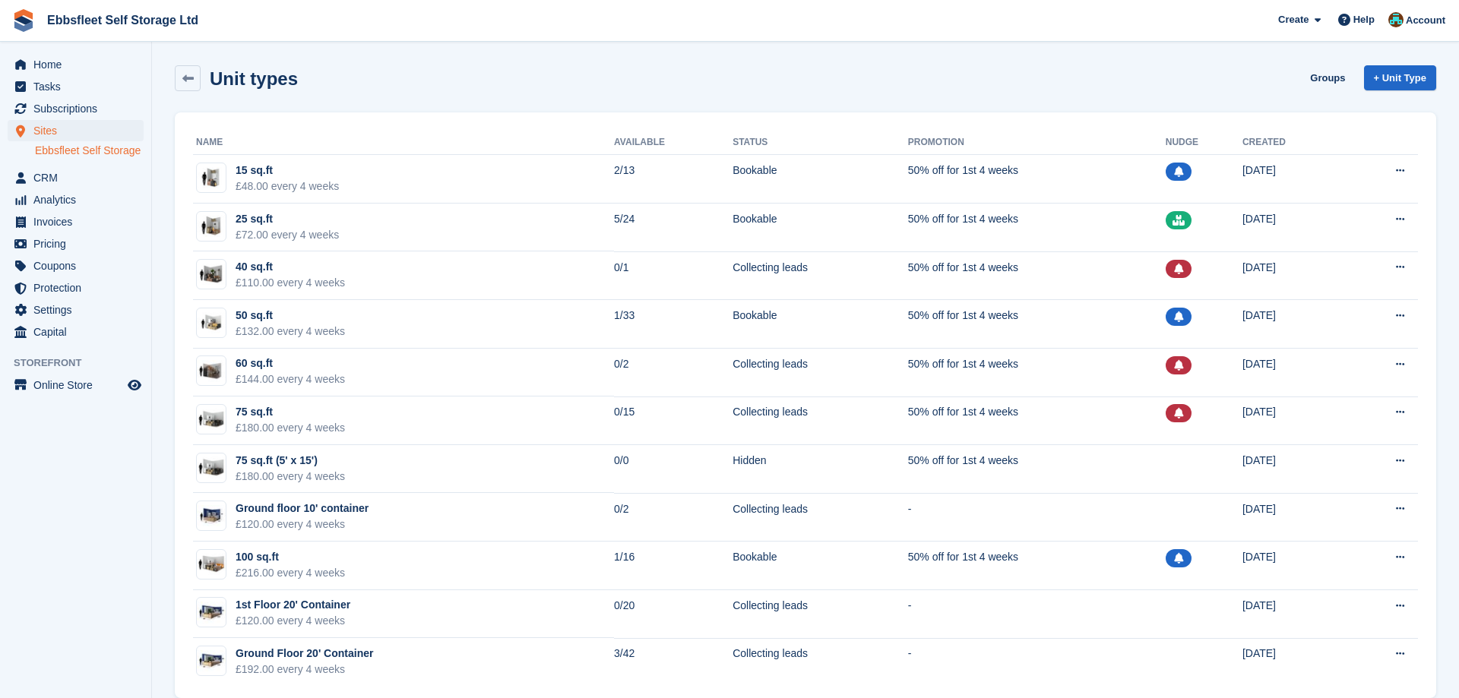
scroll to position [23, 0]
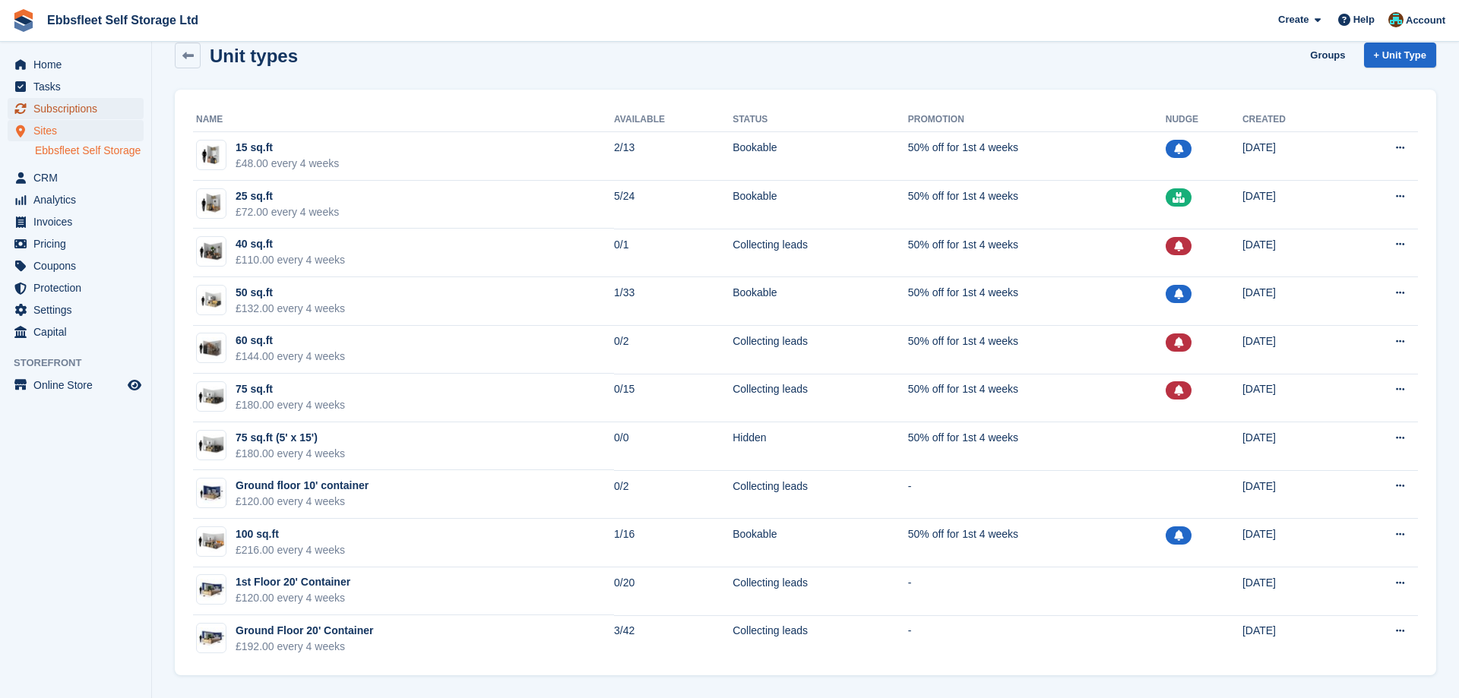
click at [93, 103] on span "Subscriptions" at bounding box center [78, 108] width 91 height 21
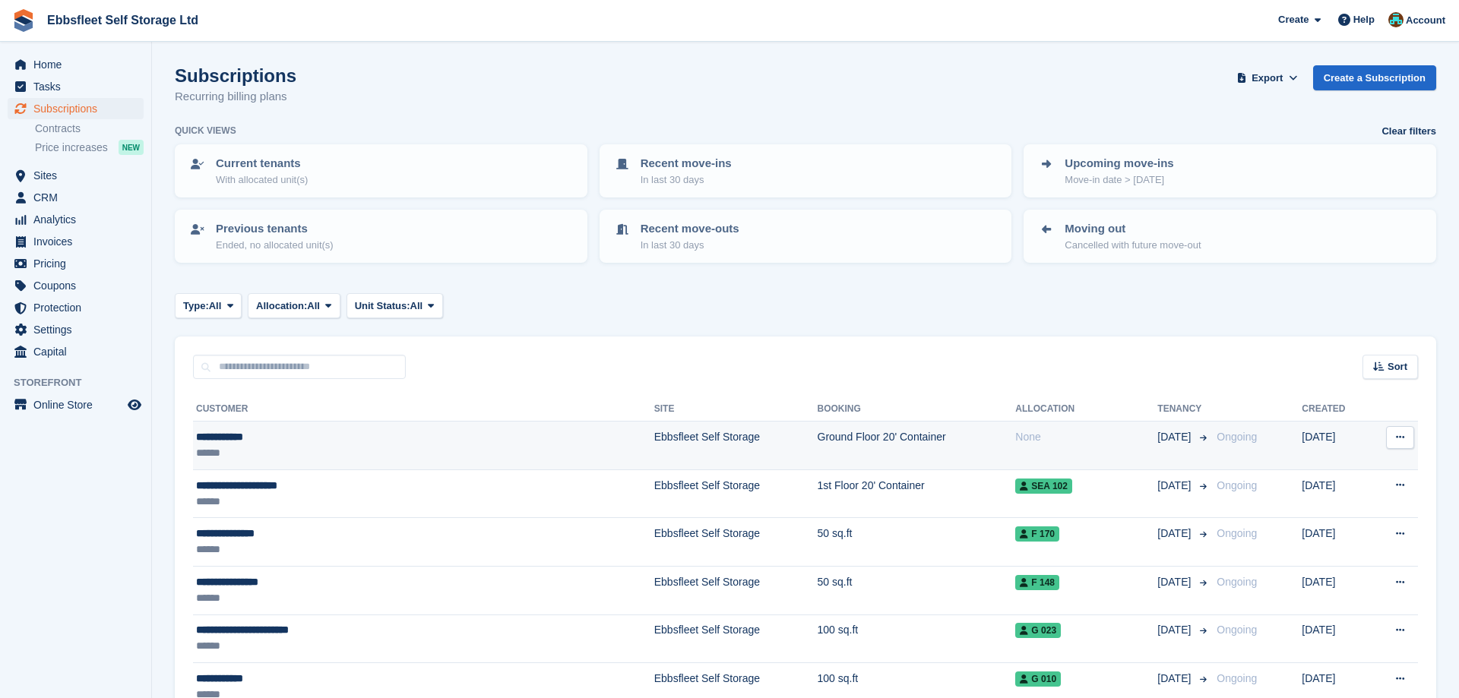
click at [654, 439] on td "Ebbsfleet Self Storage" at bounding box center [735, 446] width 163 height 49
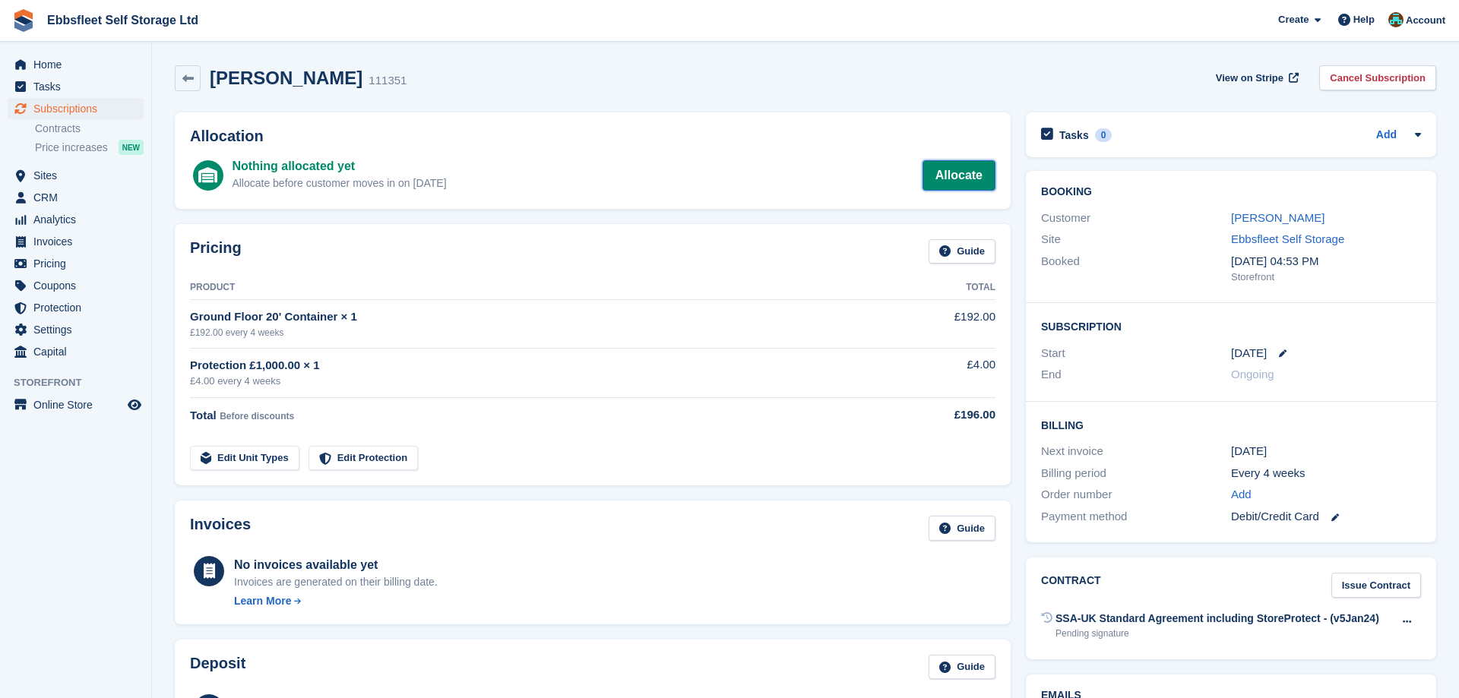
click at [951, 175] on link "Allocate" at bounding box center [958, 175] width 73 height 30
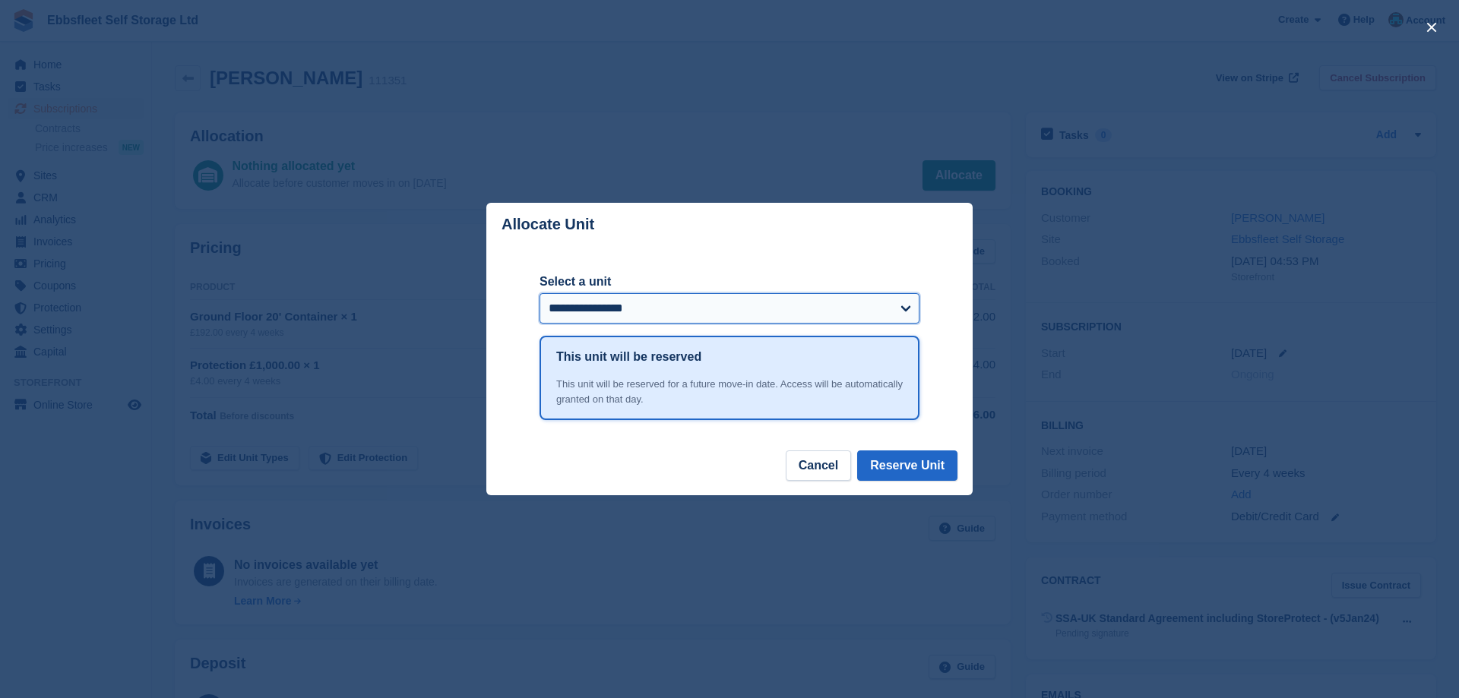
click at [539, 293] on select "**********" at bounding box center [729, 308] width 380 height 30
select select "******"
click option "**********" at bounding box center [0, 0] width 0 height 0
click at [908, 461] on button "Reserve Unit" at bounding box center [907, 465] width 100 height 30
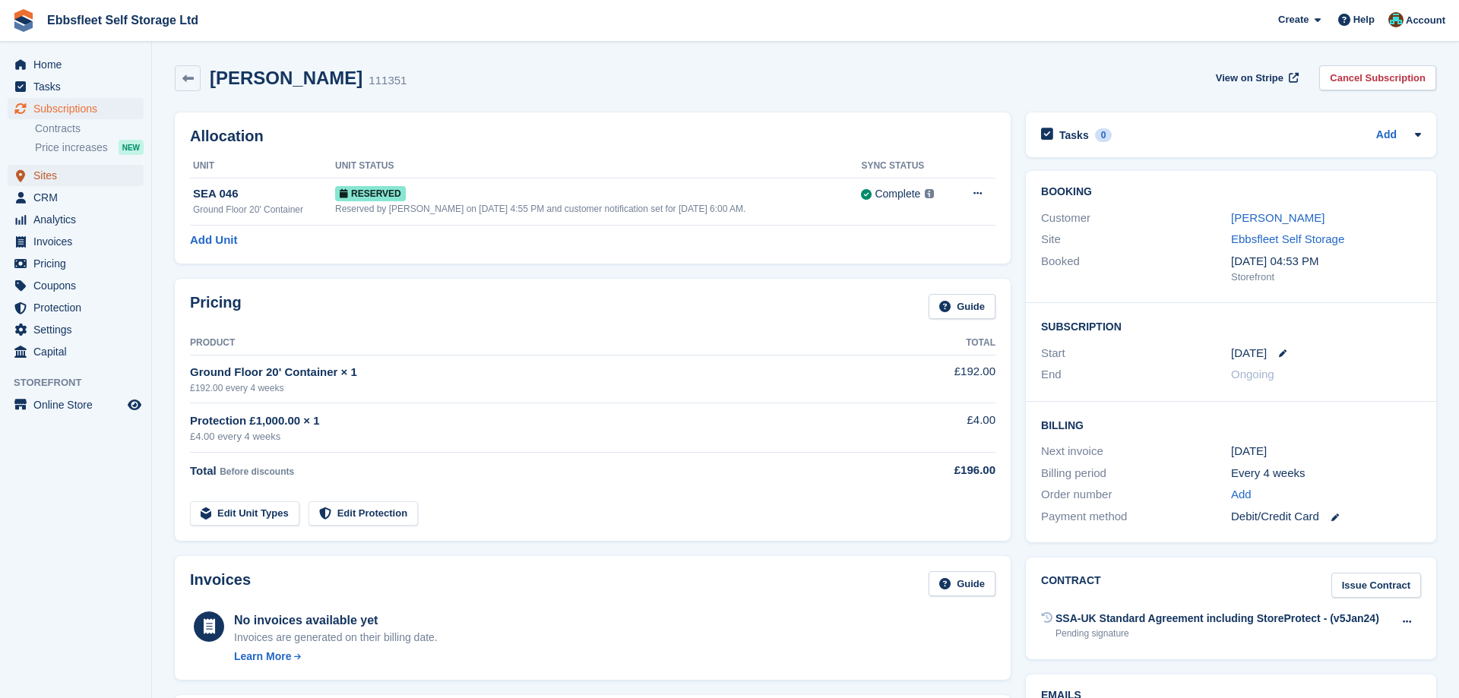
click at [52, 177] on span "Sites" at bounding box center [78, 175] width 91 height 21
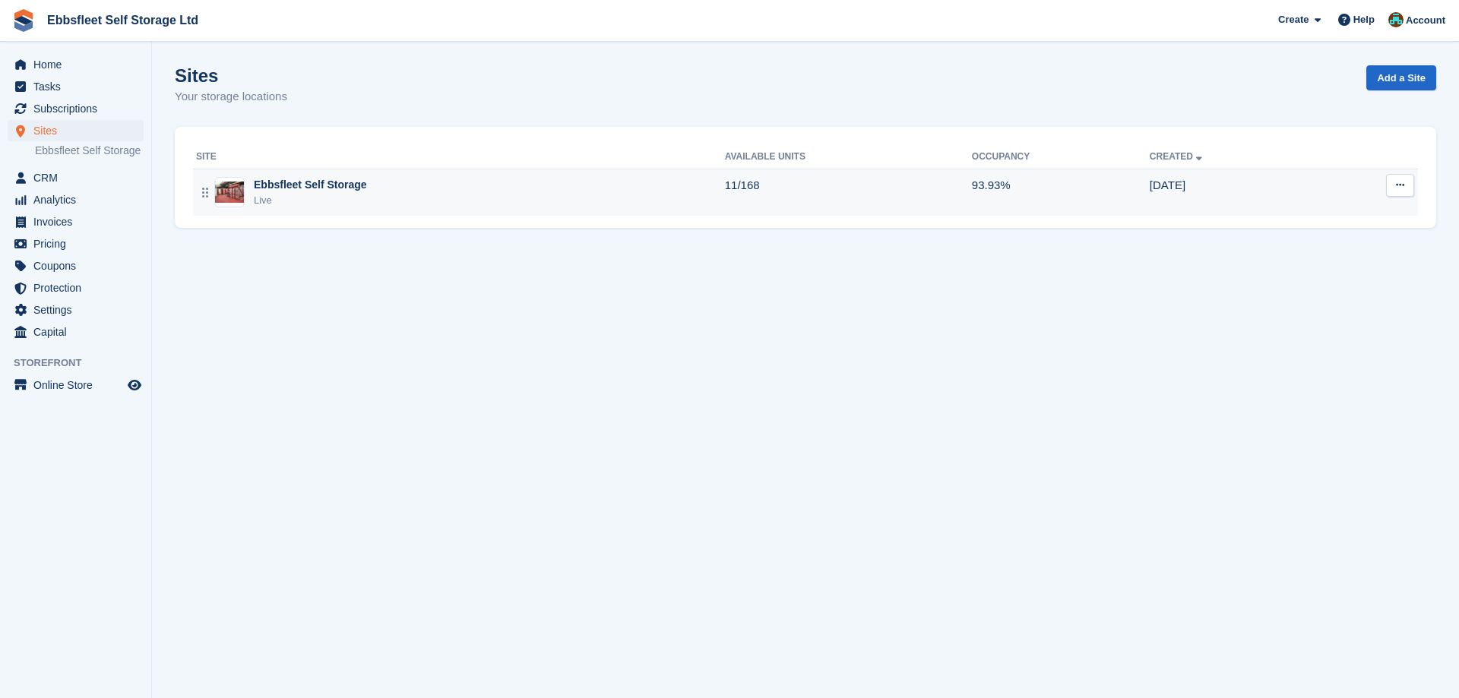
click at [312, 184] on div "Ebbsfleet Self Storage" at bounding box center [310, 185] width 113 height 16
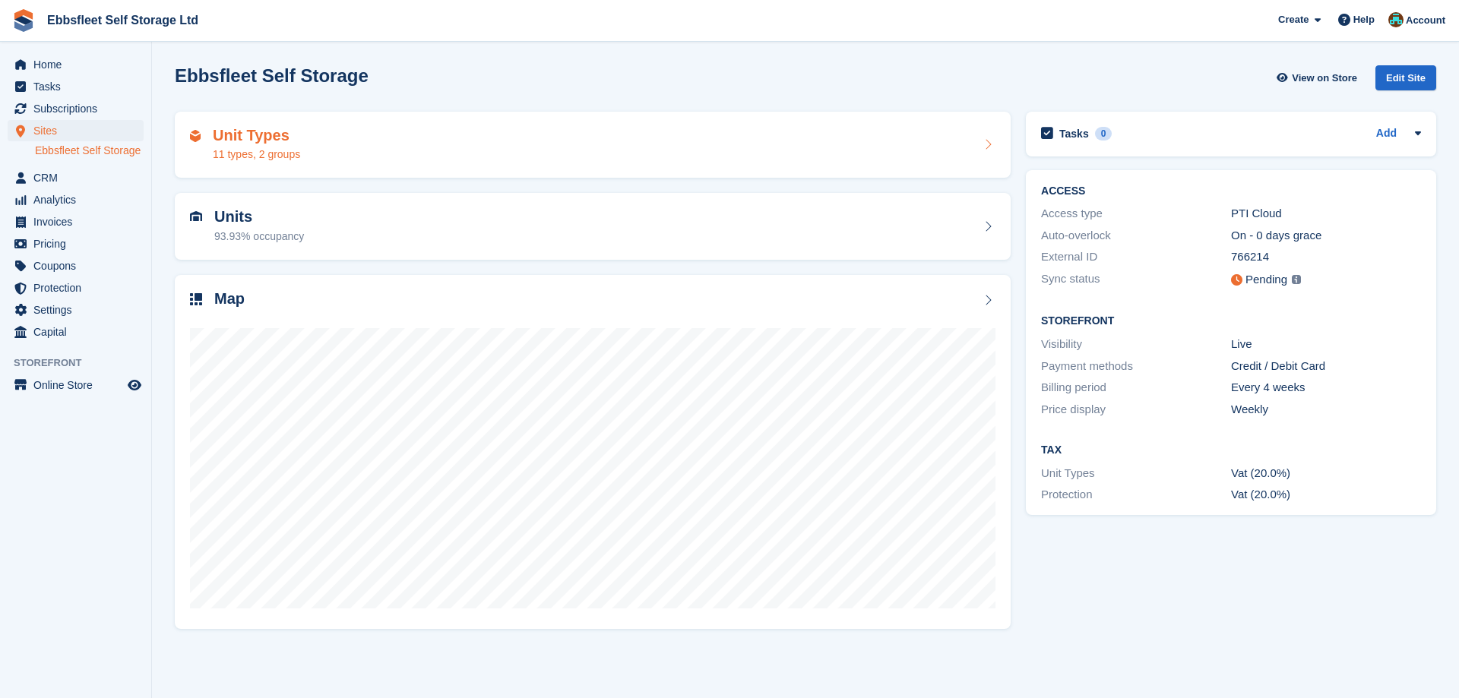
click at [270, 131] on h2 "Unit Types" at bounding box center [256, 135] width 87 height 17
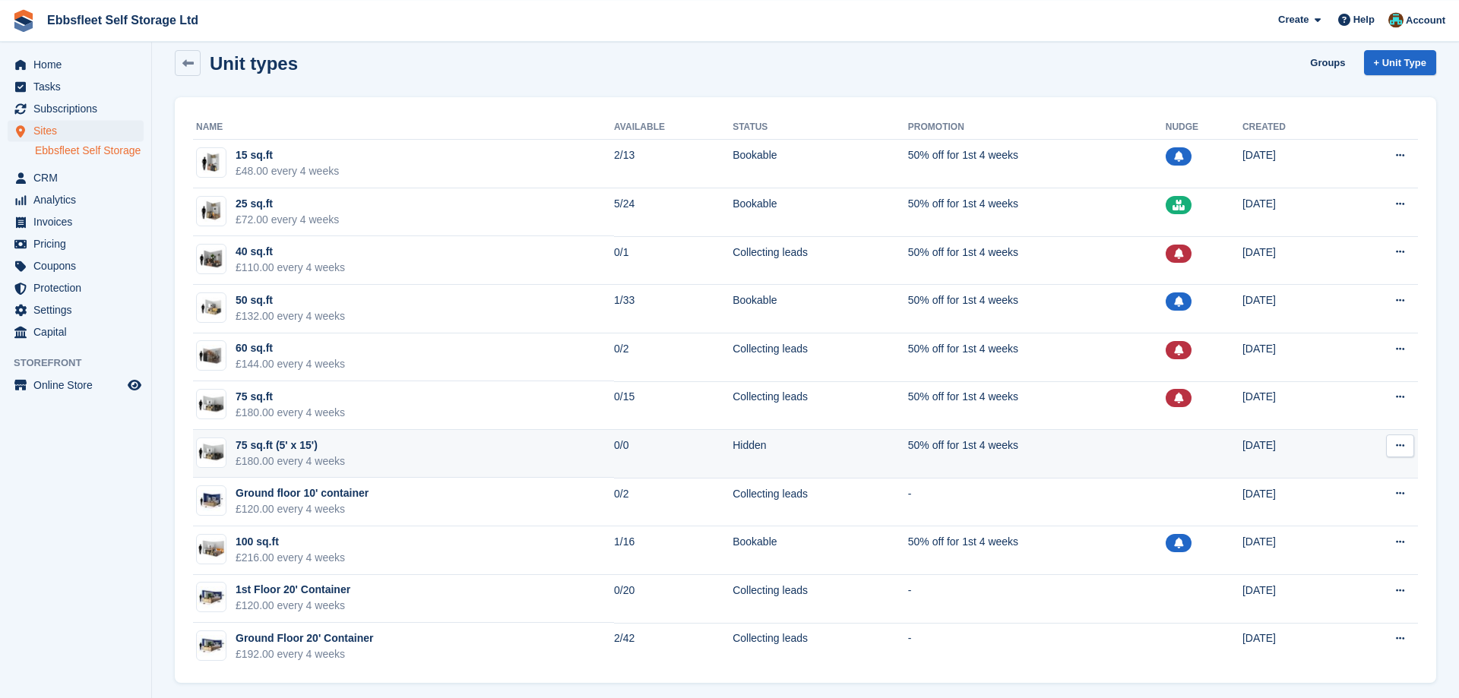
scroll to position [23, 0]
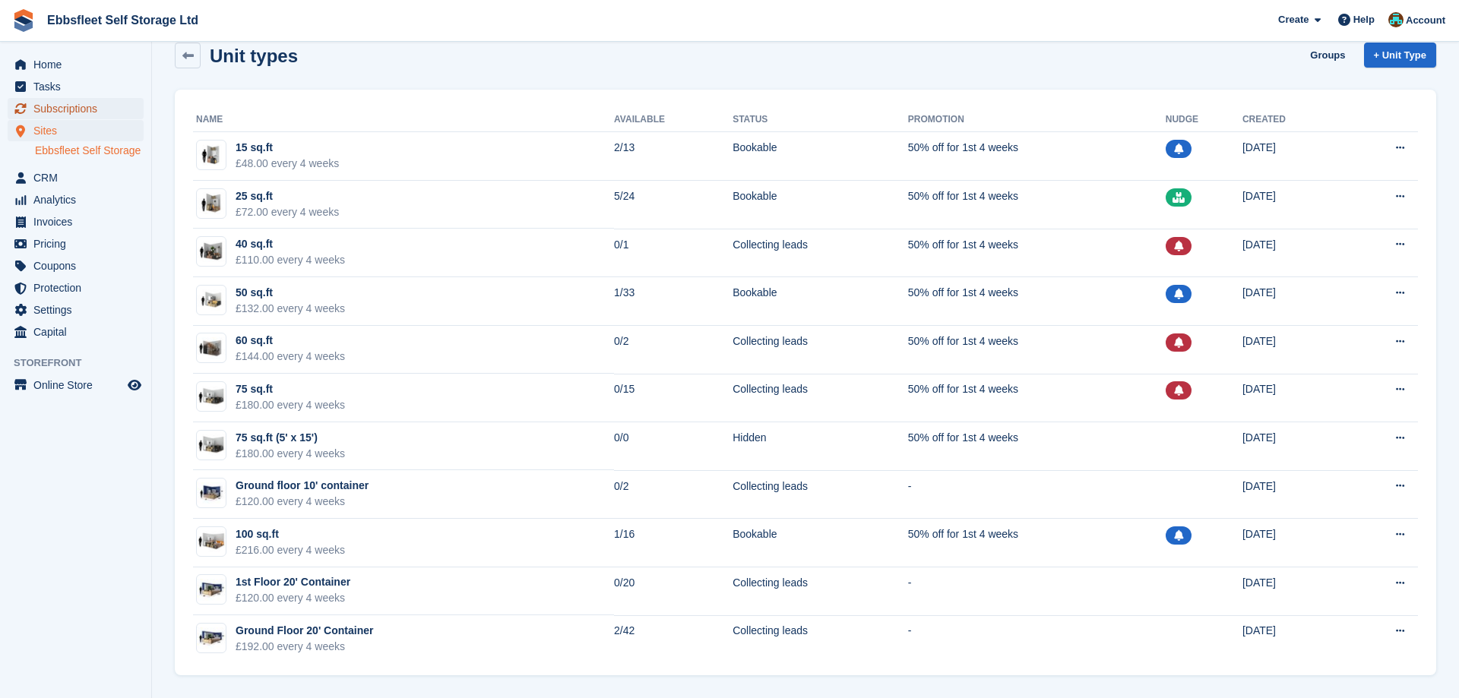
click at [84, 111] on span "Subscriptions" at bounding box center [78, 108] width 91 height 21
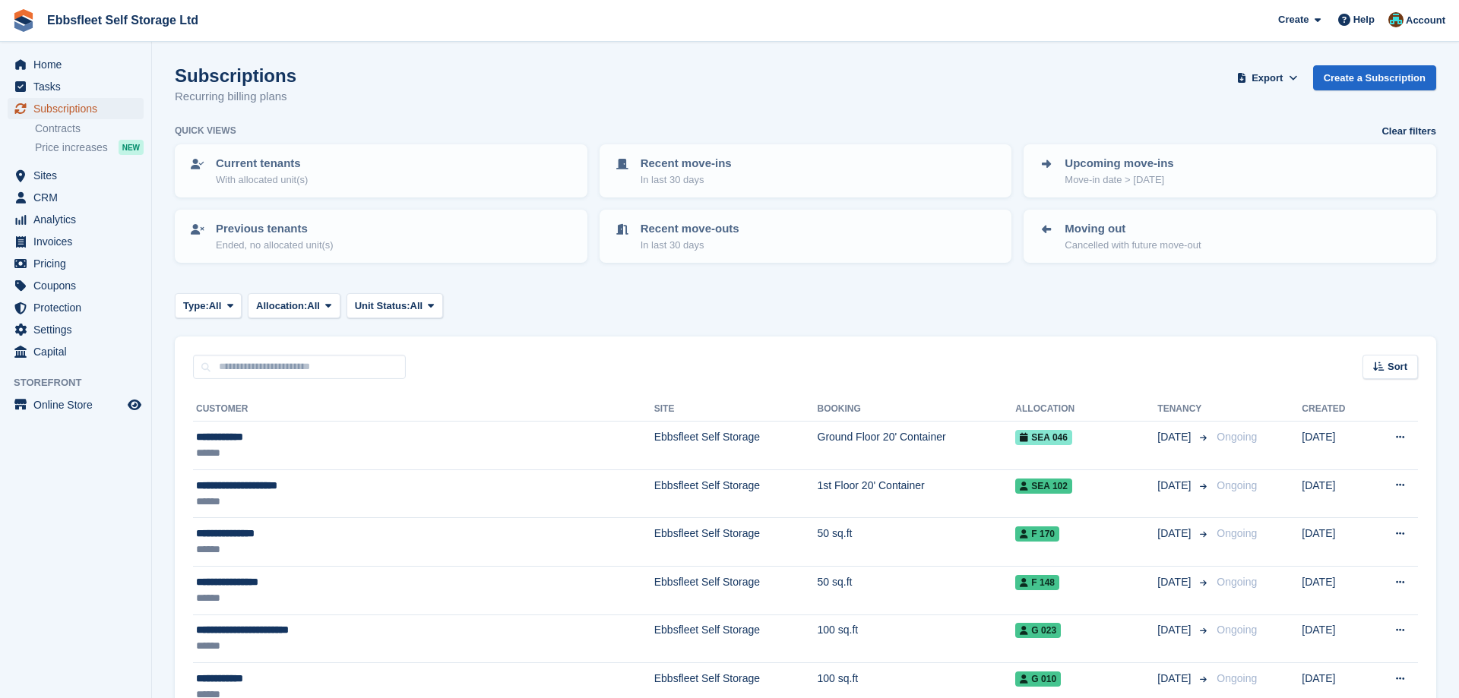
click at [113, 109] on span "Subscriptions" at bounding box center [78, 108] width 91 height 21
click at [434, 309] on icon at bounding box center [431, 306] width 6 height 10
click at [408, 400] on link "Overlocked" at bounding box center [419, 396] width 132 height 27
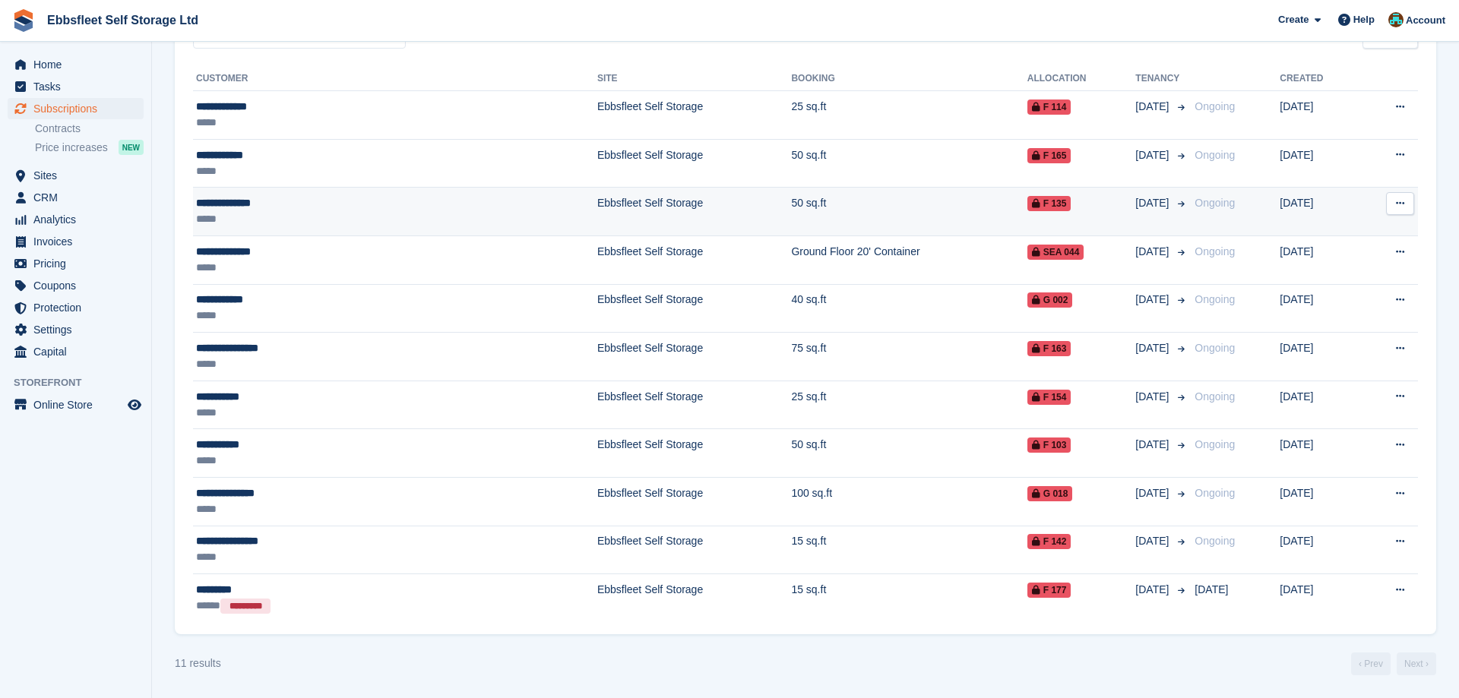
scroll to position [175, 0]
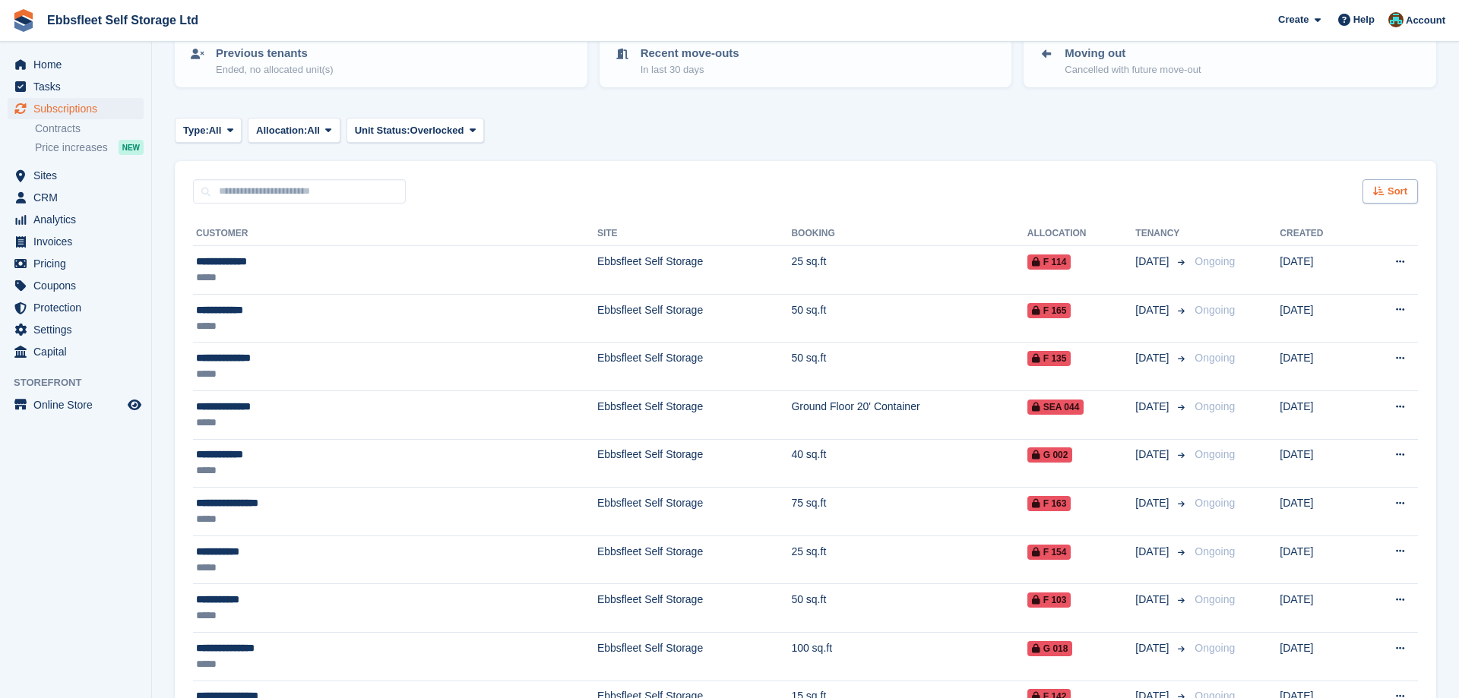
click at [1391, 186] on span "Sort" at bounding box center [1397, 191] width 20 height 15
click at [1286, 250] on icon at bounding box center [1284, 247] width 11 height 11
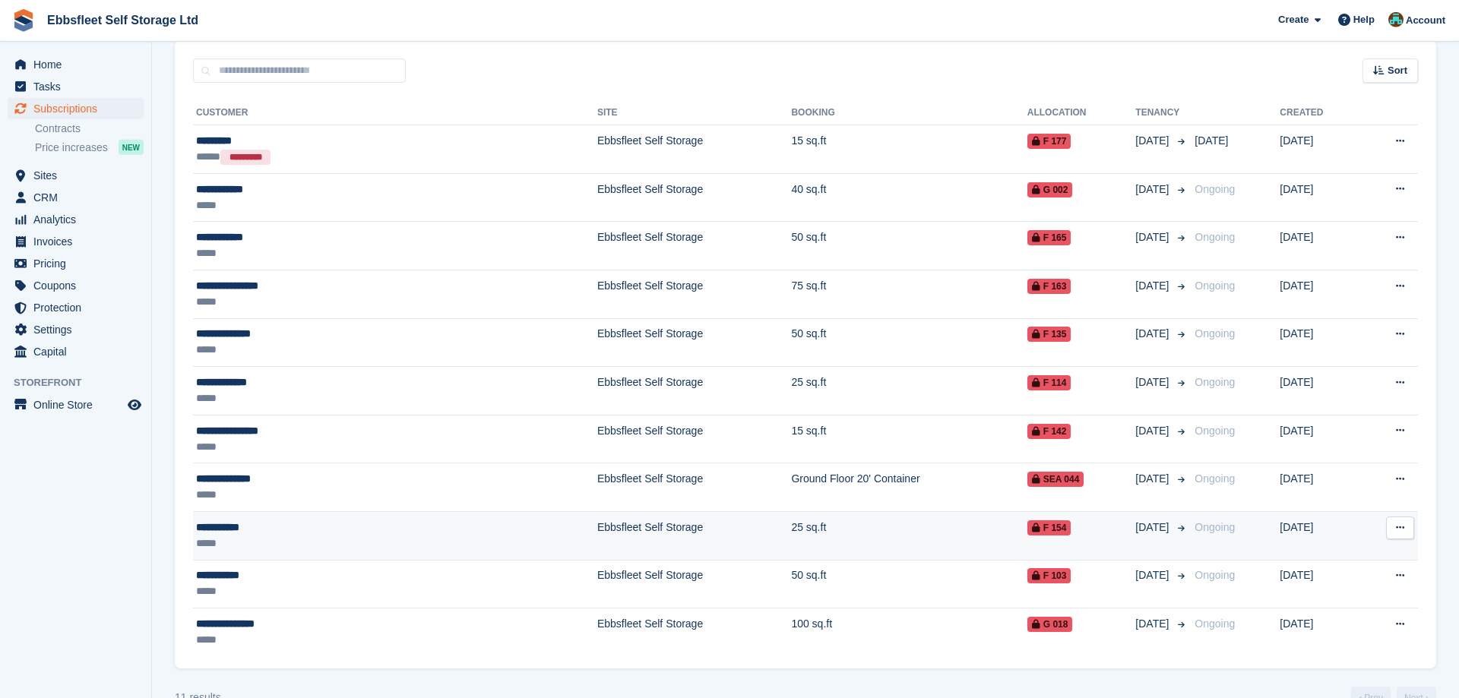
scroll to position [330, 0]
